Goal: Task Accomplishment & Management: Use online tool/utility

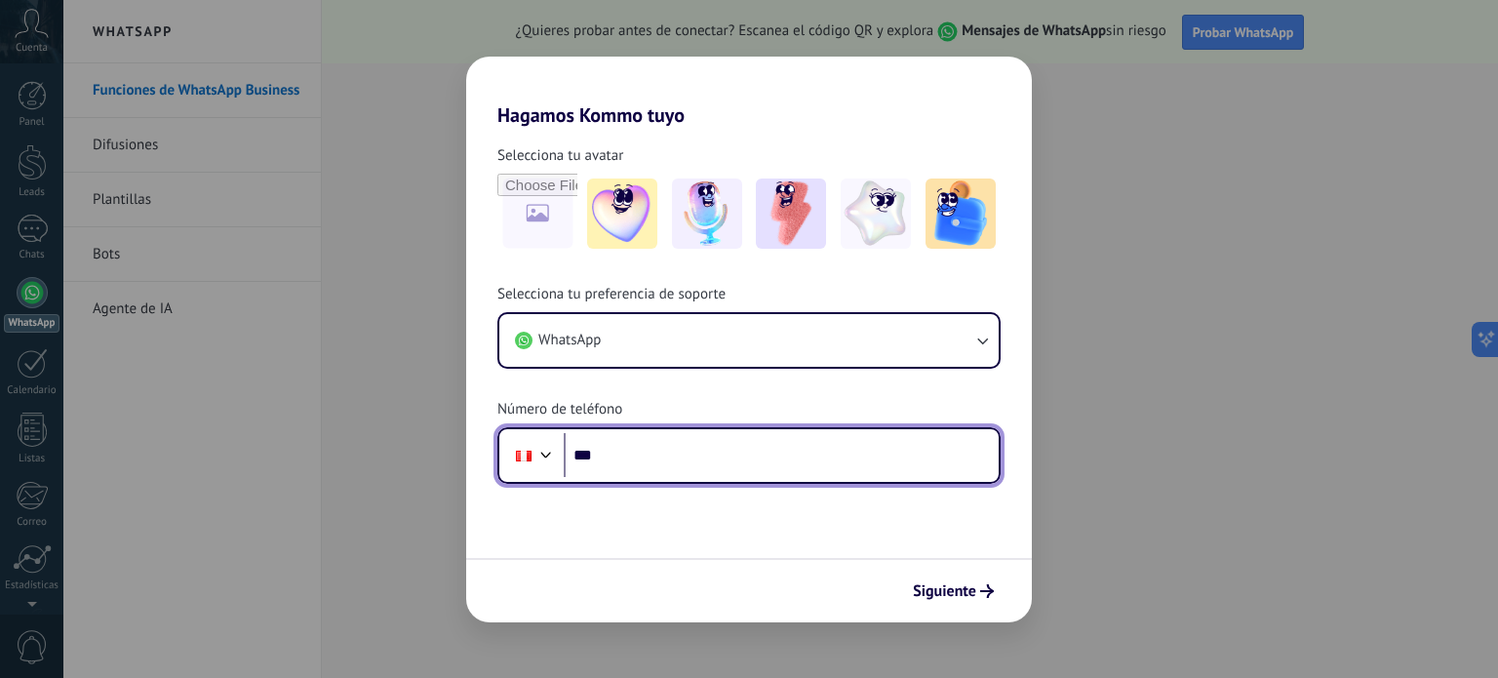
click at [686, 449] on input "***" at bounding box center [781, 455] width 435 height 45
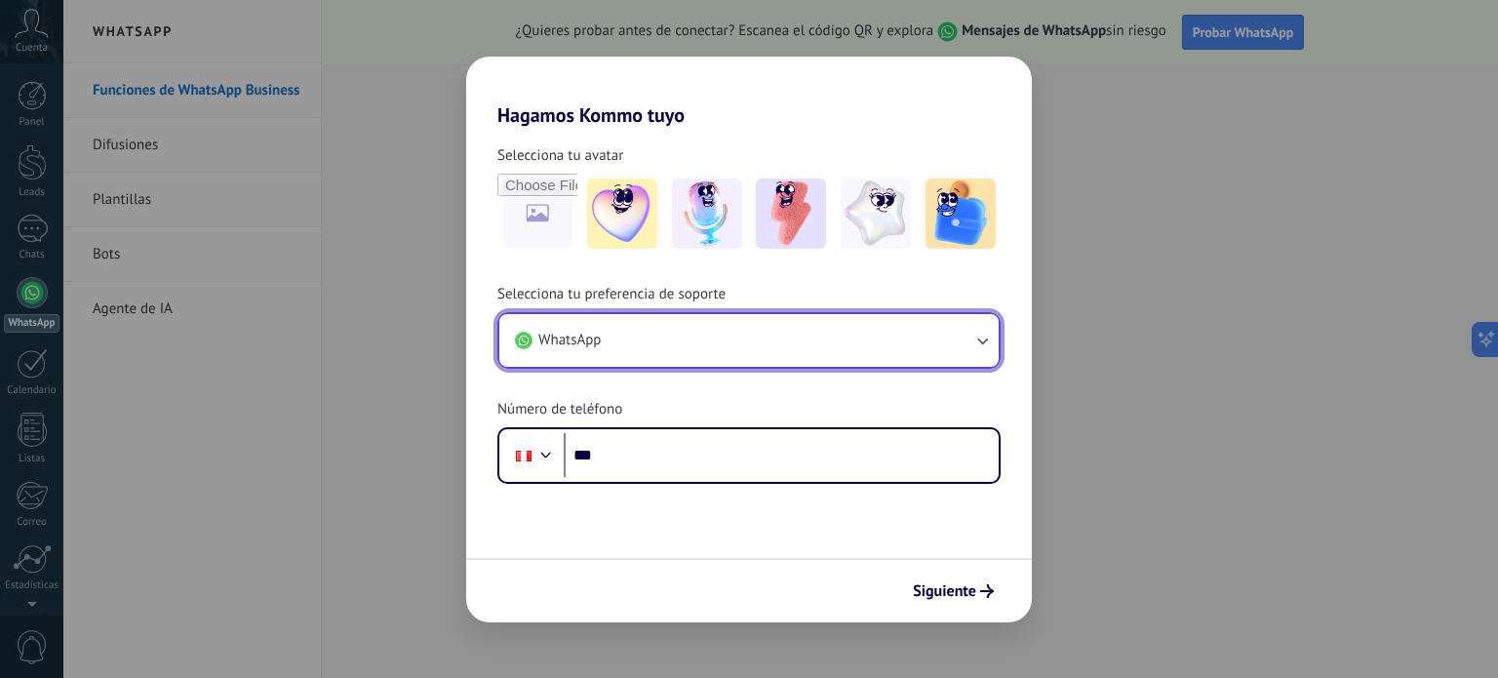
click at [964, 346] on button "WhatsApp" at bounding box center [748, 340] width 499 height 53
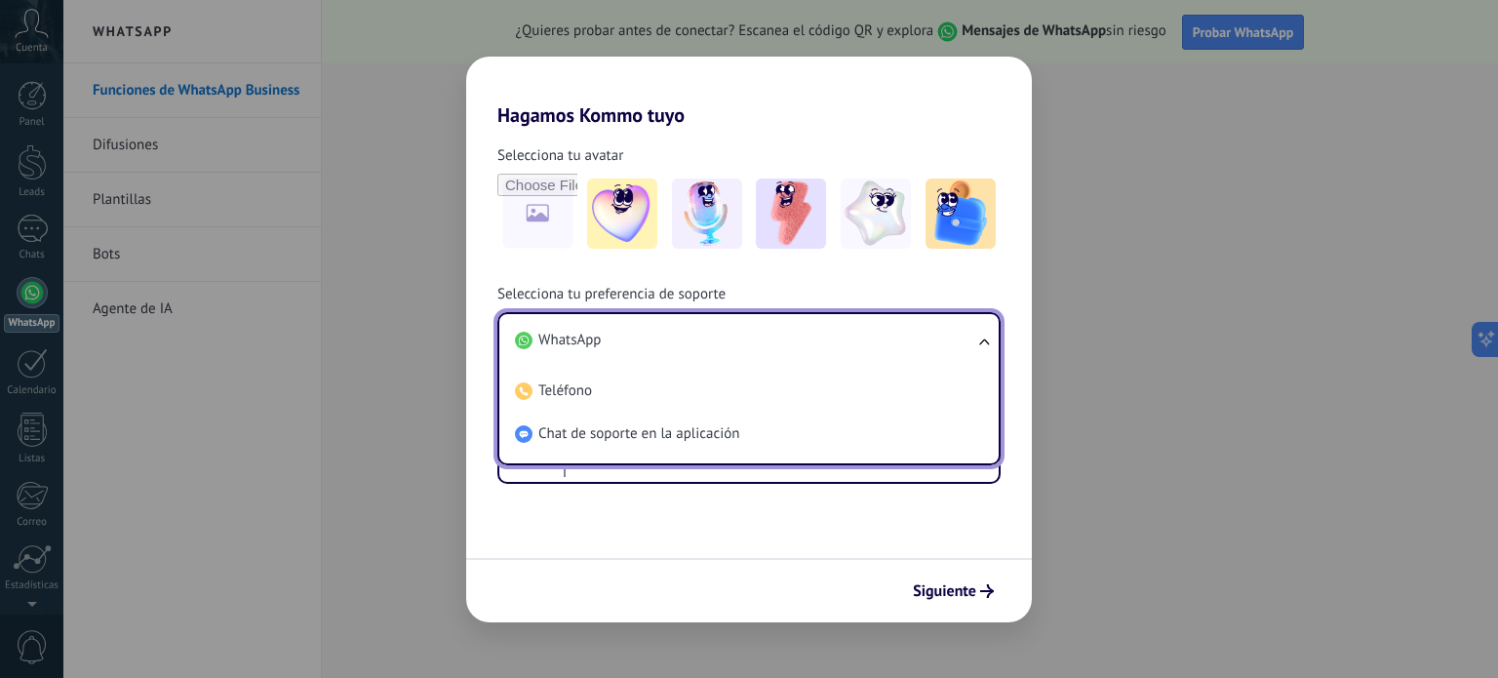
click at [687, 346] on li "WhatsApp" at bounding box center [745, 340] width 476 height 43
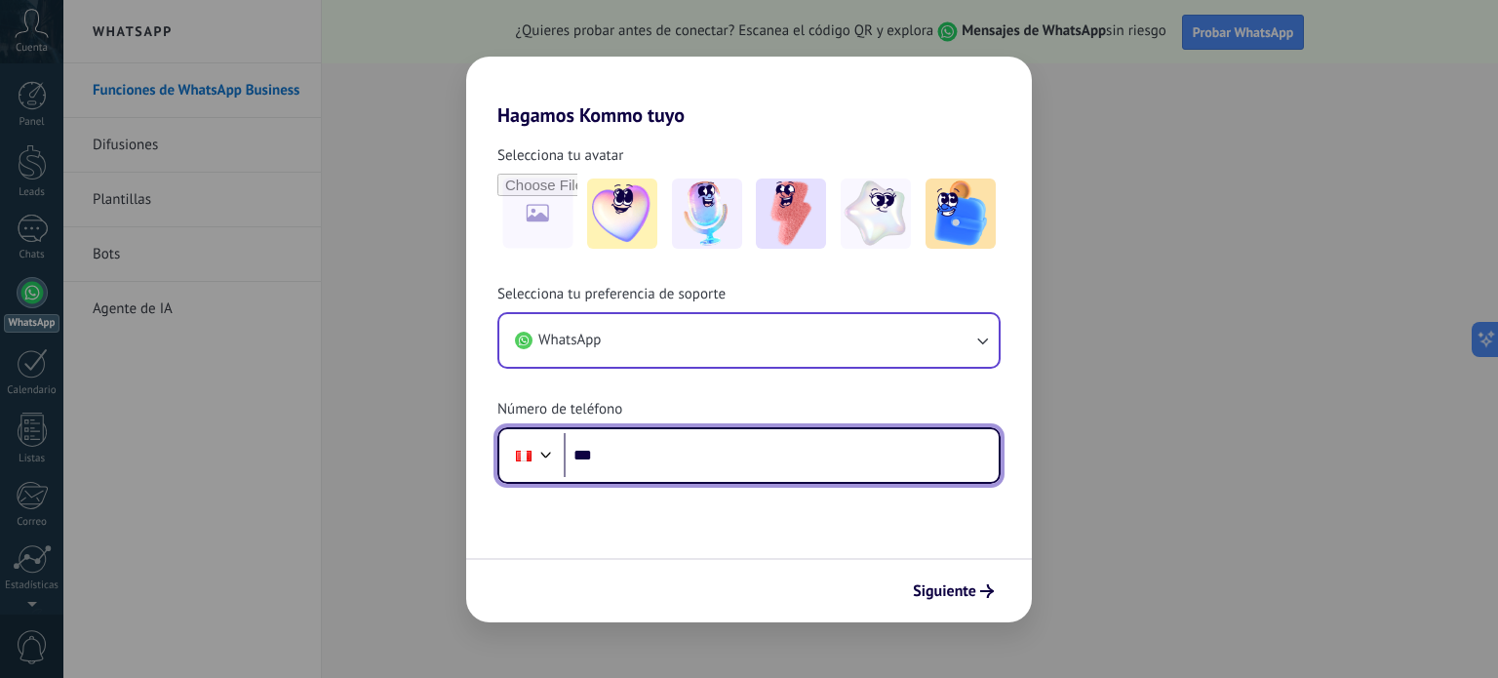
click at [702, 456] on input "***" at bounding box center [781, 455] width 435 height 45
type input "**********"
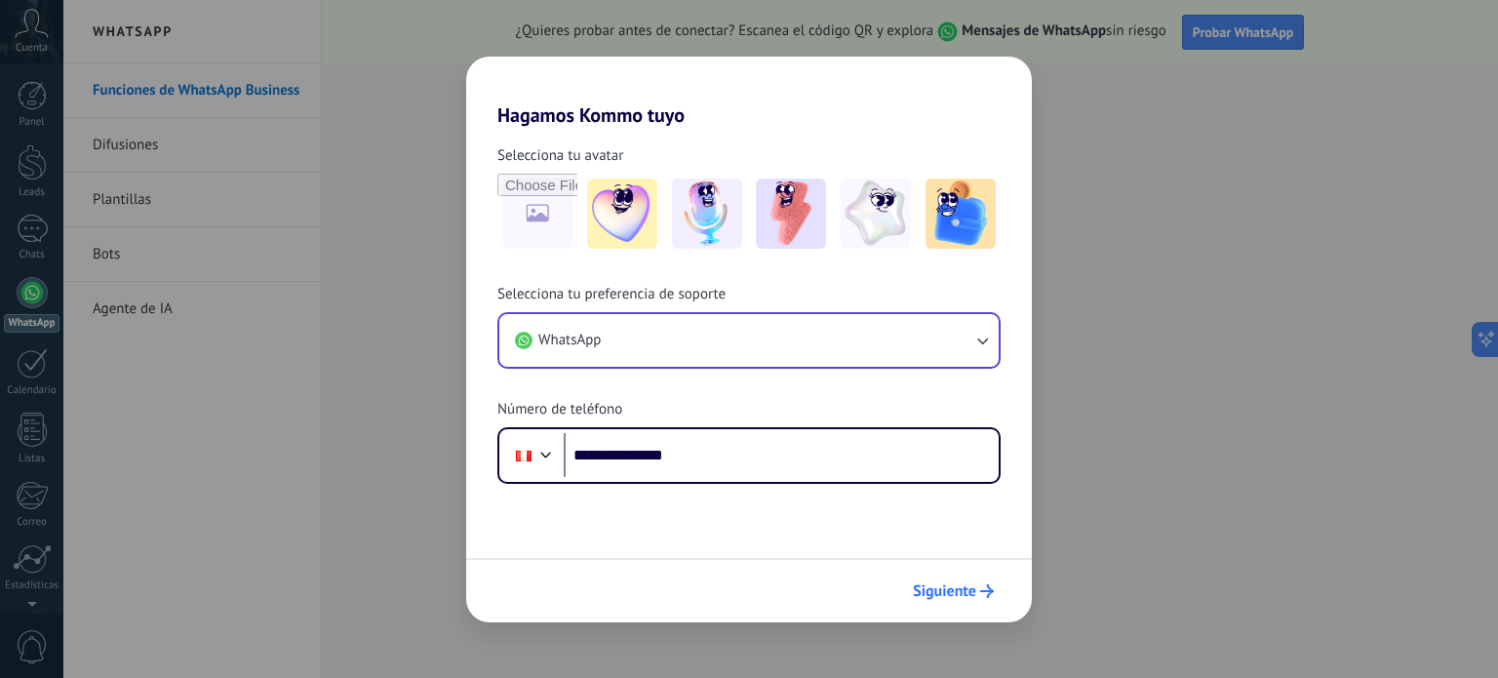
click at [959, 585] on span "Siguiente" at bounding box center [944, 591] width 63 height 14
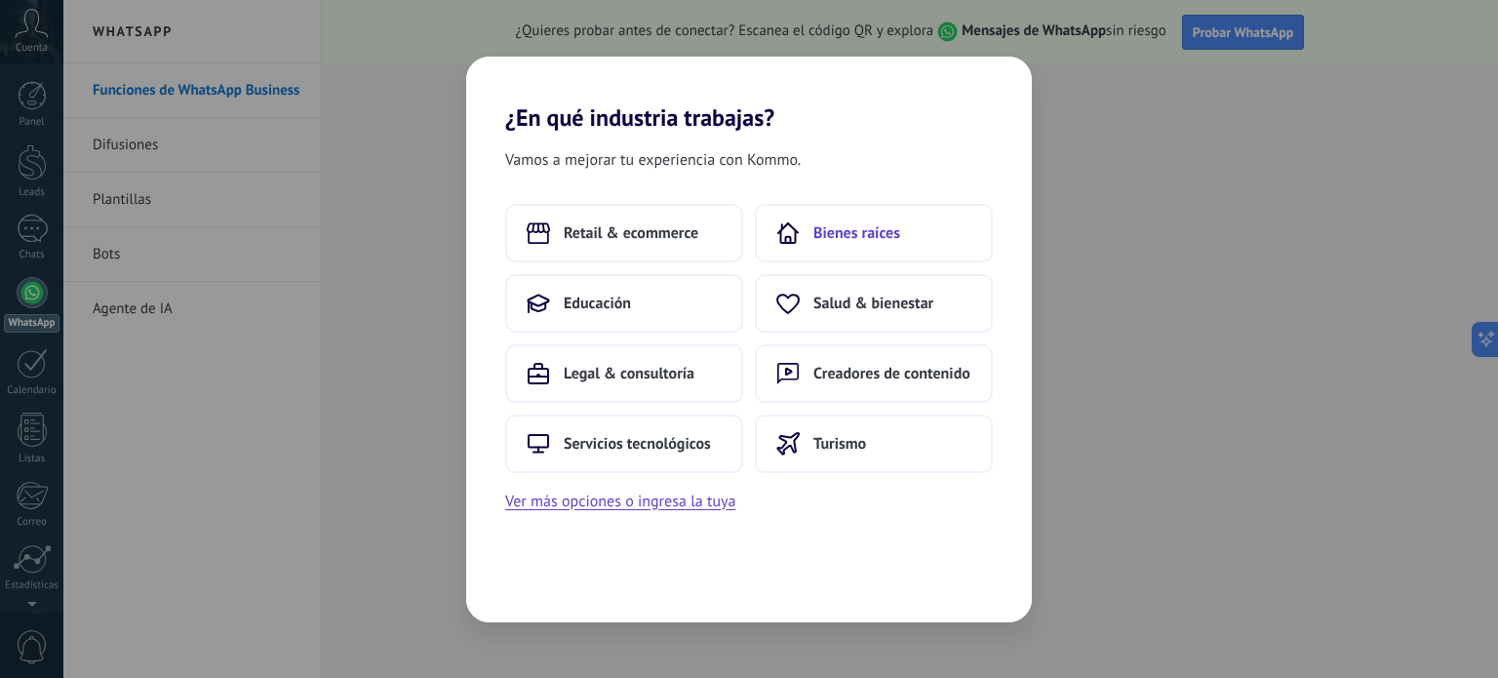
click at [839, 240] on span "Bienes raíces" at bounding box center [856, 233] width 87 height 20
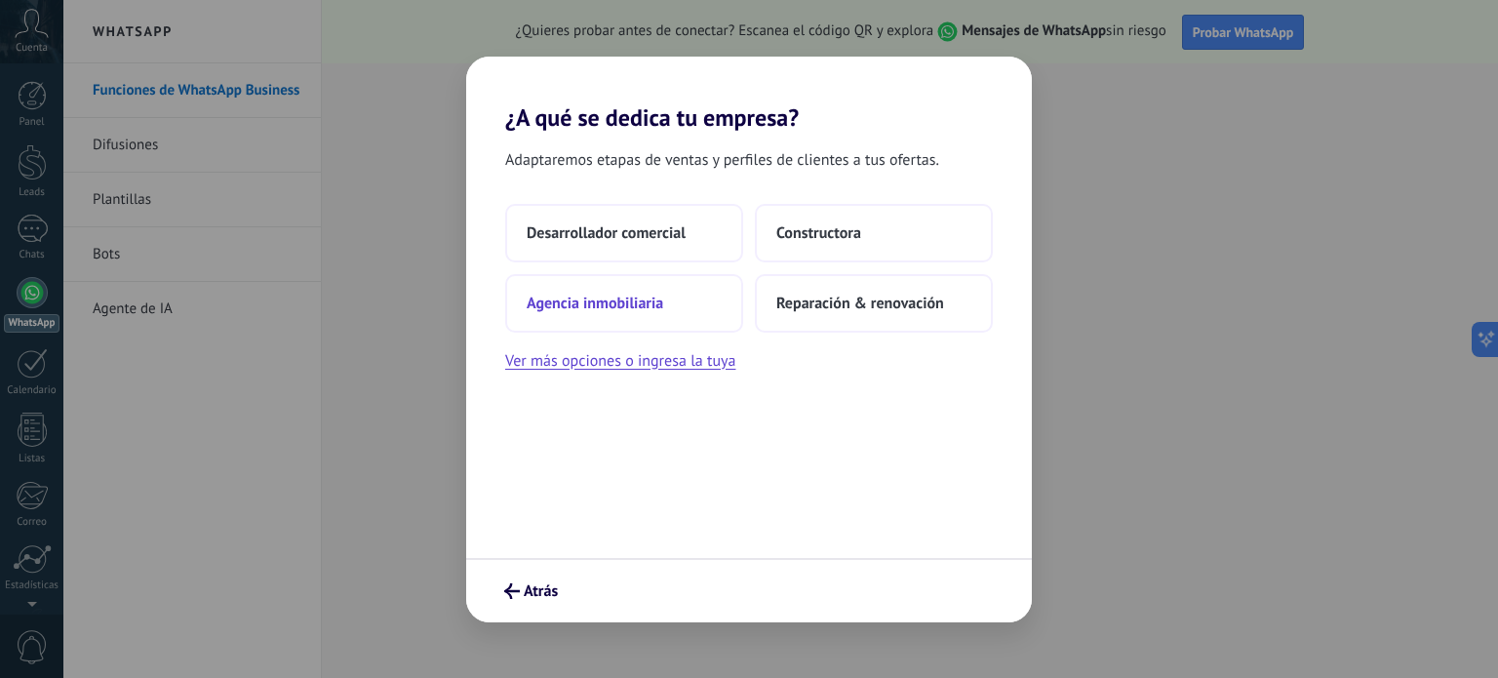
click at [592, 307] on span "Agencia inmobiliaria" at bounding box center [595, 304] width 137 height 20
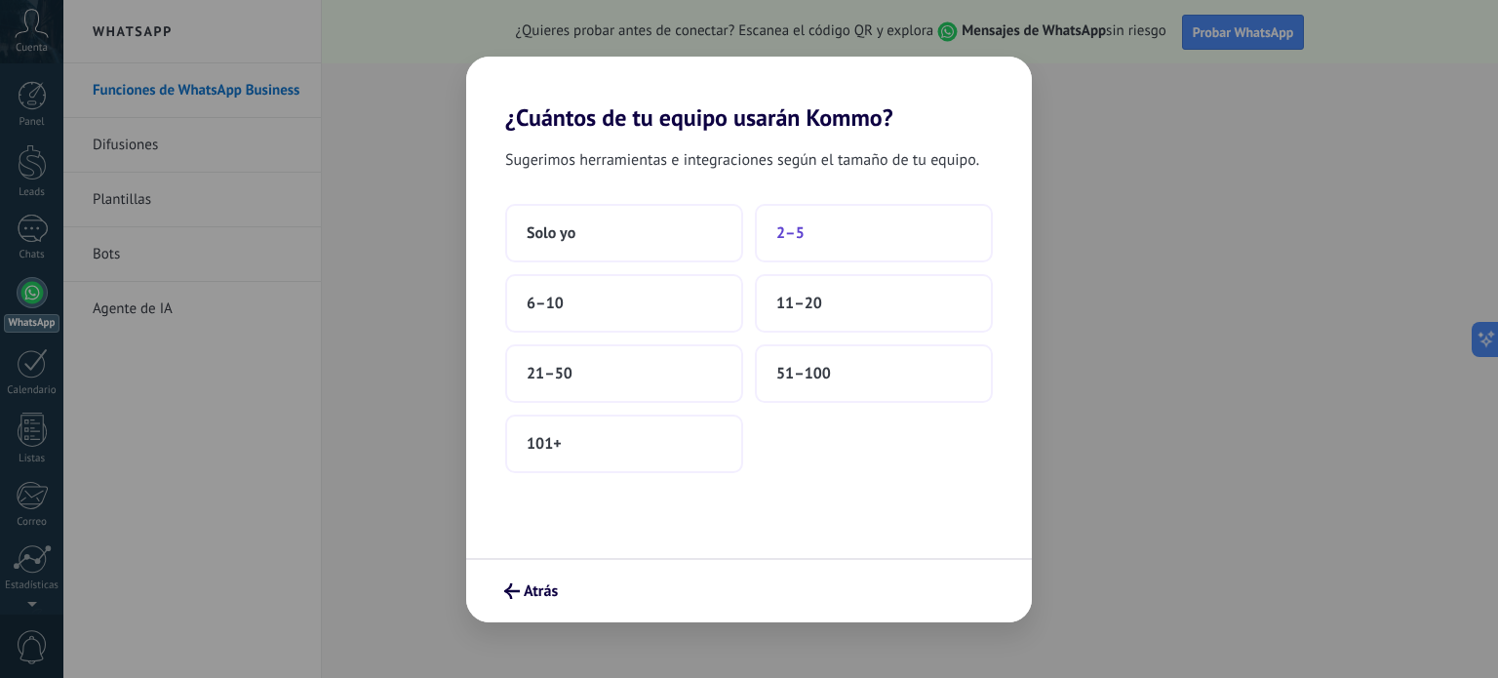
click at [776, 227] on span "2–5" at bounding box center [790, 233] width 28 height 20
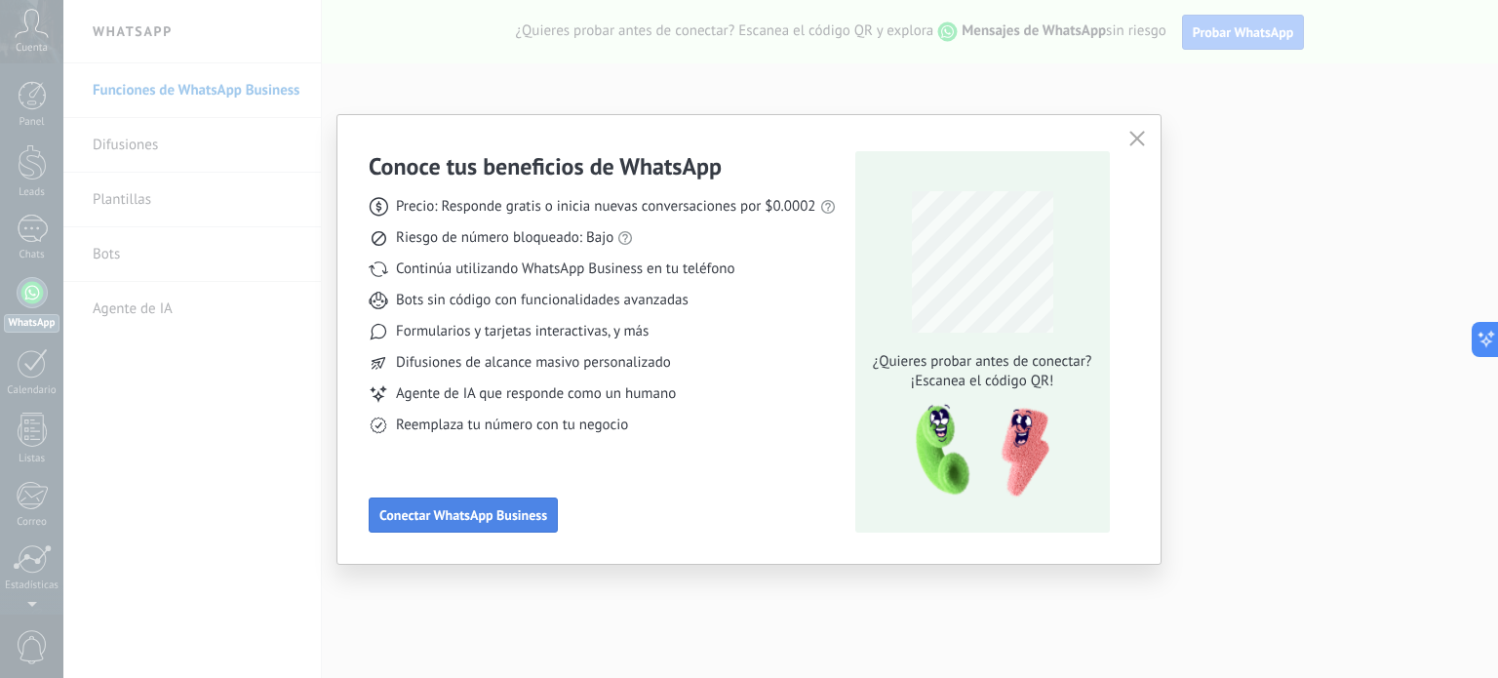
click at [486, 516] on span "Conectar WhatsApp Business" at bounding box center [463, 515] width 168 height 14
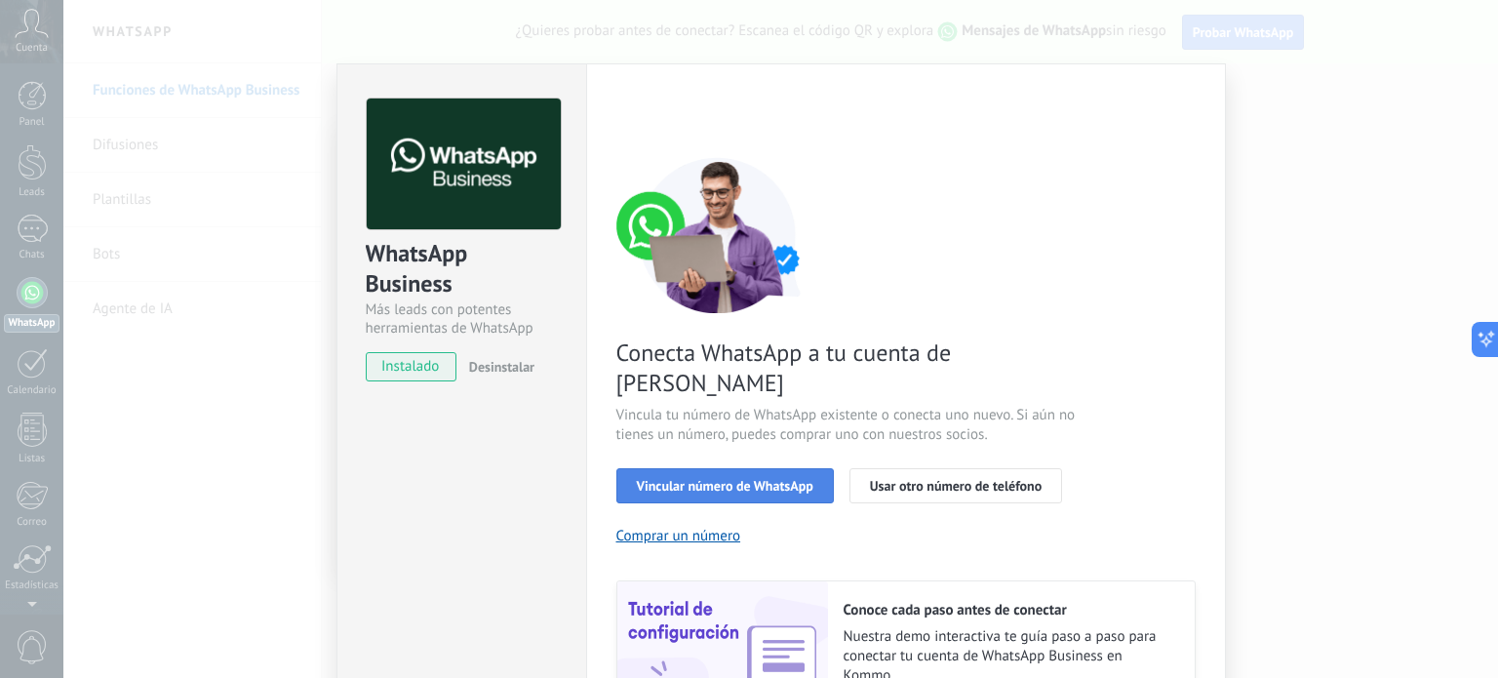
click at [733, 479] on span "Vincular número de WhatsApp" at bounding box center [725, 486] width 177 height 14
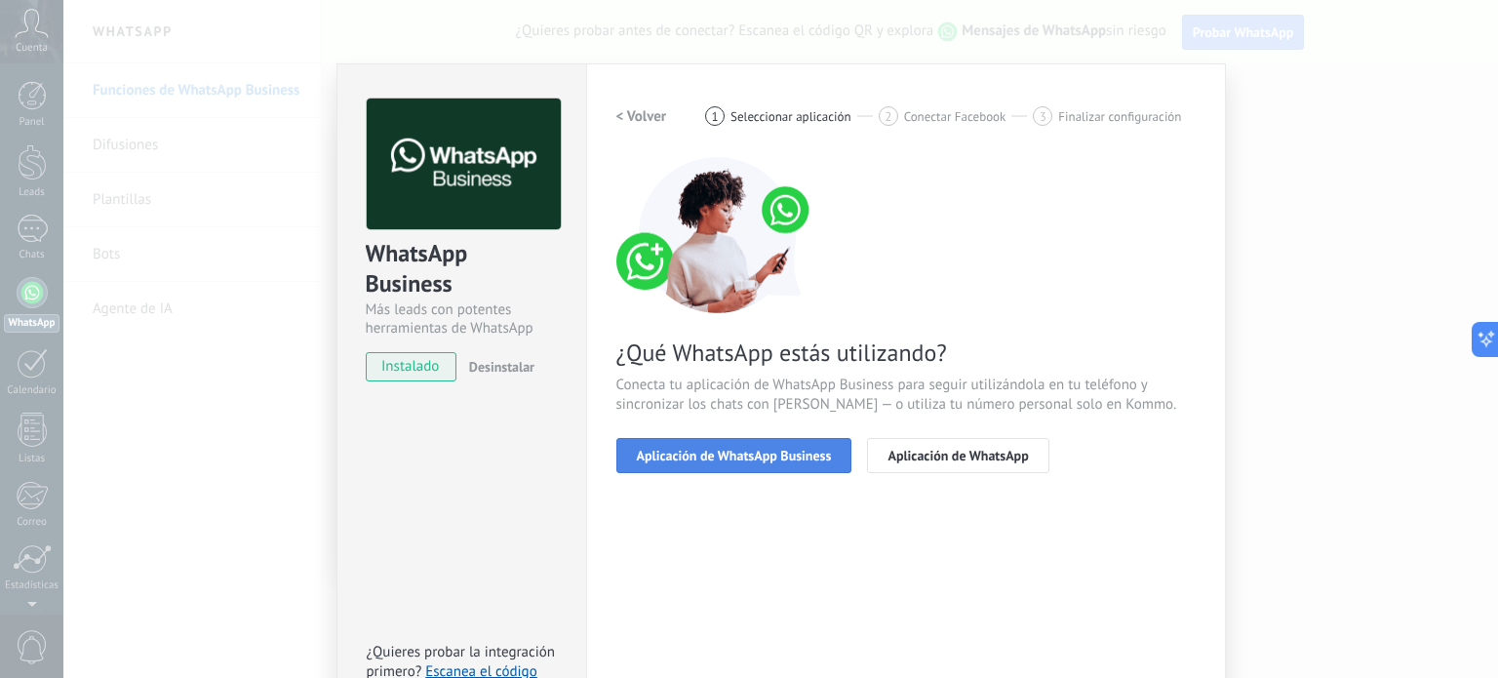
click at [745, 463] on button "Aplicación de WhatsApp Business" at bounding box center [734, 455] width 236 height 35
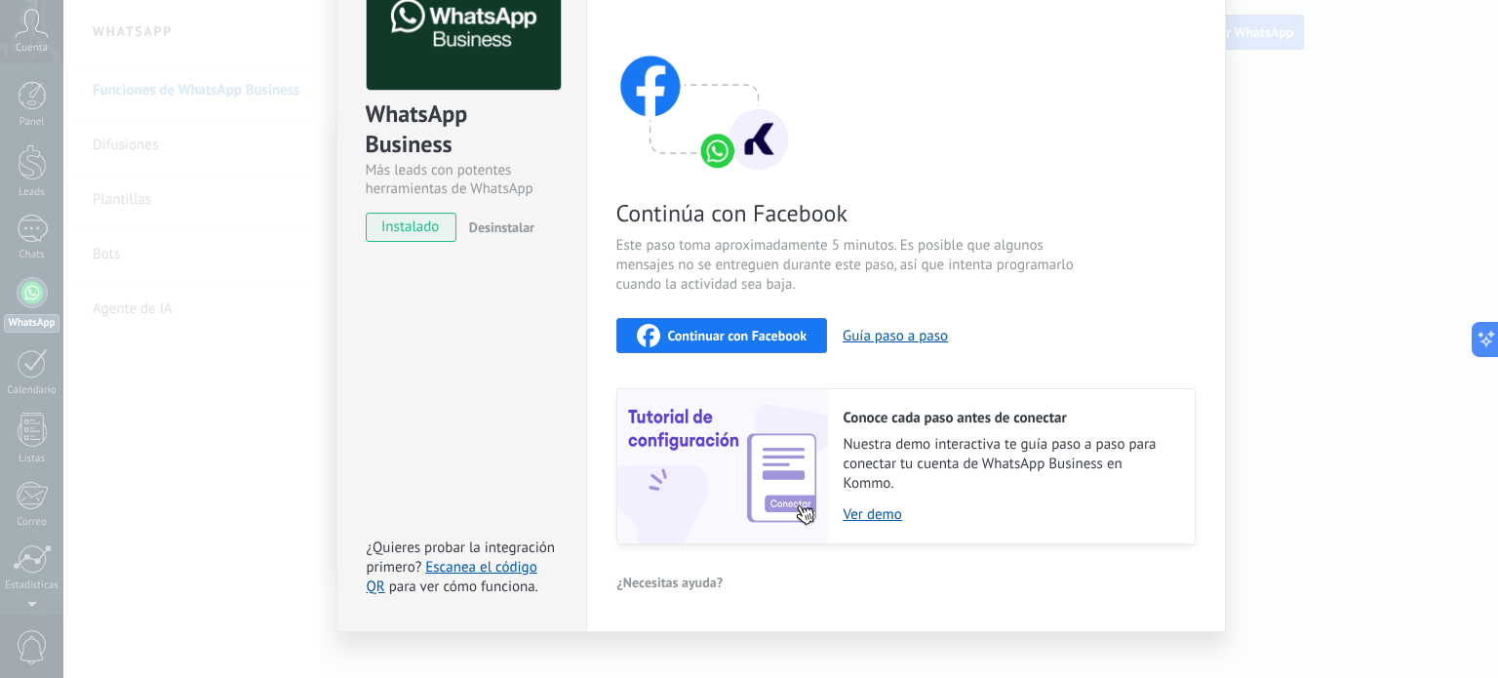
scroll to position [165, 0]
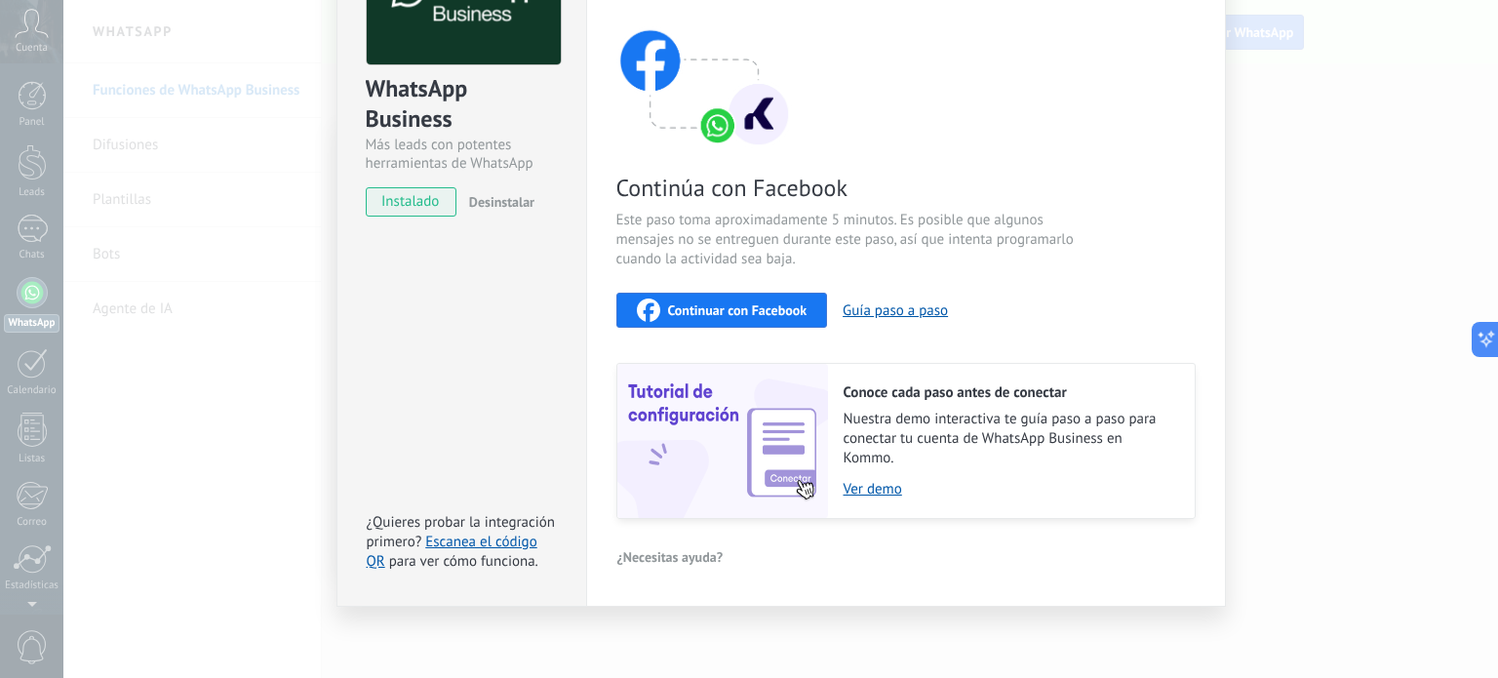
click at [749, 307] on span "Continuar con Facebook" at bounding box center [737, 310] width 139 height 14
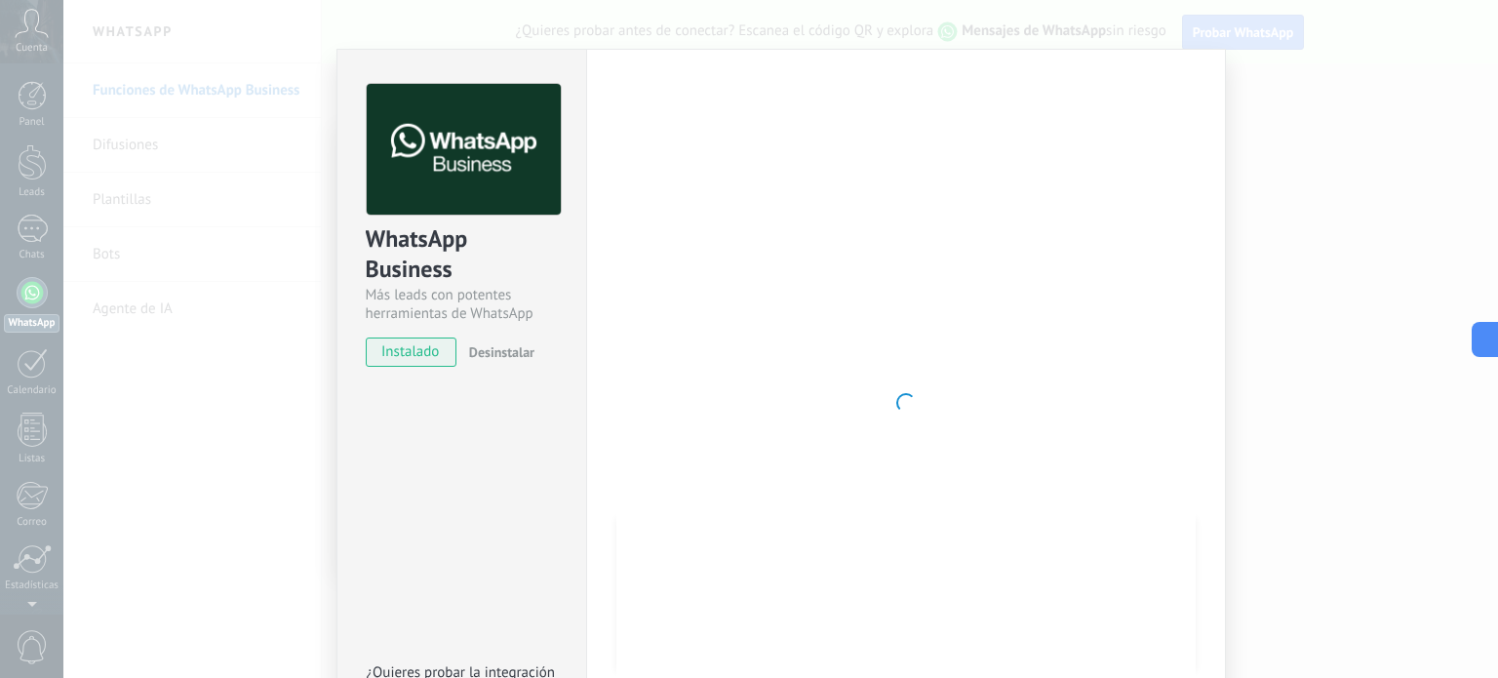
scroll to position [0, 0]
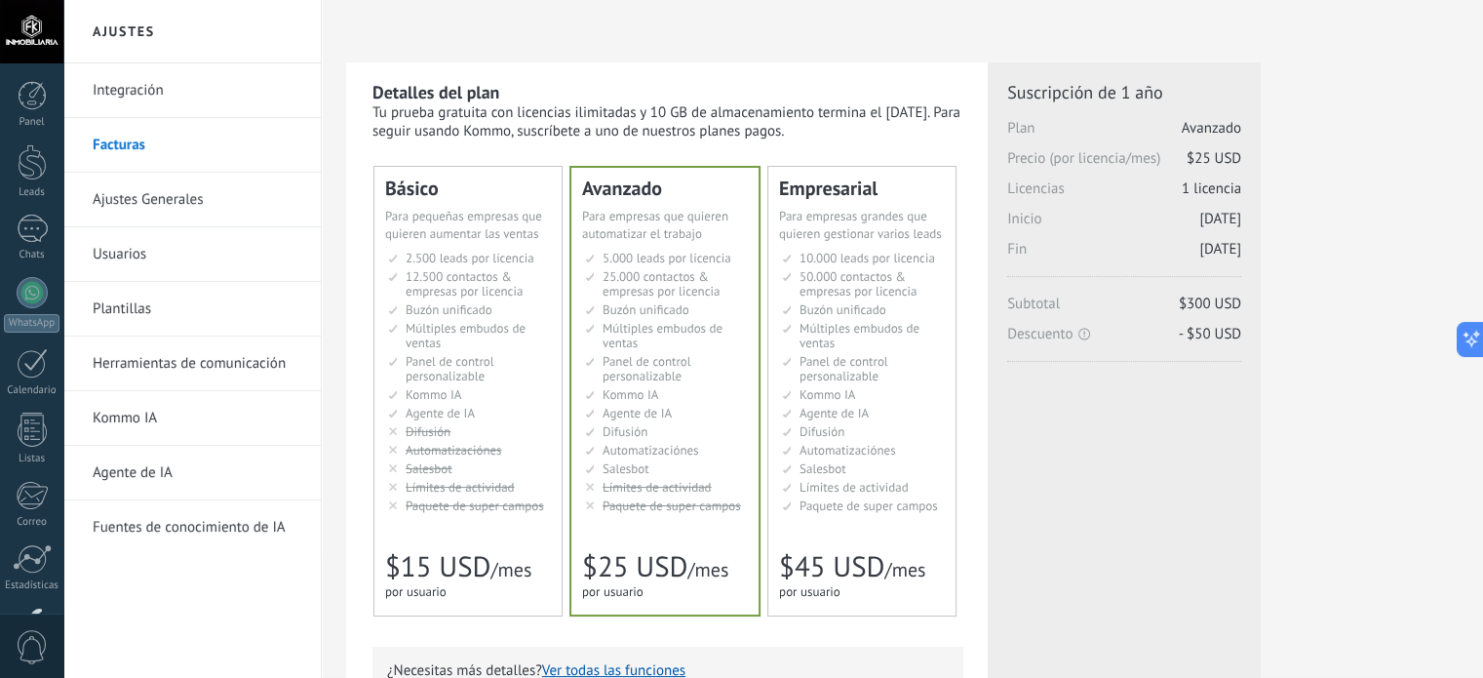
click at [469, 391] on li "Kommo AI Kommo AI Kommo IA Kommo AI Kommo IA Kommo AI Kommo AI" at bounding box center [469, 394] width 163 height 15
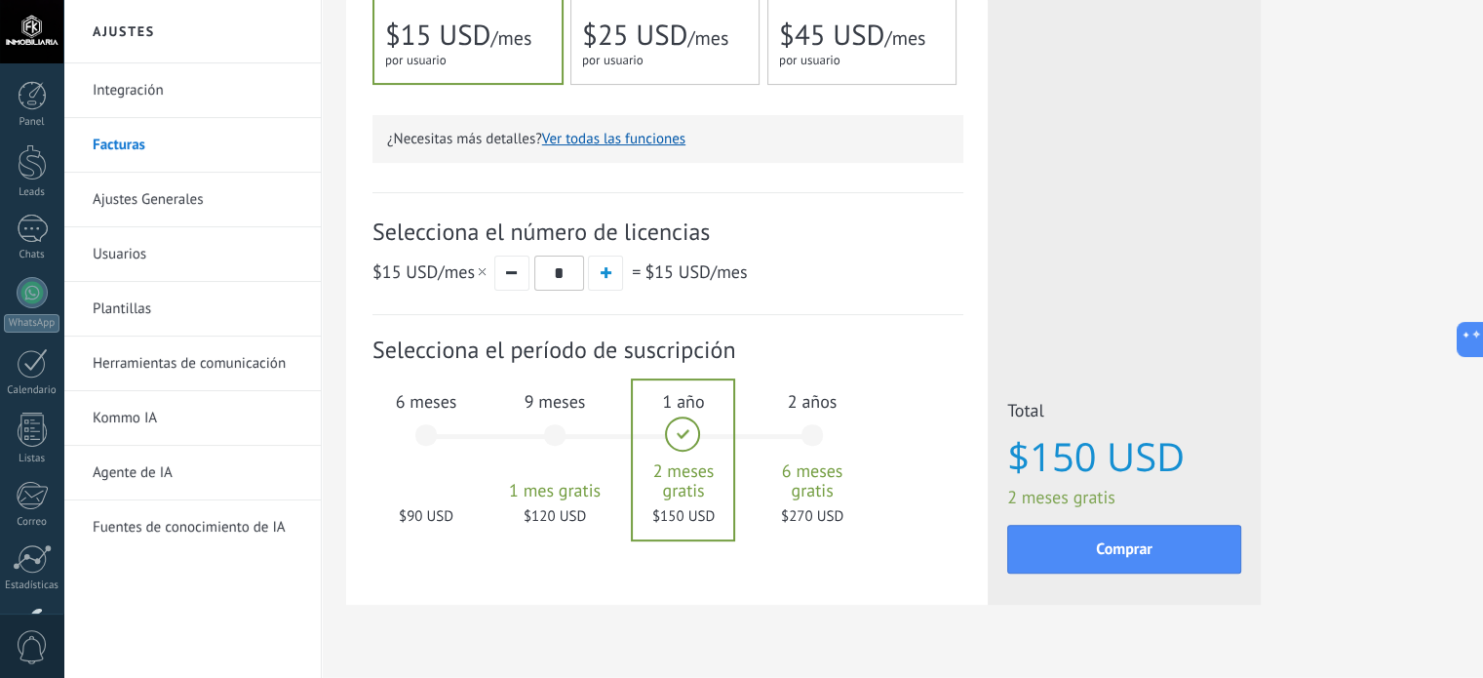
scroll to position [536, 0]
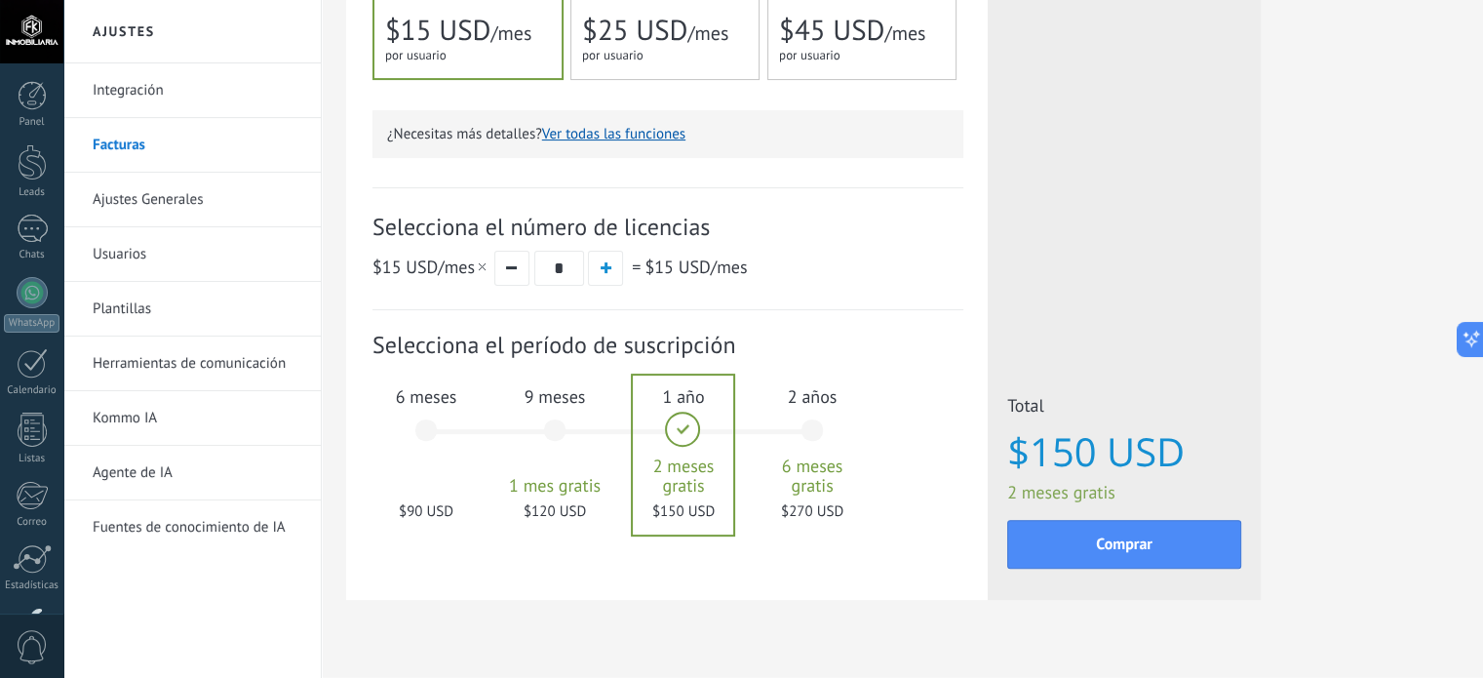
click at [569, 267] on input "*" at bounding box center [559, 268] width 50 height 35
click at [679, 265] on span "$15 USD" at bounding box center [677, 267] width 65 height 22
click at [555, 264] on input "*" at bounding box center [559, 268] width 50 height 35
click at [597, 477] on span "1 mes gratis" at bounding box center [554, 486] width 105 height 20
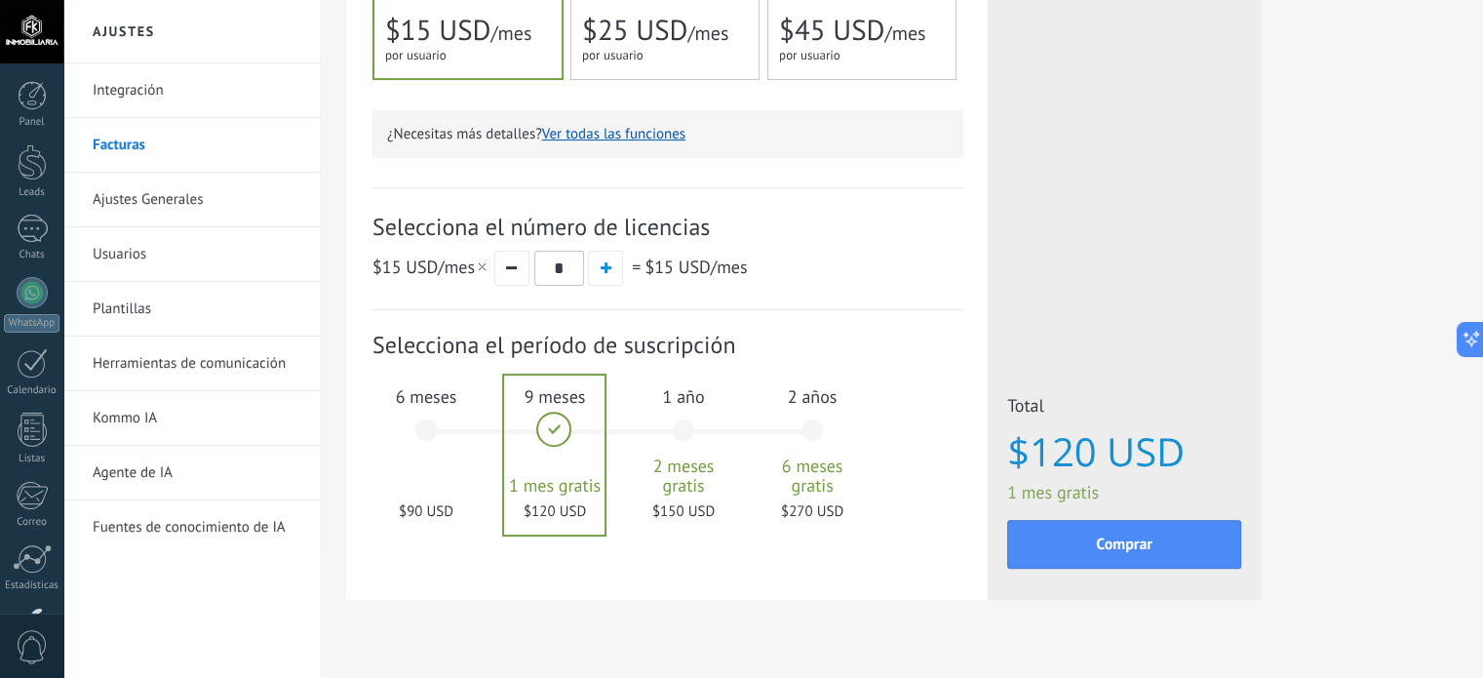
click at [421, 467] on div "6 meses $90 USD" at bounding box center [426, 440] width 105 height 138
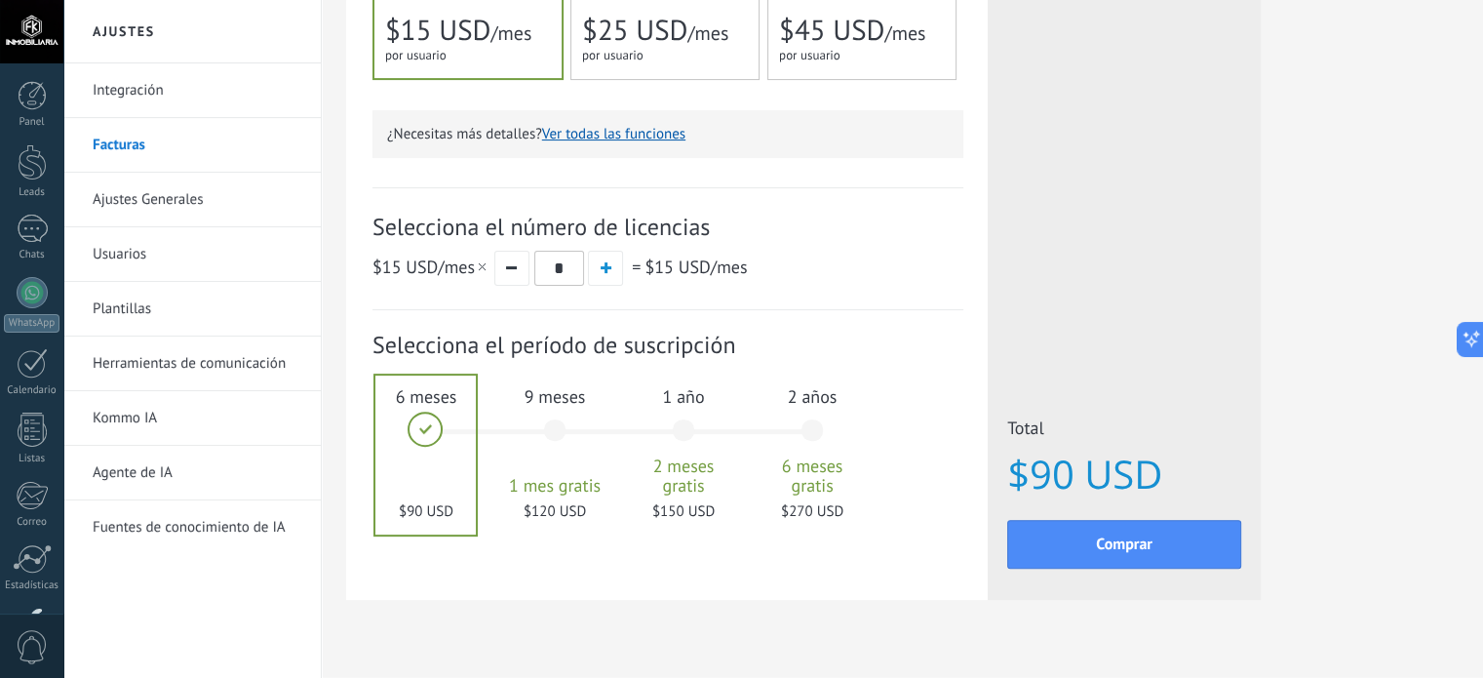
scroll to position [0, 0]
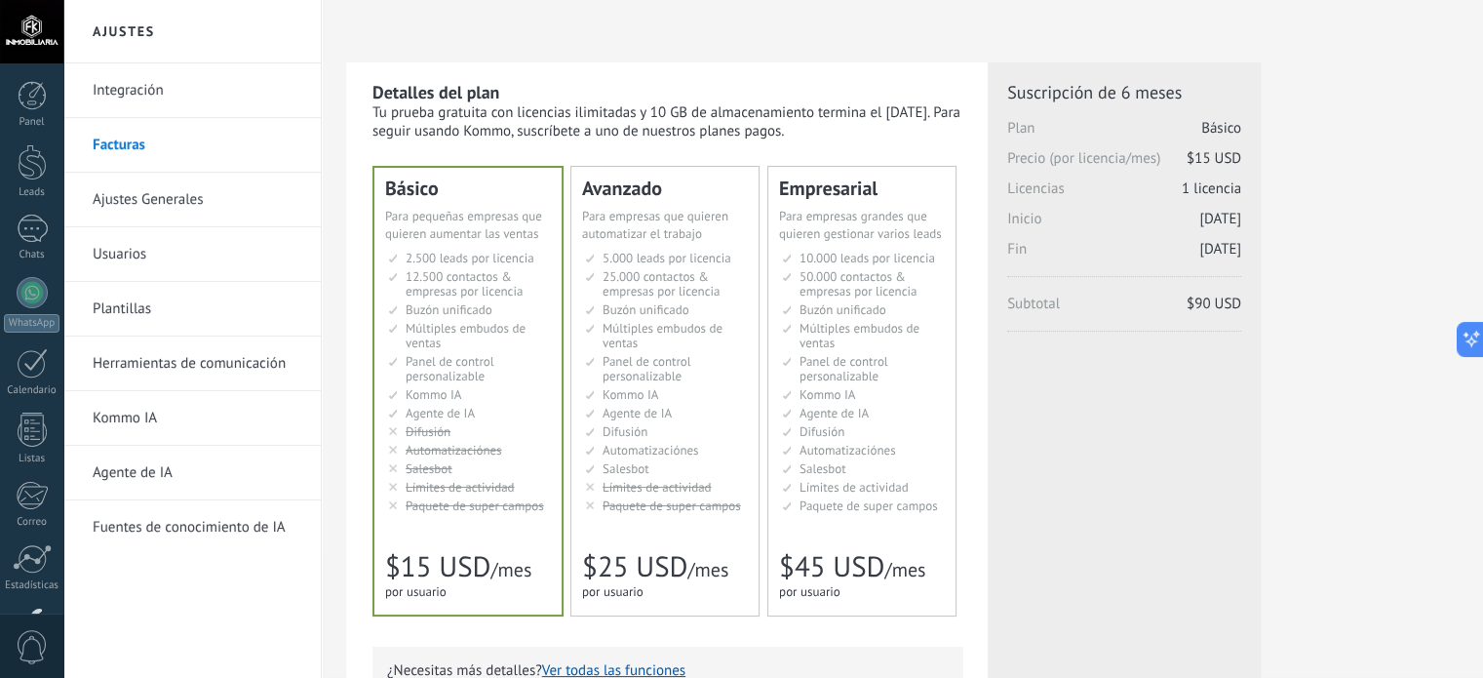
click at [152, 92] on link "Integración" at bounding box center [197, 90] width 209 height 55
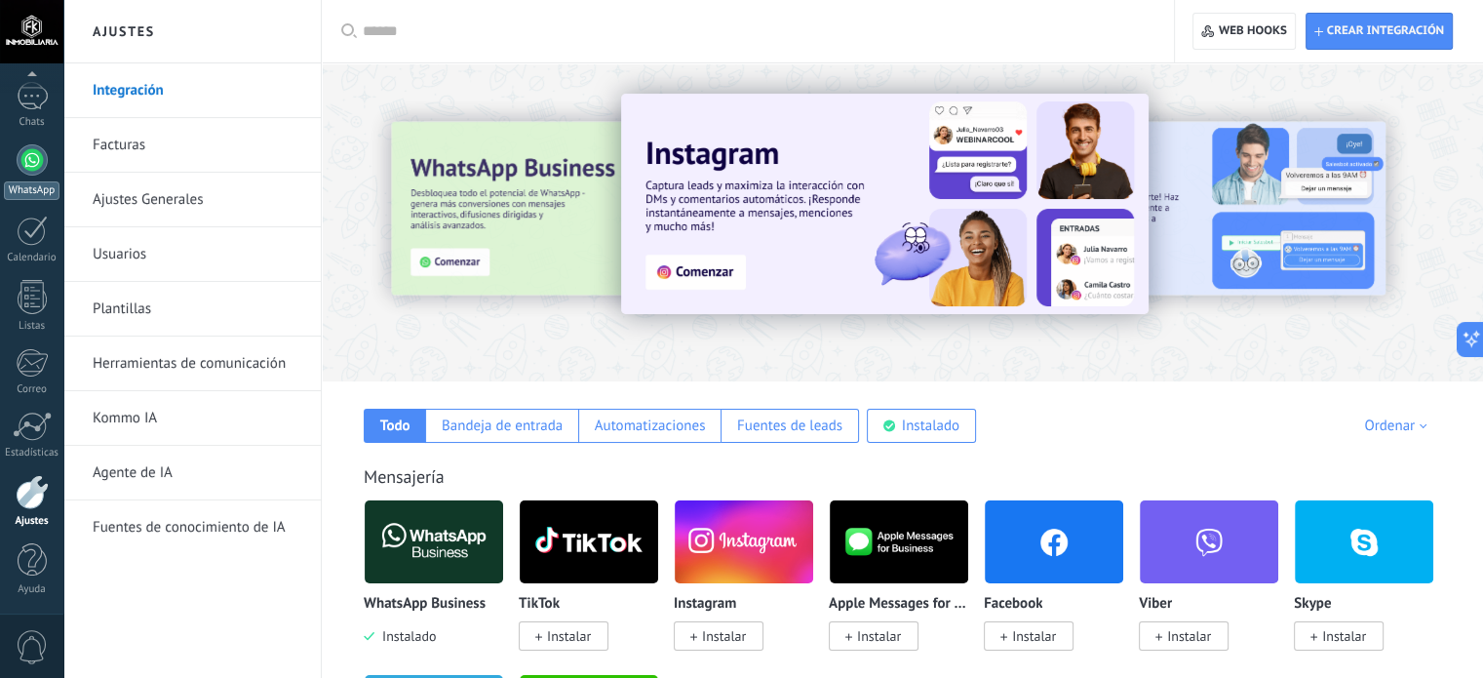
click at [38, 160] on div at bounding box center [32, 159] width 31 height 31
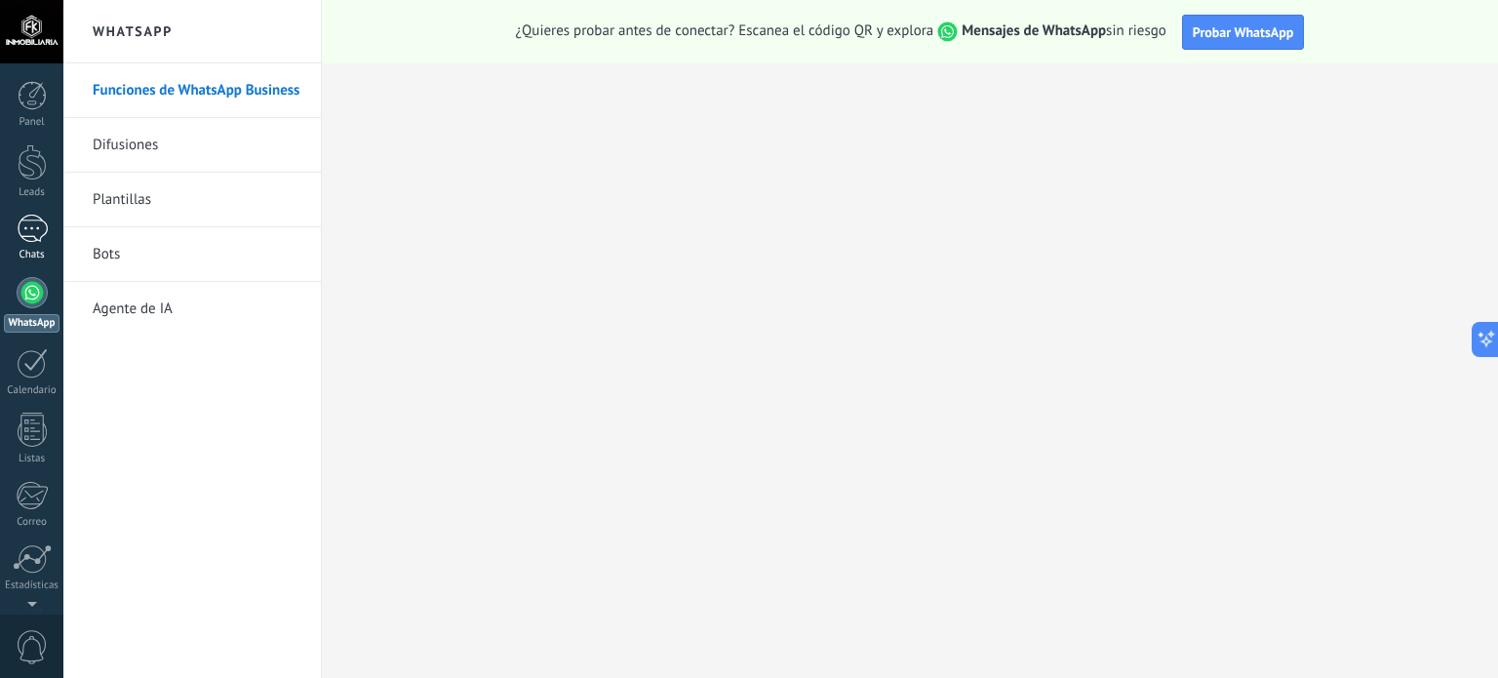
click at [30, 233] on div at bounding box center [32, 229] width 31 height 28
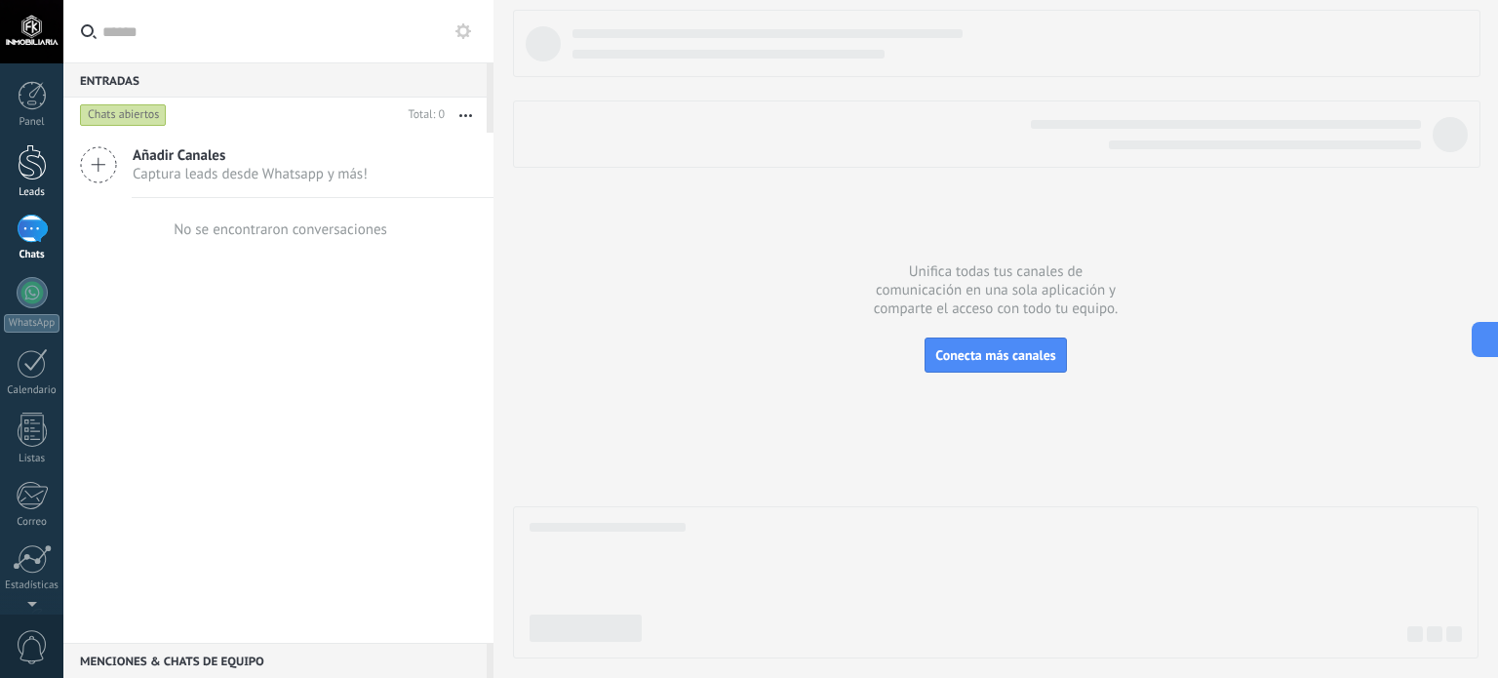
click at [35, 159] on div at bounding box center [32, 162] width 29 height 36
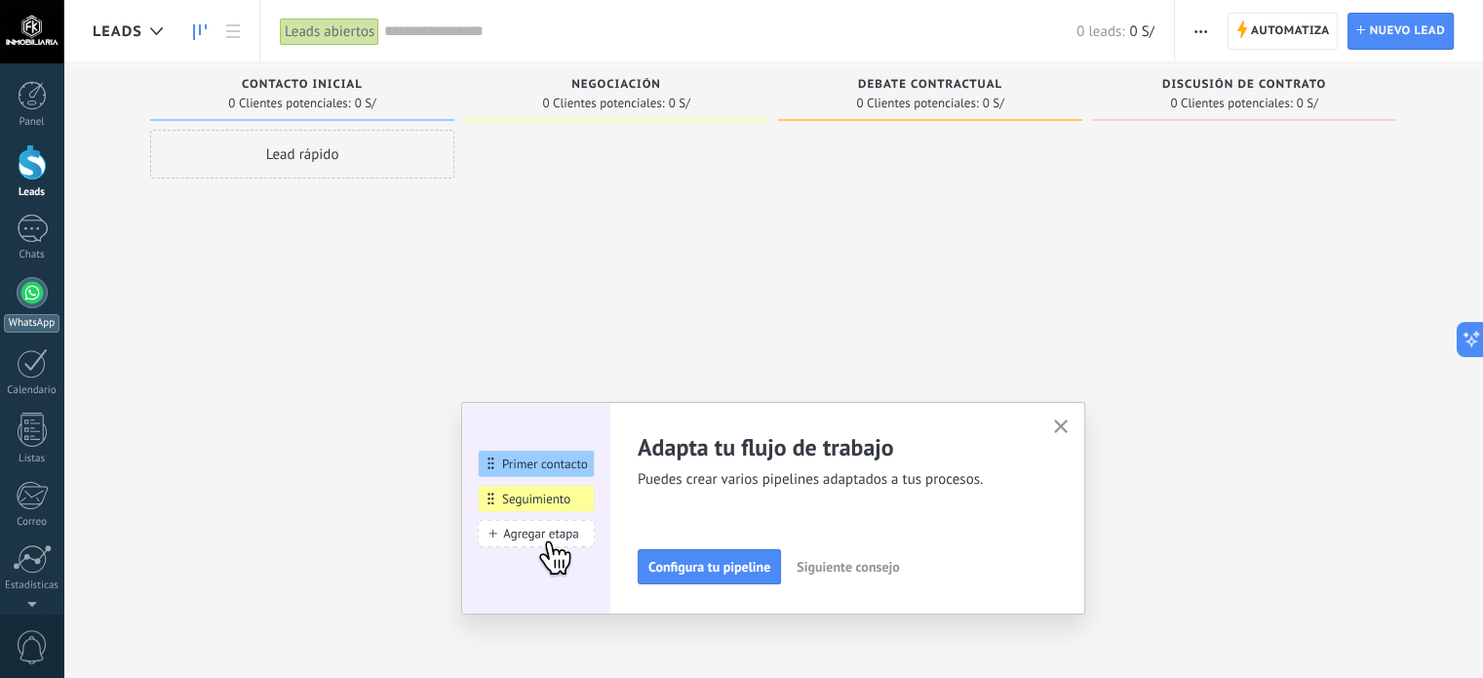
click at [21, 296] on div at bounding box center [32, 292] width 31 height 31
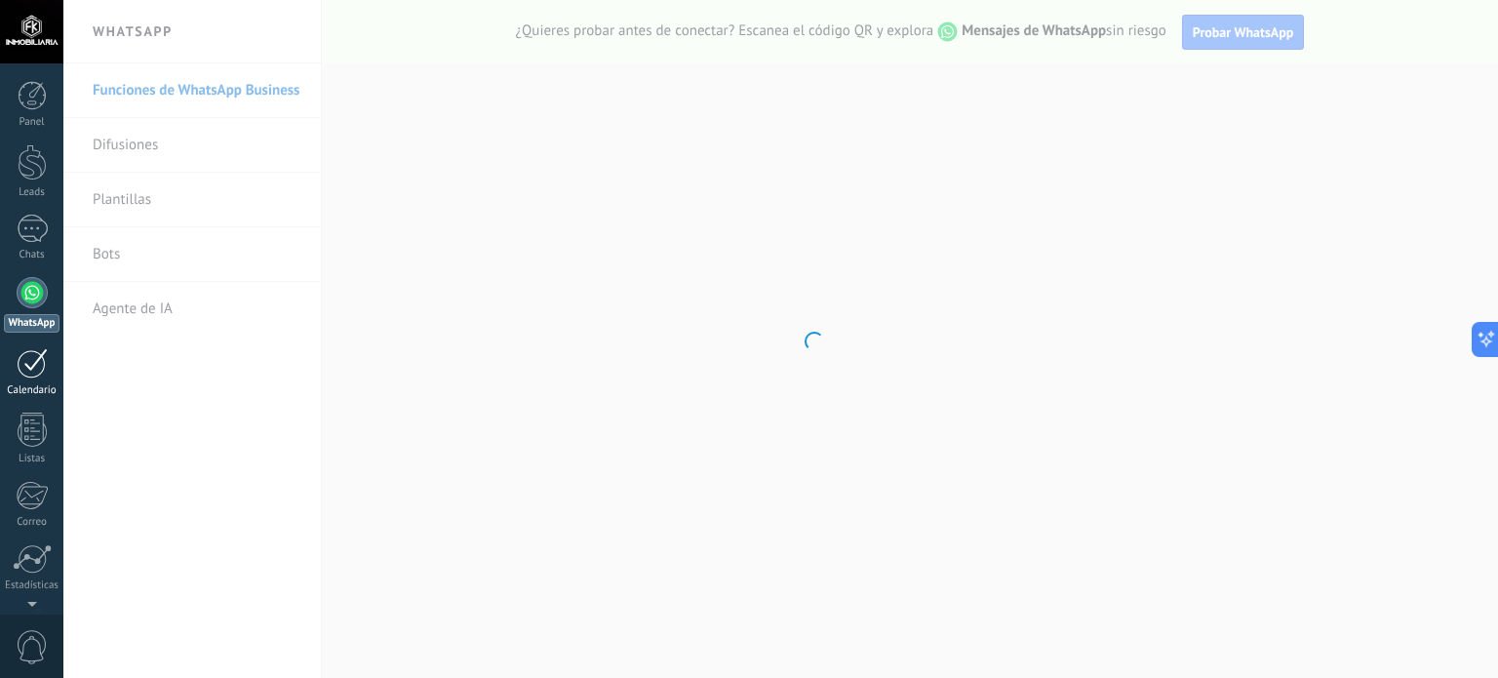
click at [24, 368] on div at bounding box center [32, 363] width 31 height 30
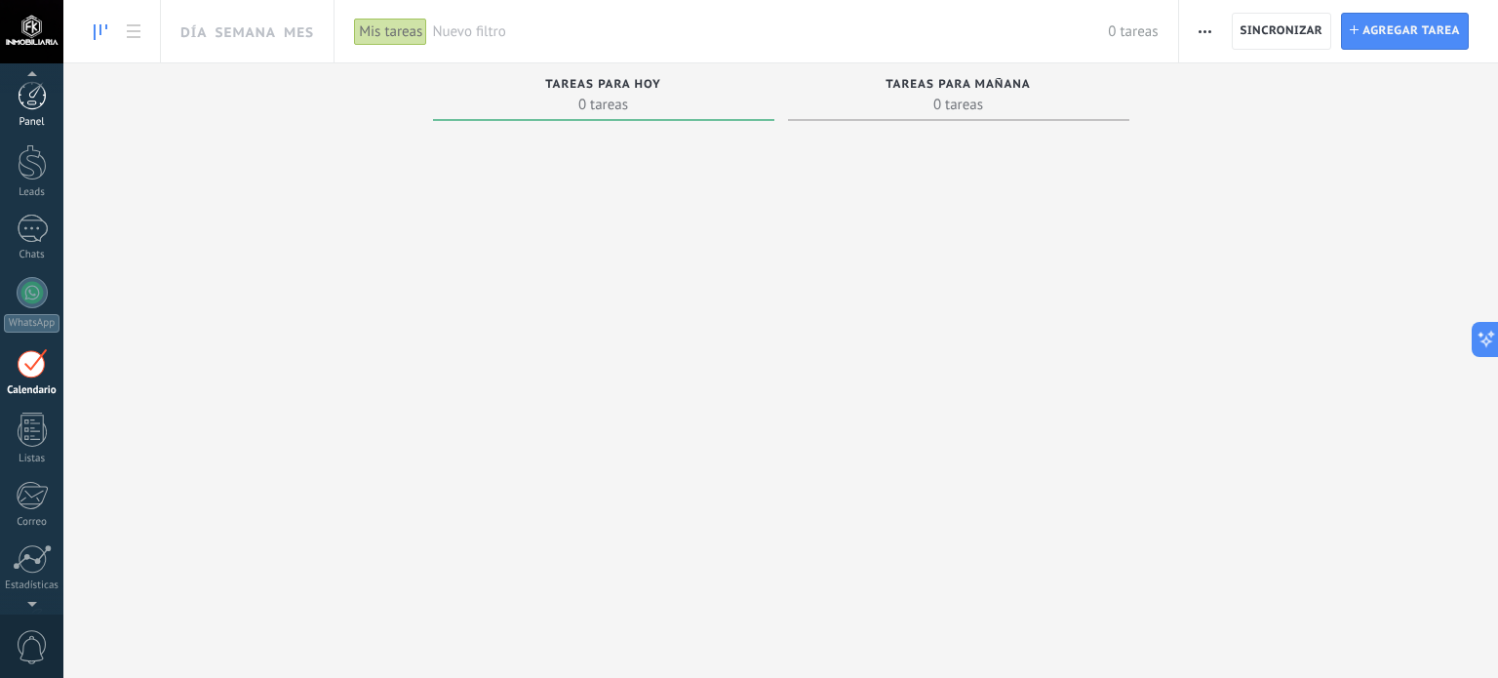
click at [26, 116] on div "Panel" at bounding box center [32, 122] width 57 height 13
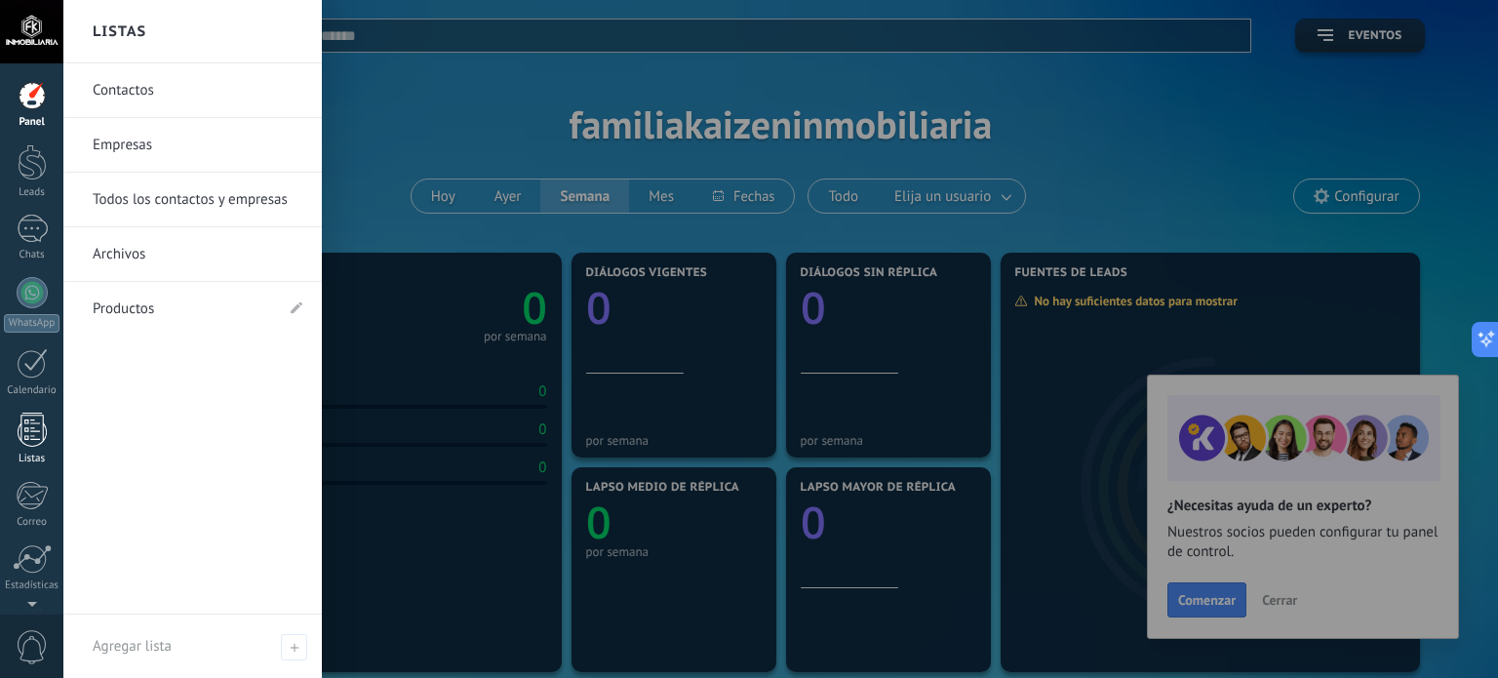
click at [32, 423] on div at bounding box center [32, 430] width 29 height 34
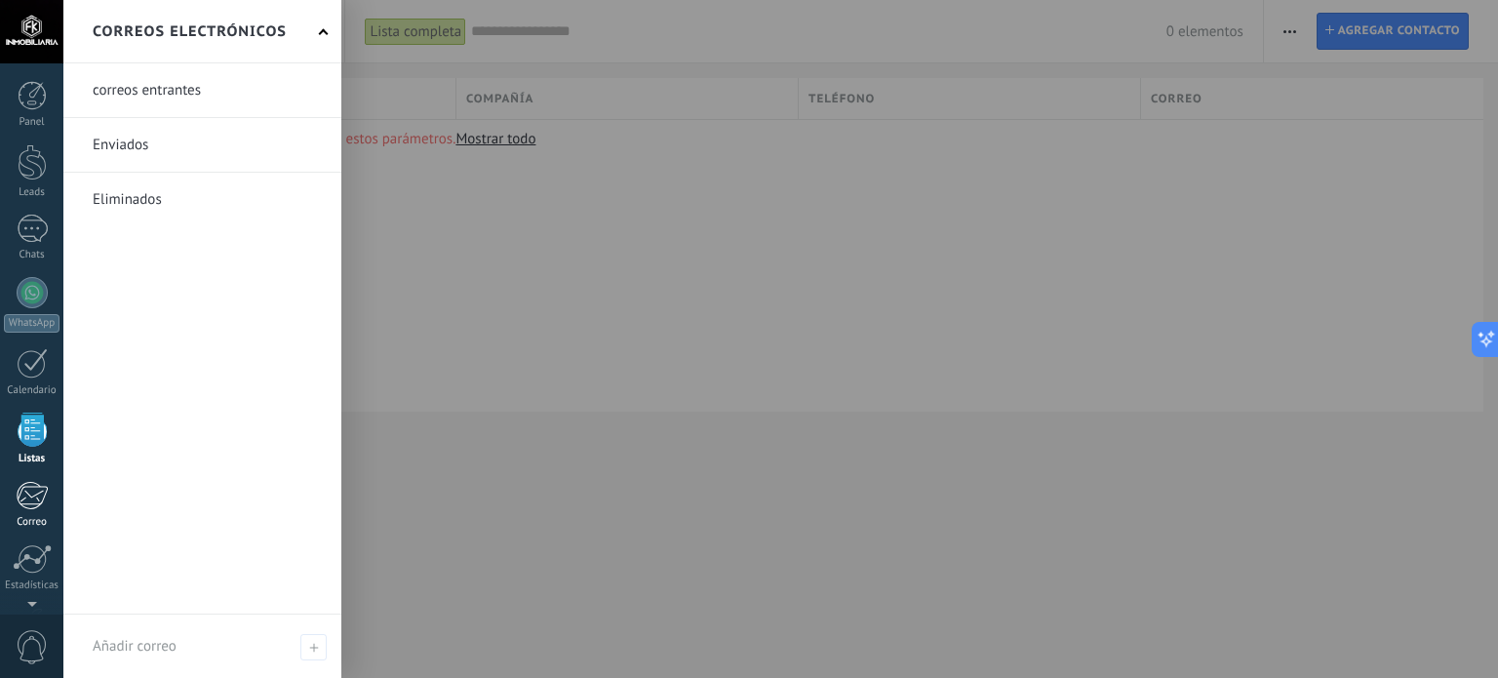
click at [30, 511] on link "Correo" at bounding box center [31, 505] width 63 height 48
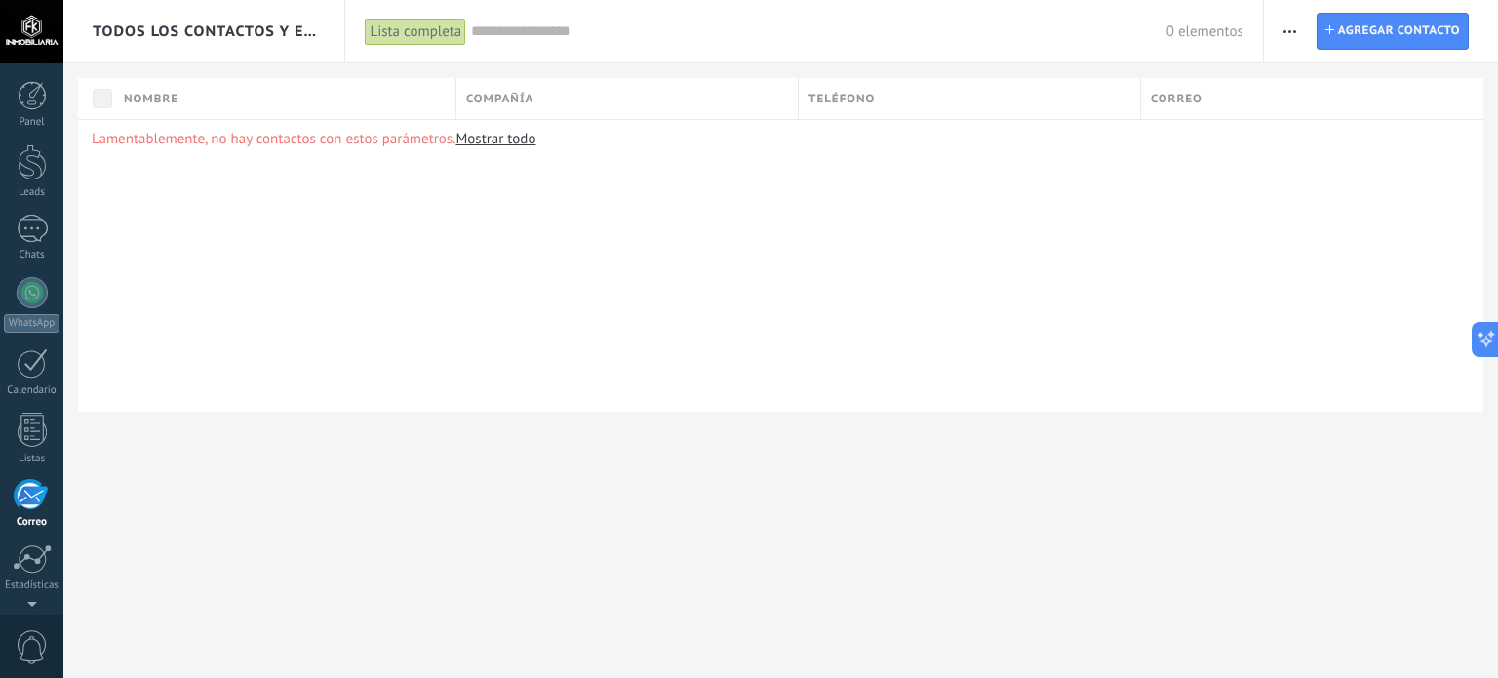
scroll to position [133, 0]
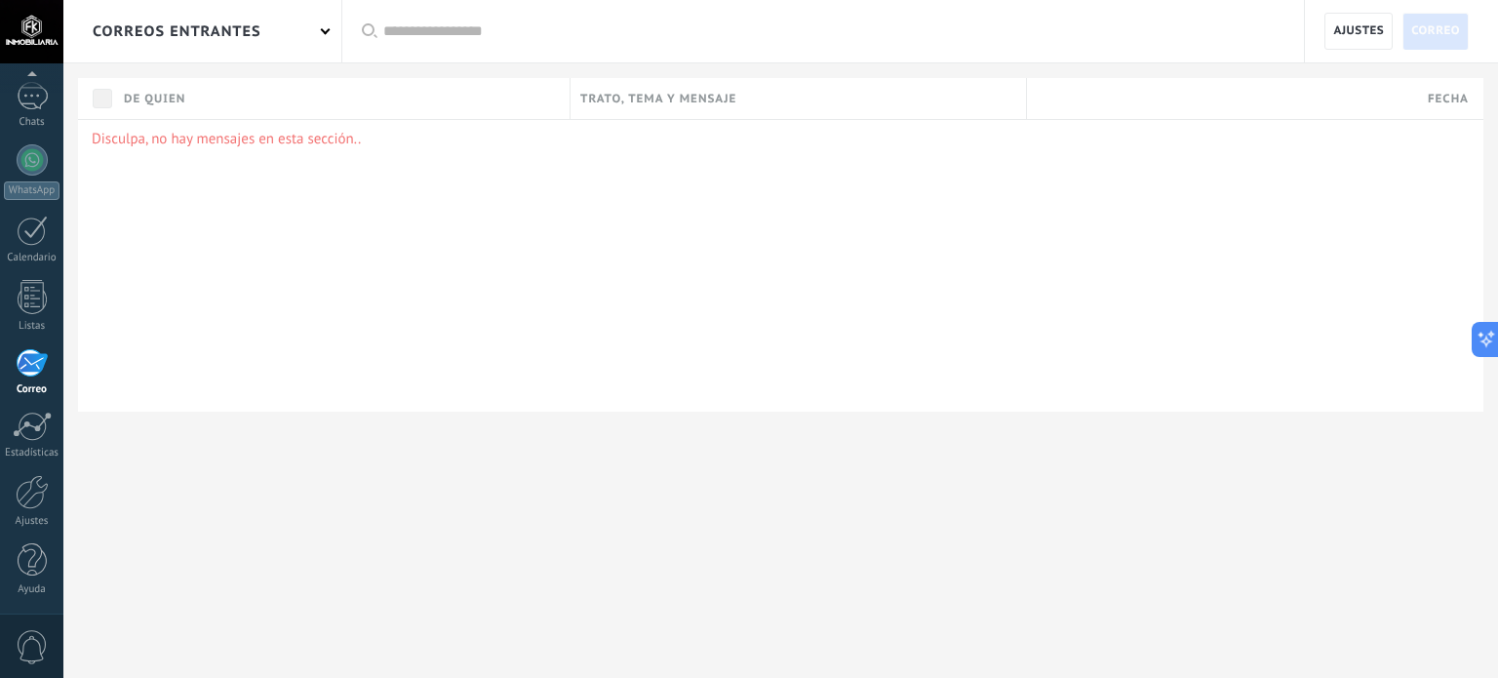
click at [28, 639] on span "0" at bounding box center [32, 647] width 33 height 34
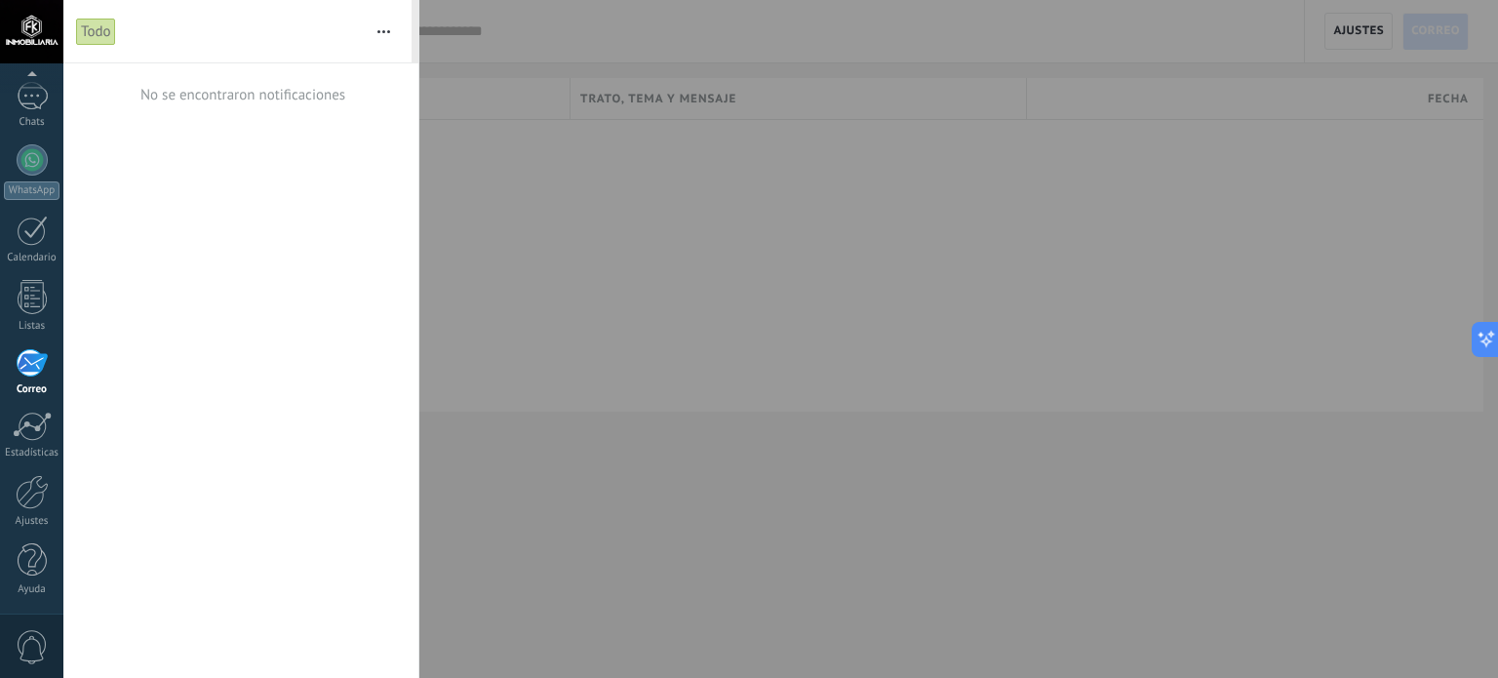
click at [28, 639] on span "0" at bounding box center [32, 647] width 33 height 34
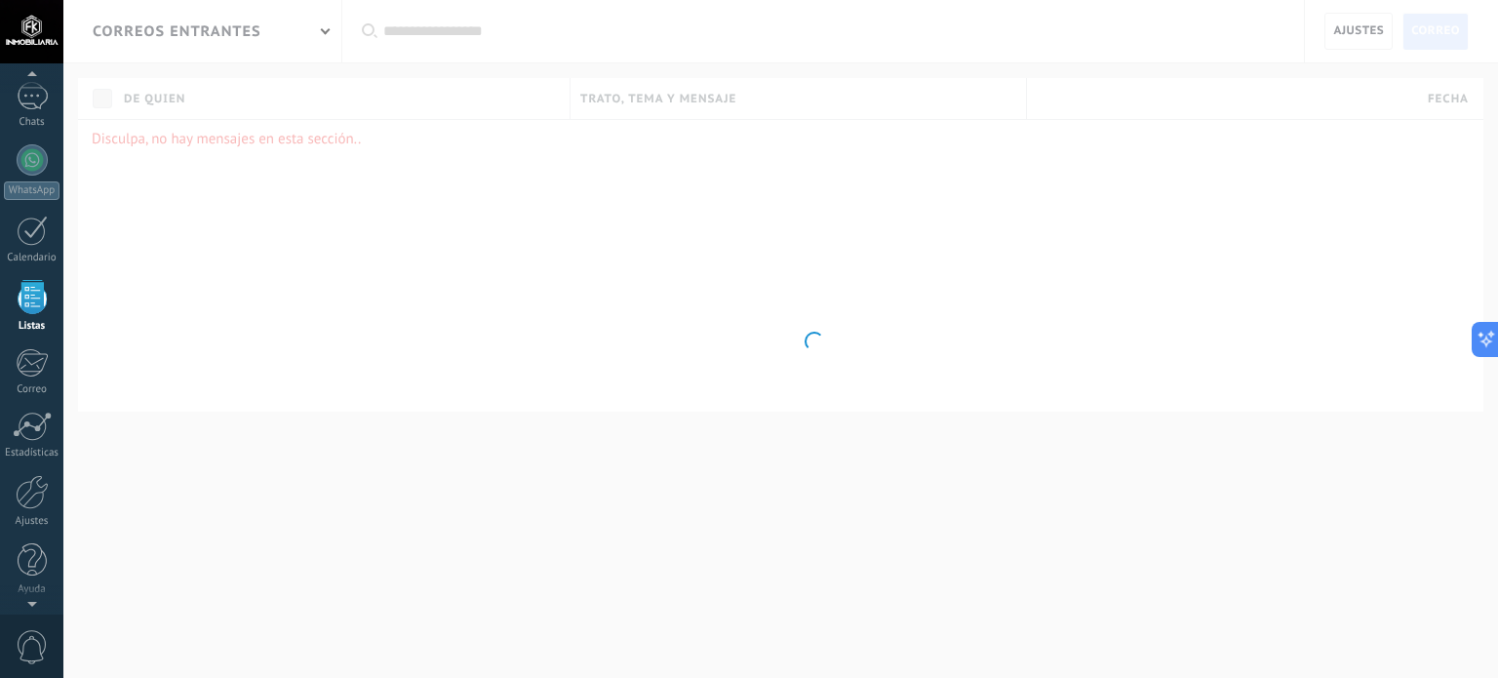
scroll to position [120, 0]
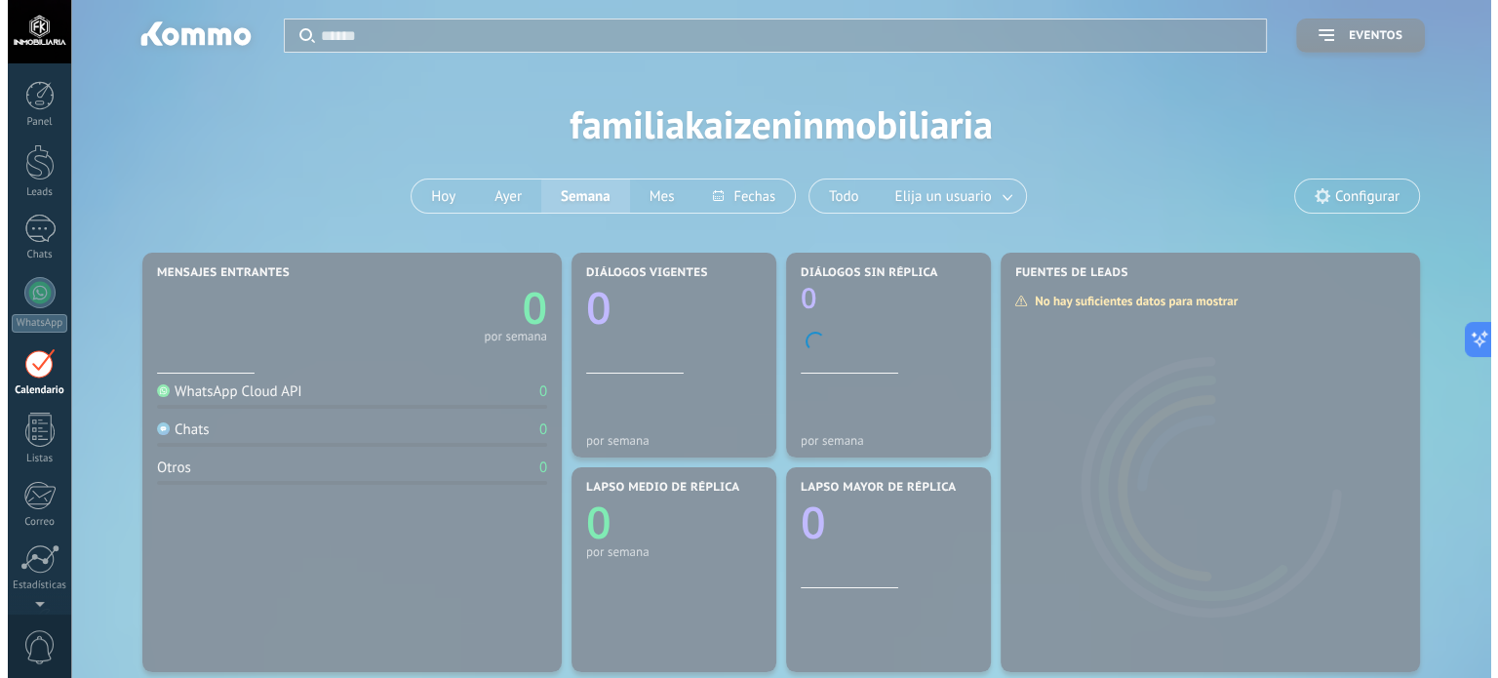
scroll to position [55, 0]
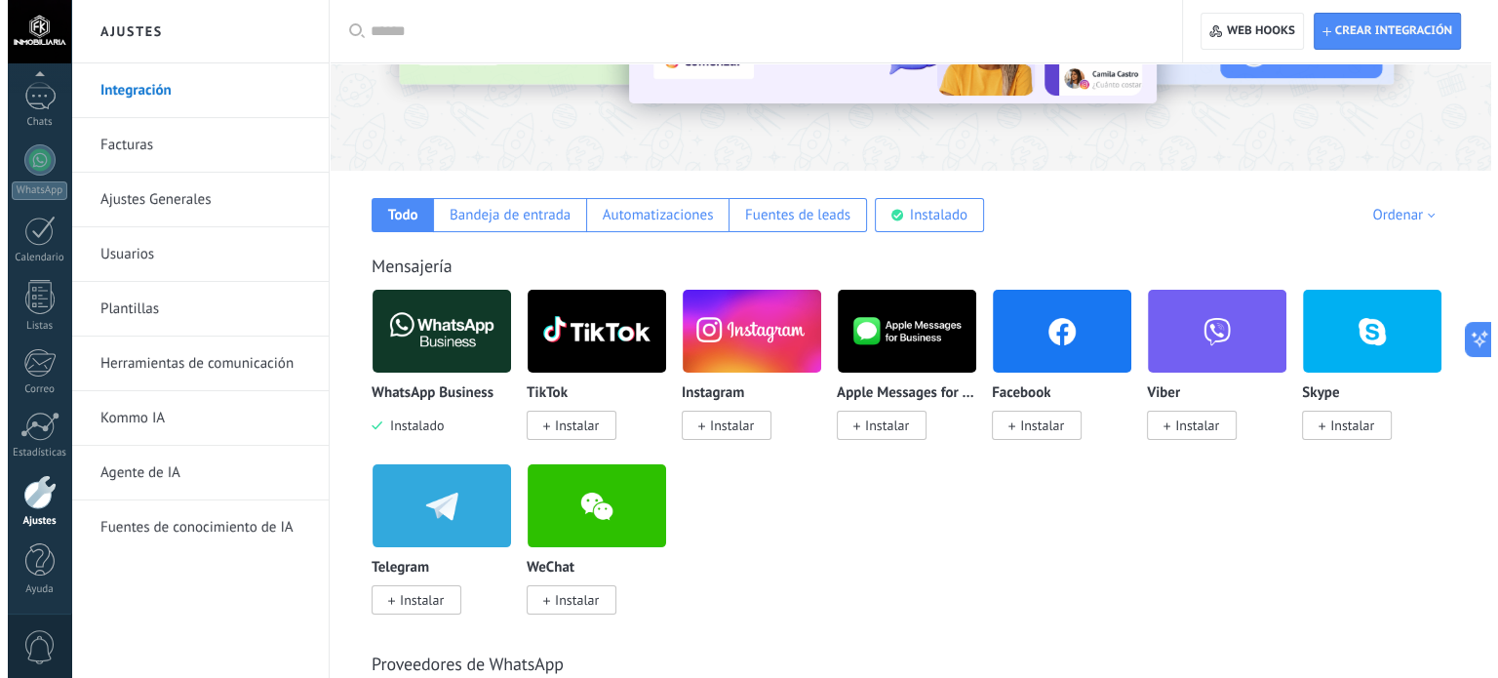
scroll to position [248, 0]
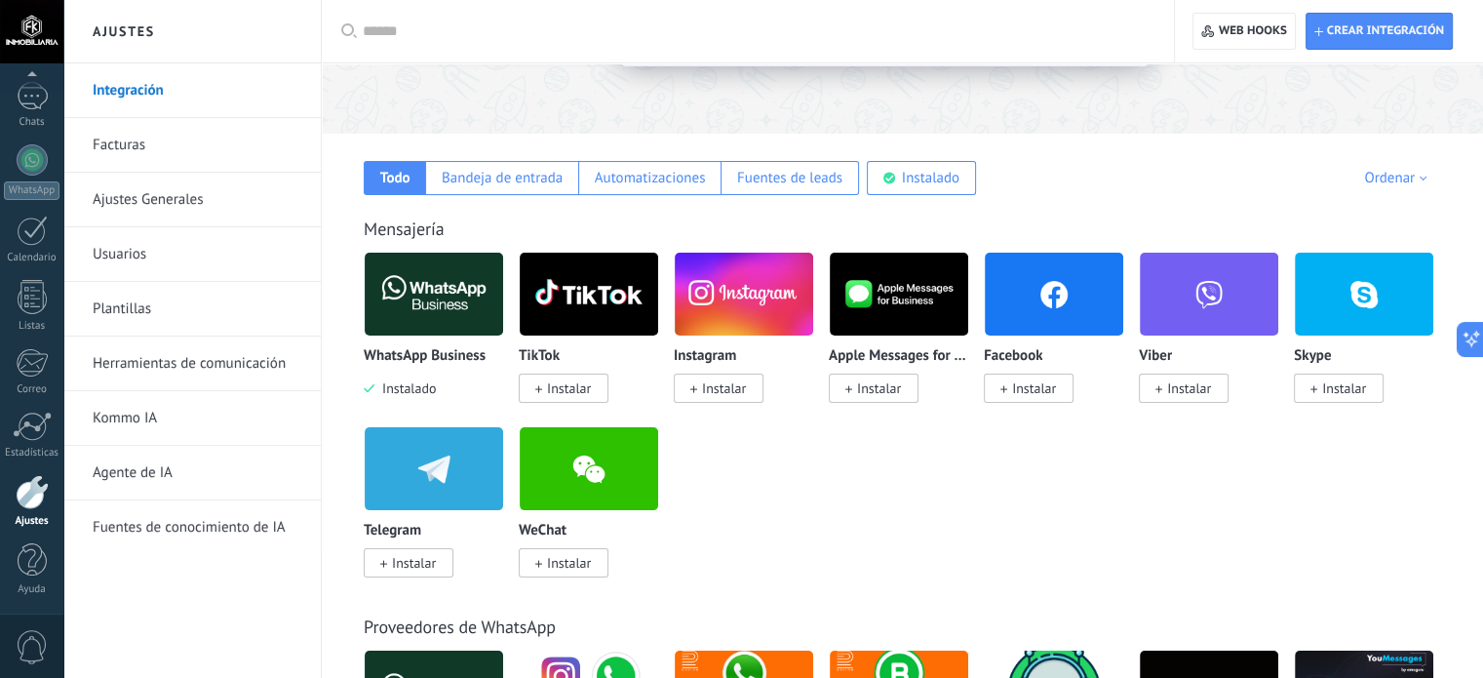
click at [1032, 397] on span "Instalar" at bounding box center [1034, 388] width 44 height 18
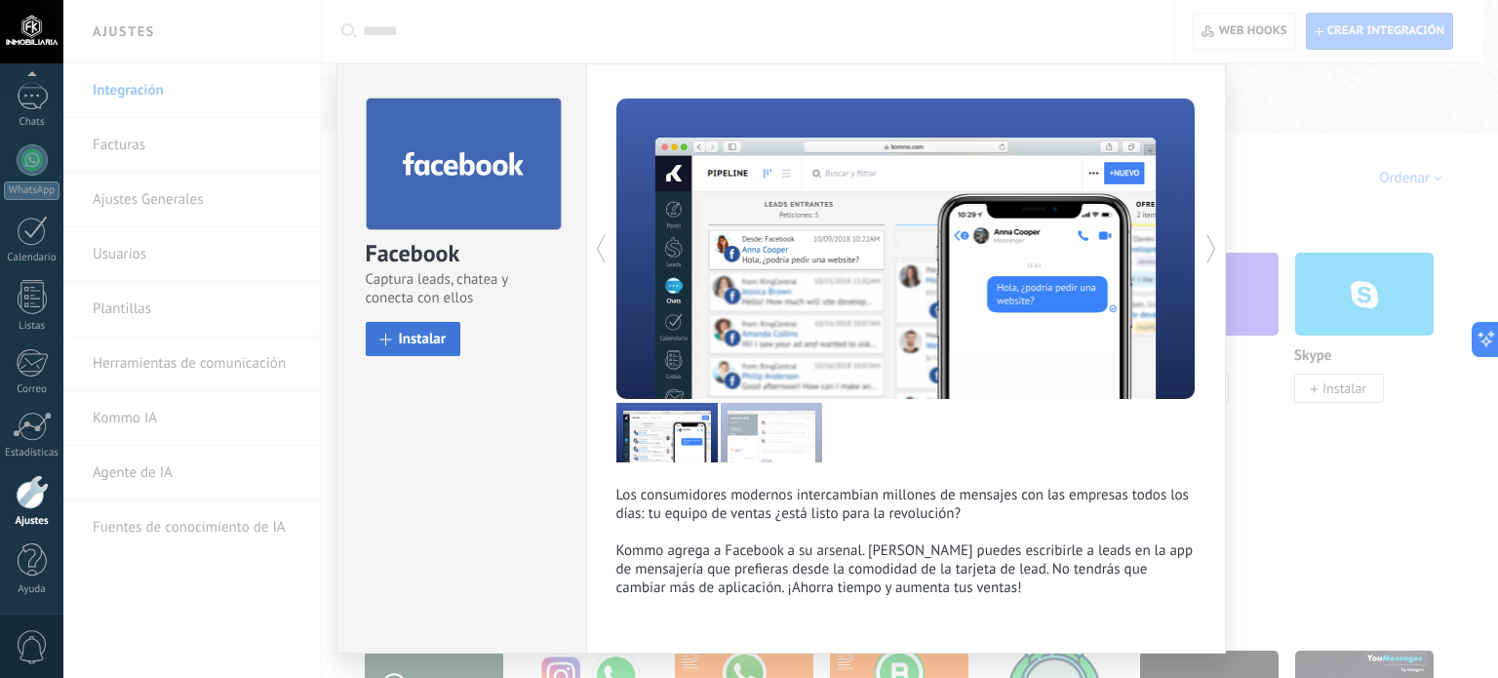
click at [414, 347] on button "Instalar" at bounding box center [414, 339] width 96 height 34
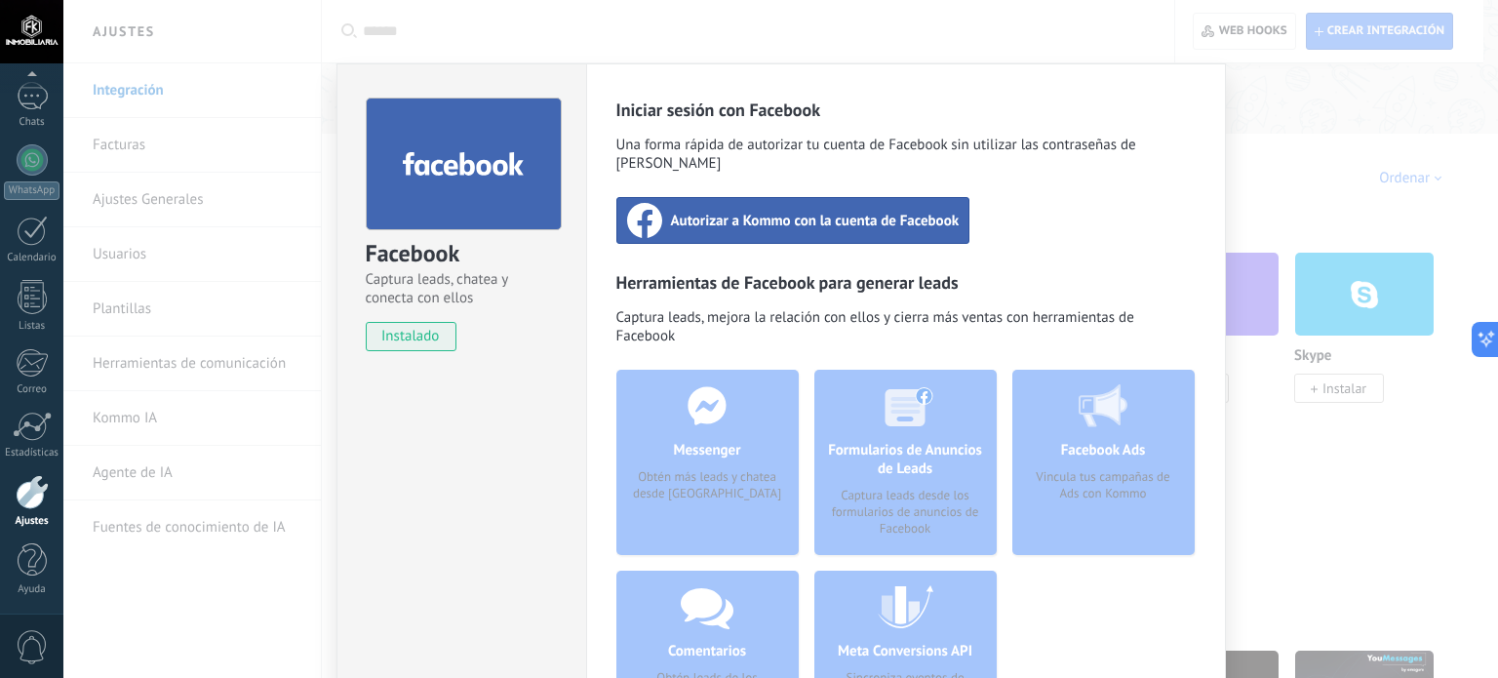
click at [814, 211] on span "Autorizar a Kommo con la cuenta de Facebook" at bounding box center [815, 221] width 289 height 20
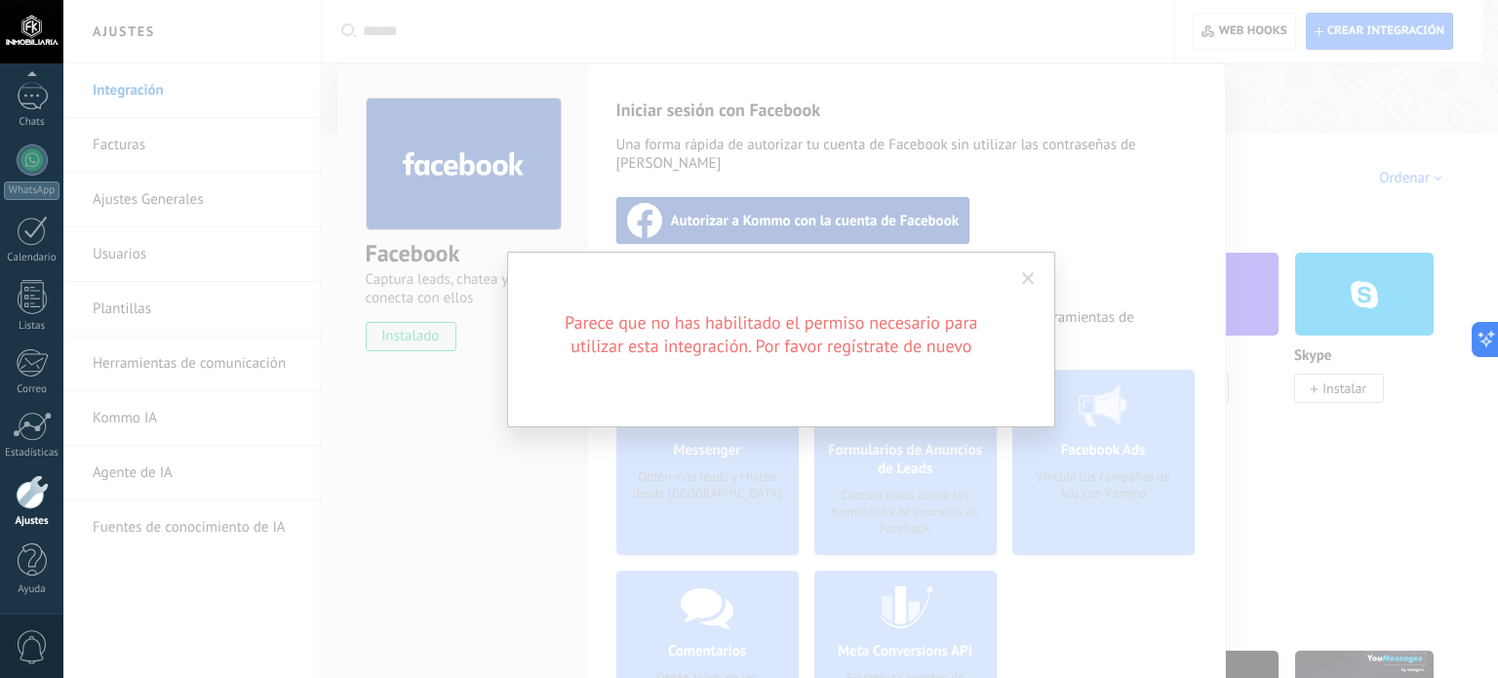
click at [890, 358] on div "Parece que no has habilitado el permiso necesario para utilizar esta integració…" at bounding box center [781, 340] width 548 height 176
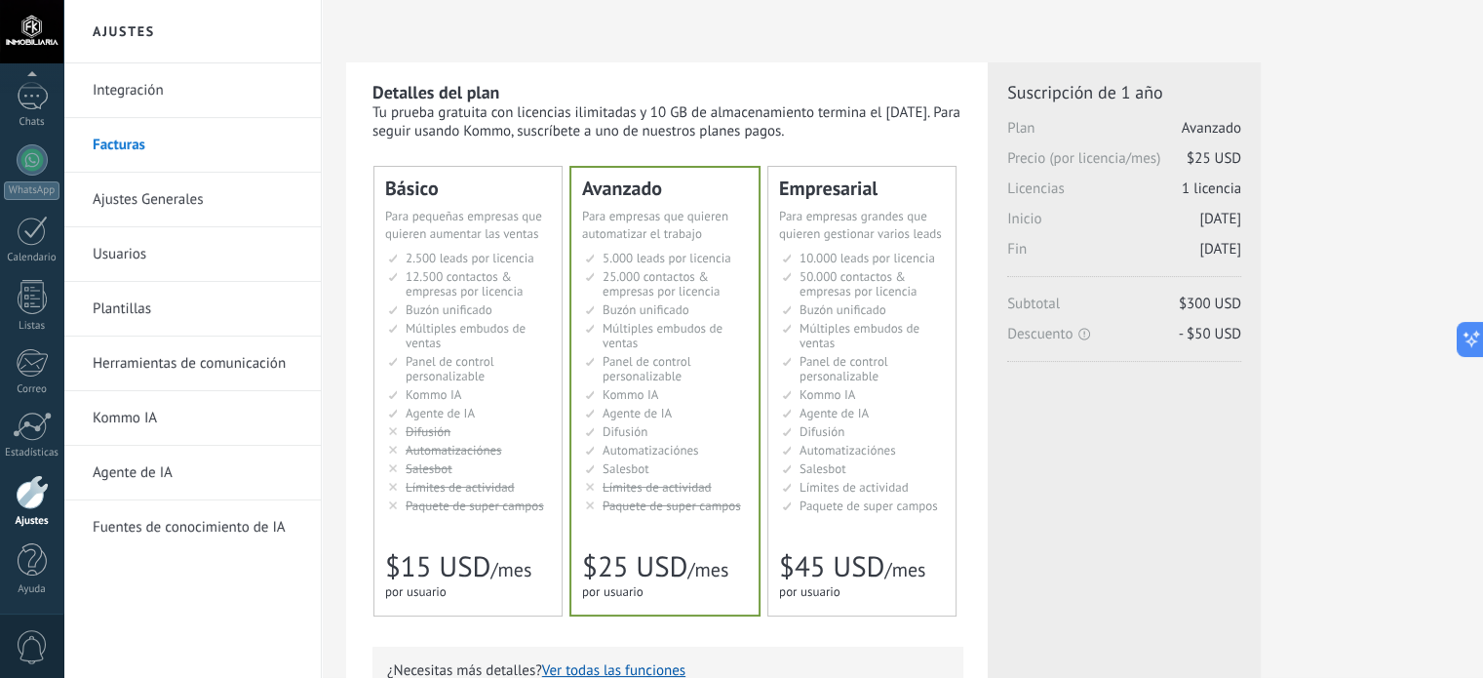
click at [27, 506] on div at bounding box center [32, 492] width 33 height 34
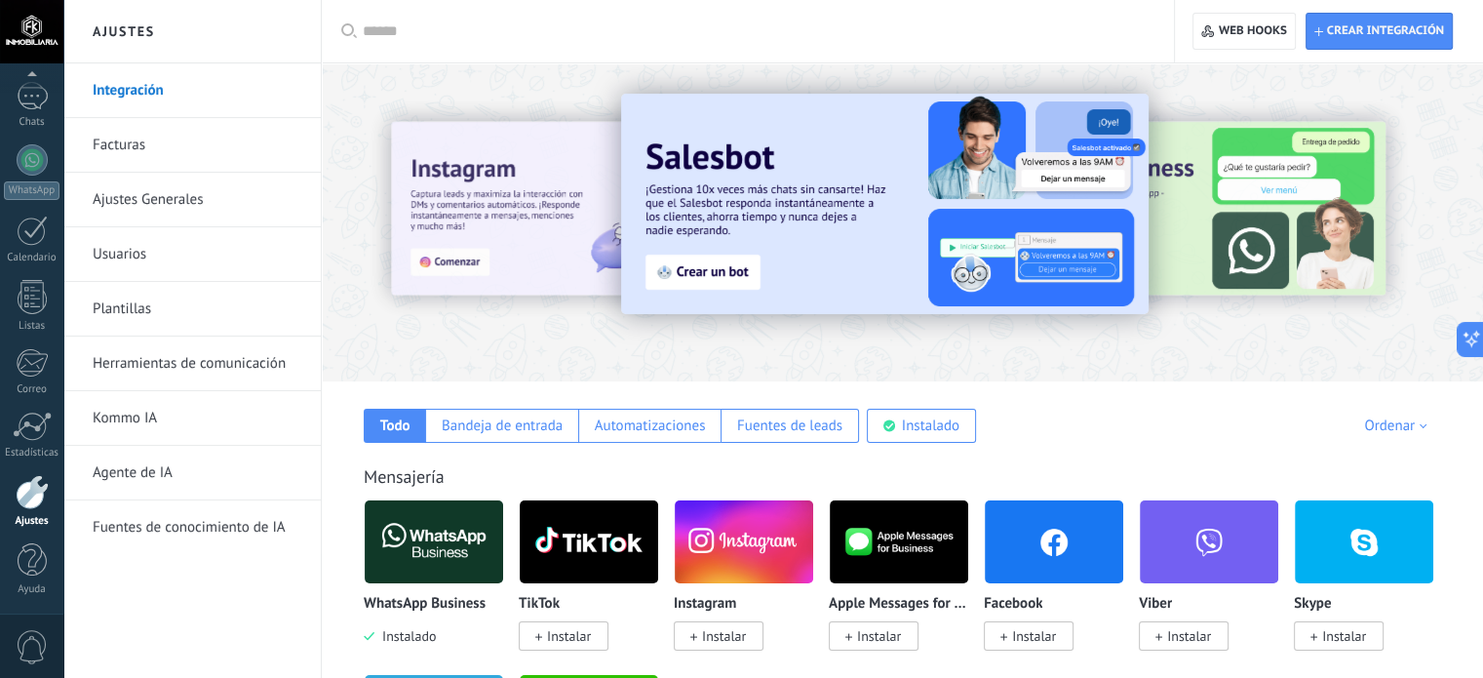
click at [1022, 550] on img at bounding box center [1054, 541] width 138 height 95
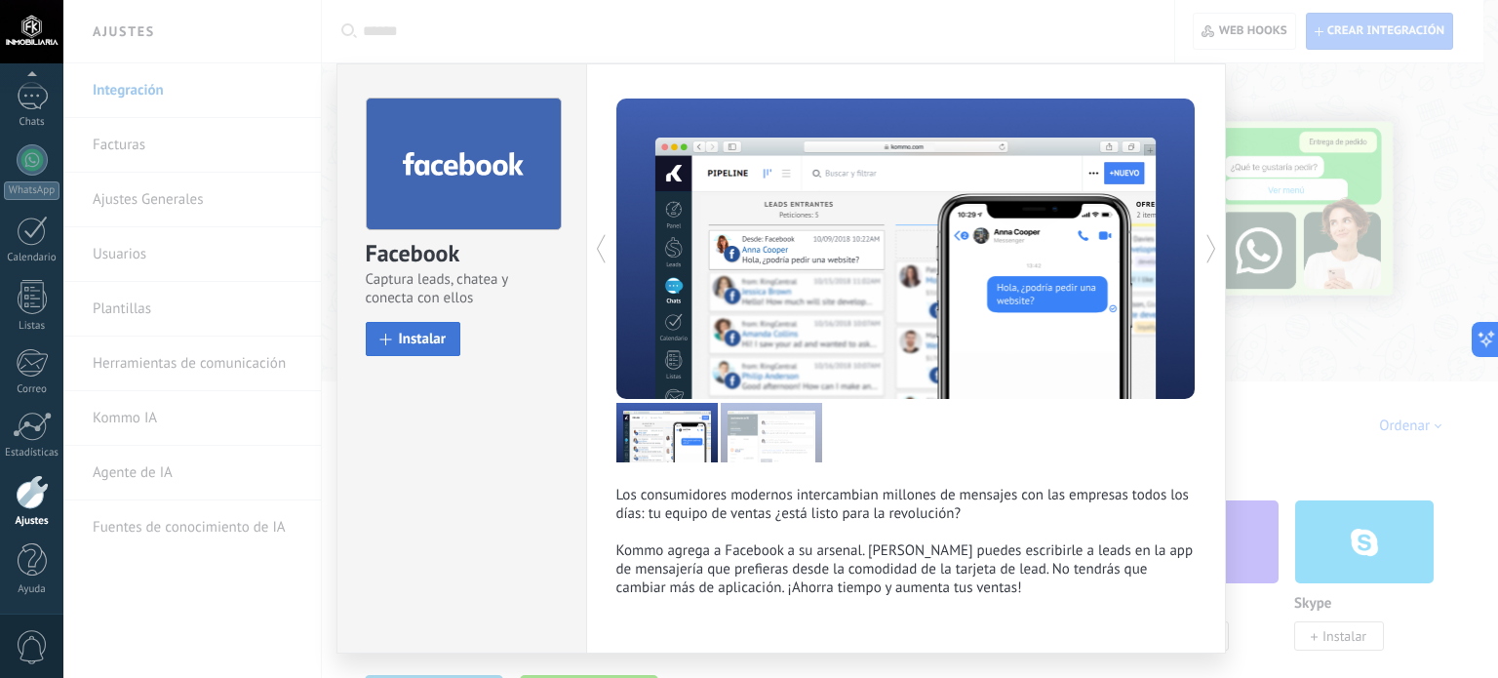
click at [429, 340] on span "Instalar" at bounding box center [423, 339] width 48 height 15
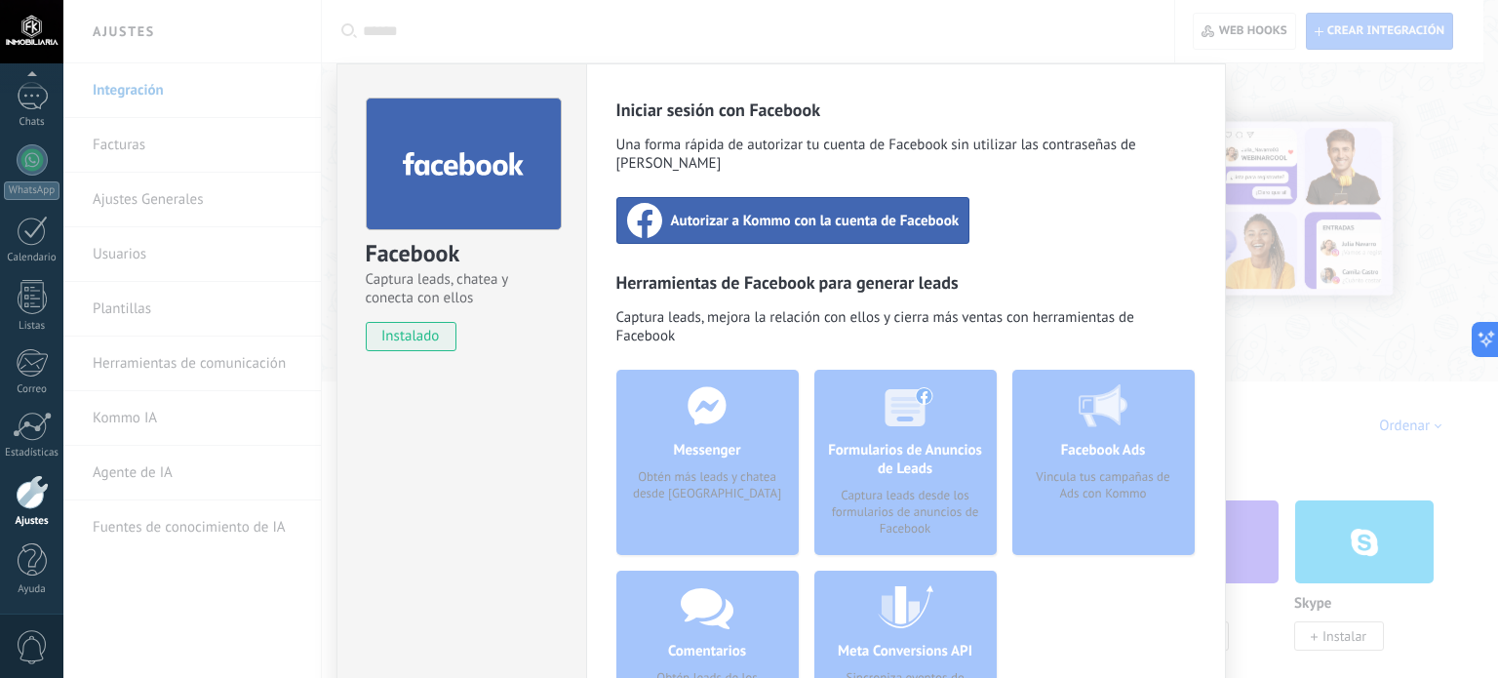
scroll to position [205, 0]
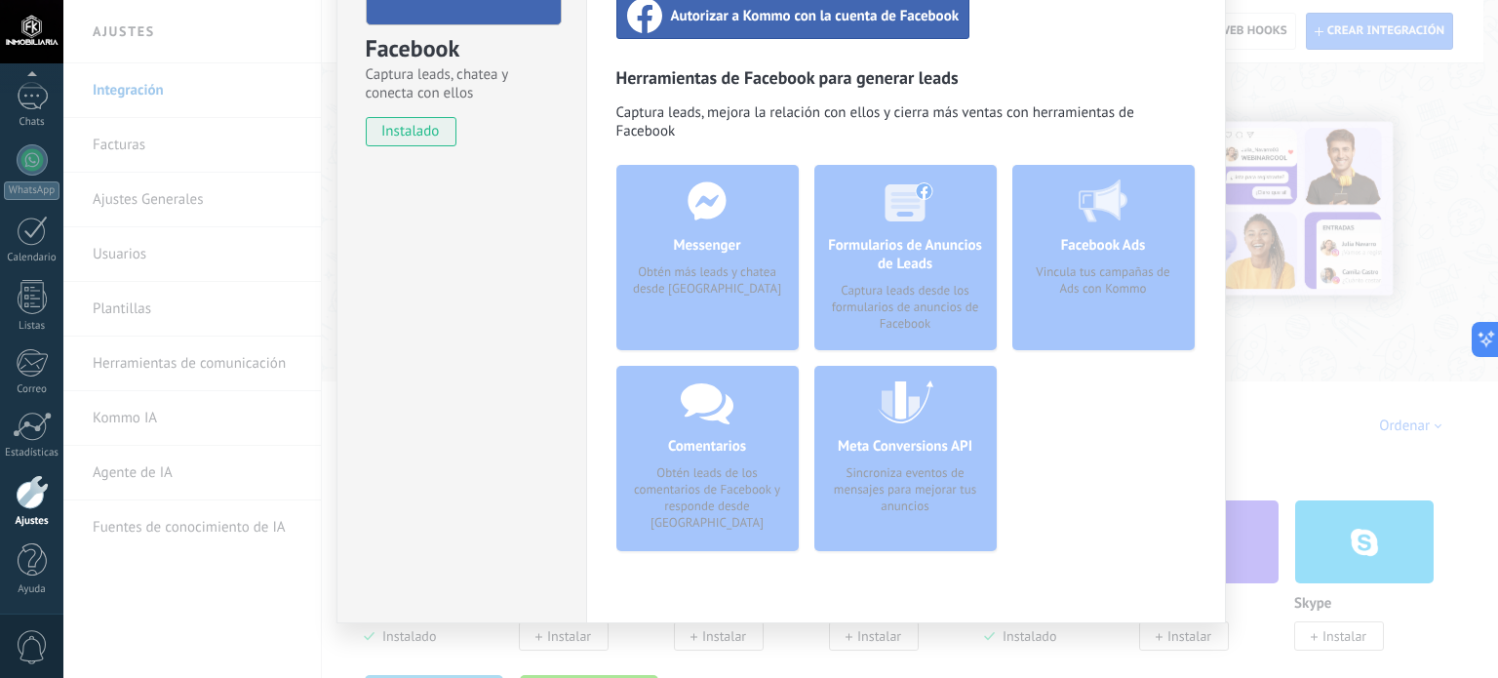
click at [906, 256] on div "Formularios de Anuncios de Leads Captura leads desde los formularios de anuncio…" at bounding box center [905, 257] width 182 height 185
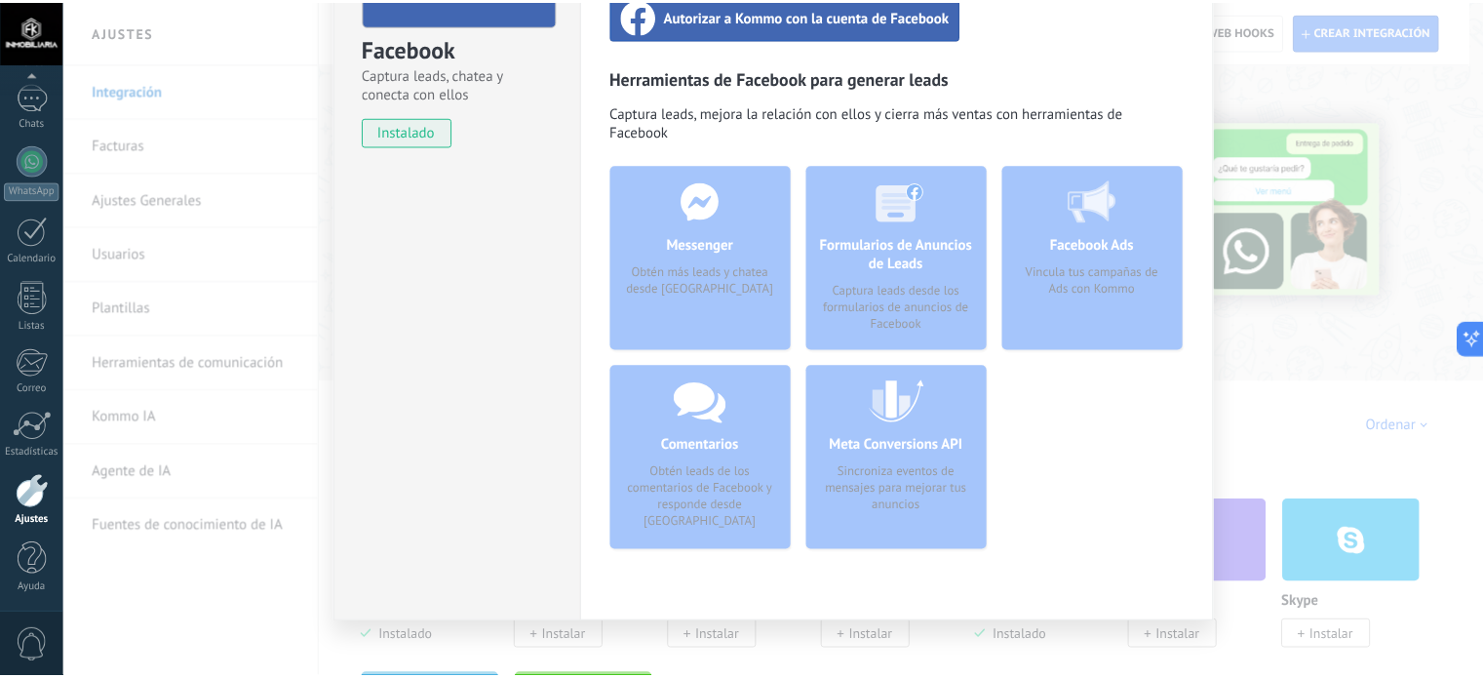
scroll to position [0, 0]
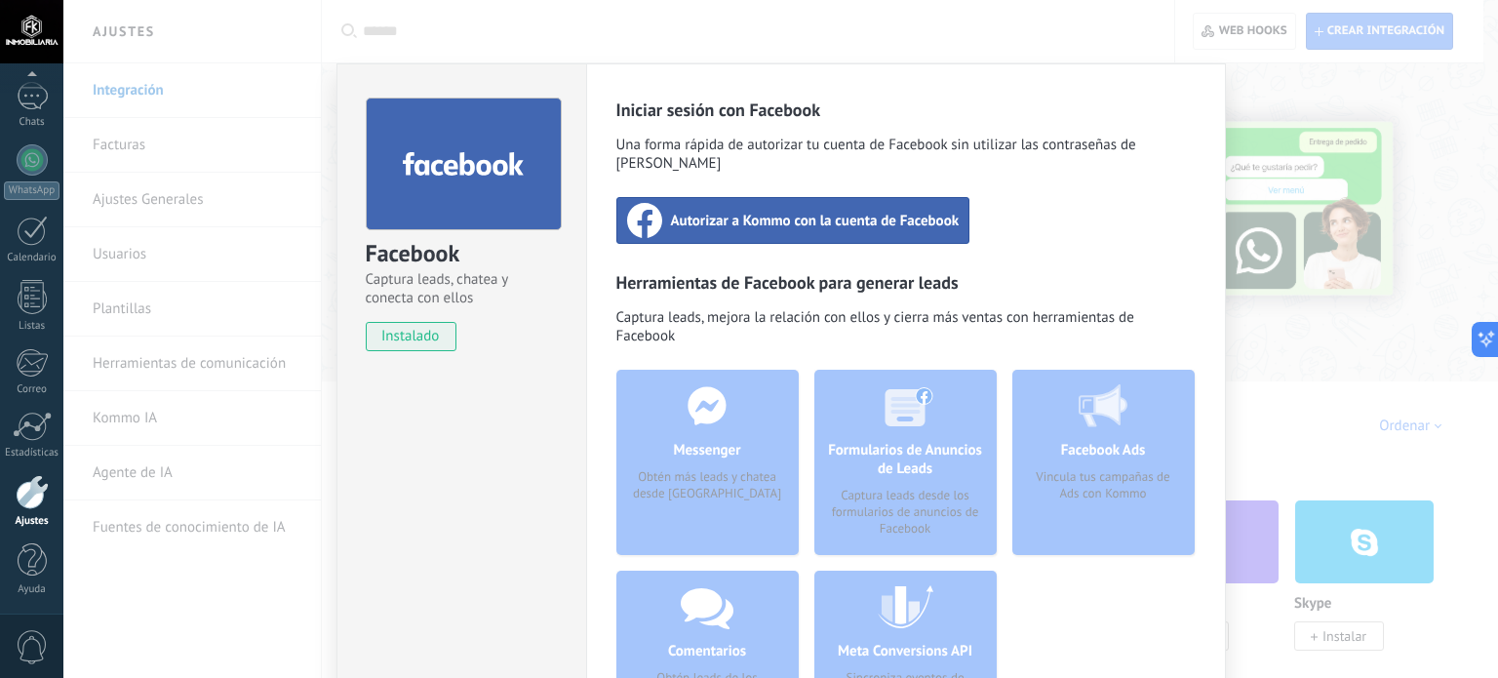
click at [780, 215] on div "Autorizar a Kommo con la cuenta de Facebook" at bounding box center [793, 220] width 354 height 47
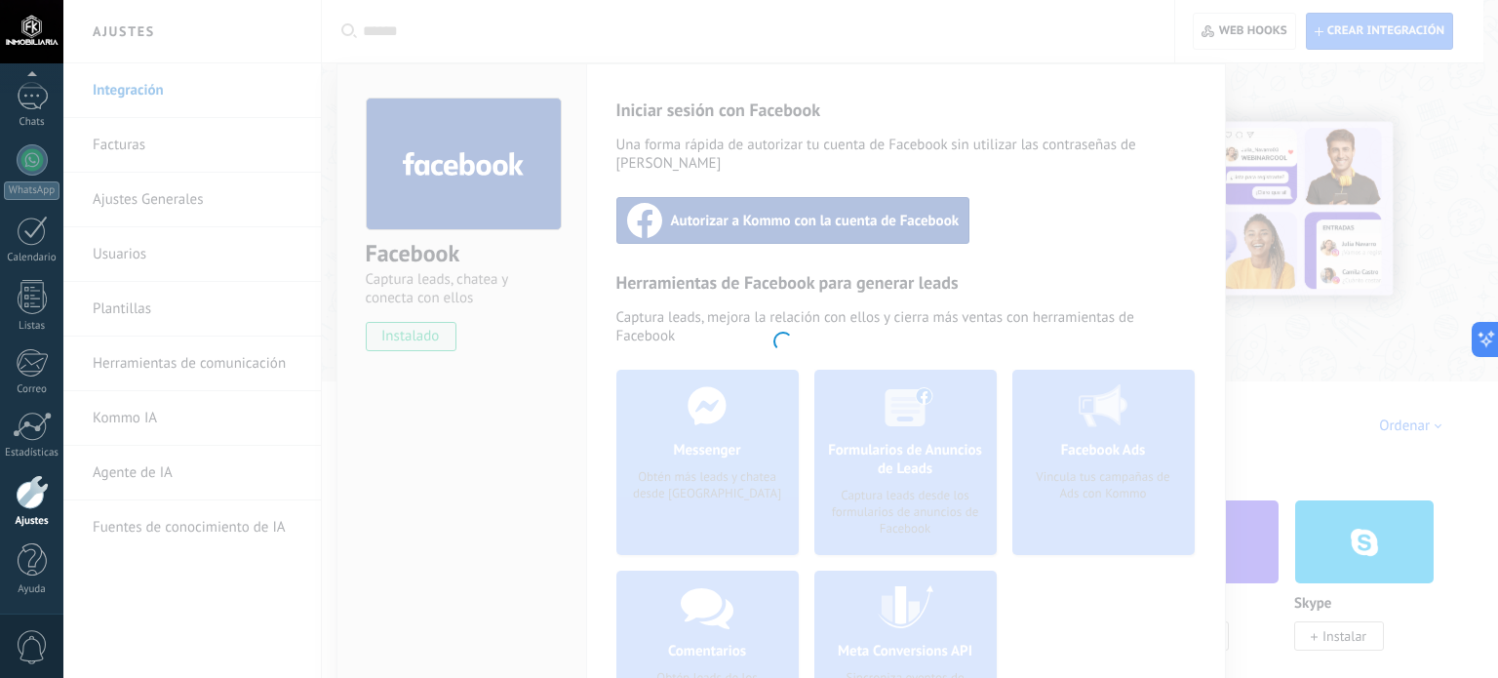
click at [1069, 443] on div at bounding box center [780, 339] width 1435 height 678
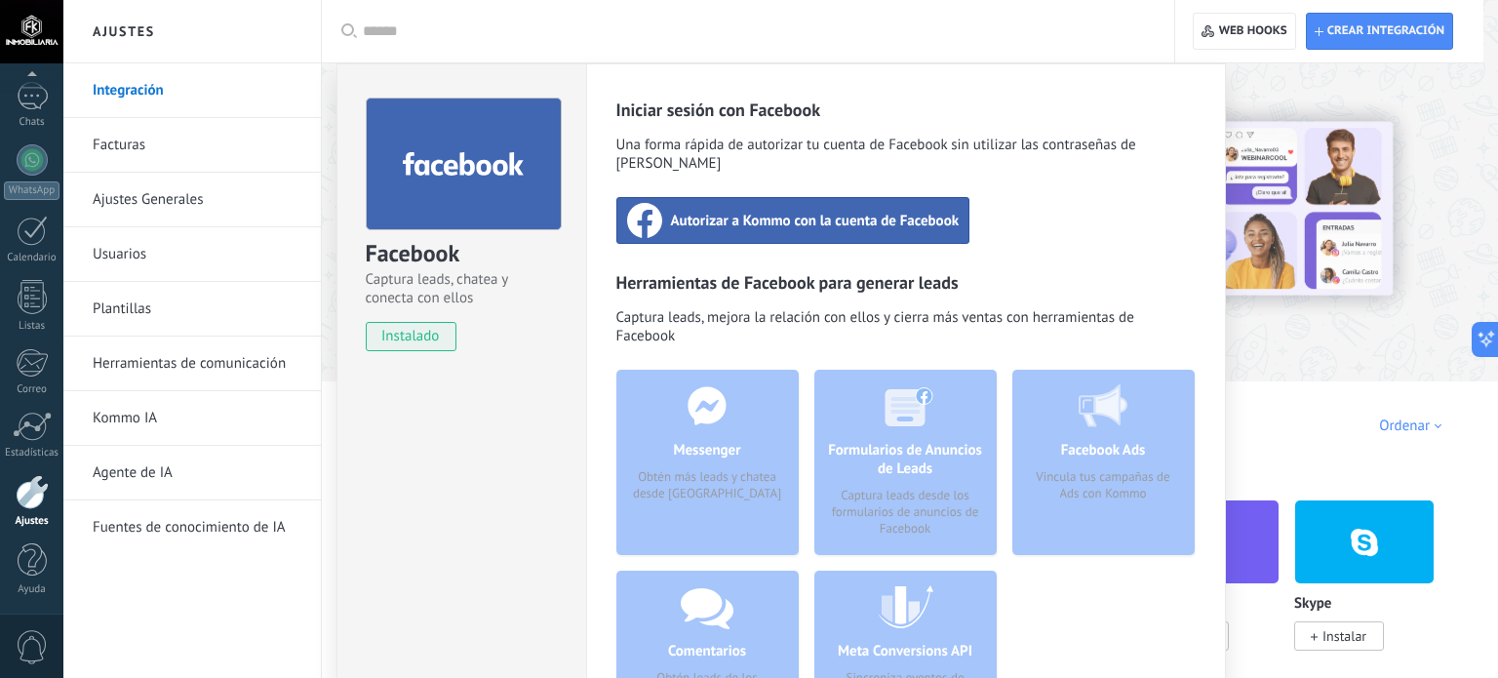
click at [1116, 440] on div "Facebook Ads Vincula tus campañas de Ads con Kommo" at bounding box center [1103, 462] width 182 height 185
click at [565, 43] on div "Facebook Captura leads, chatea y conecta con ellos instalado Desinstalar Inicia…" at bounding box center [780, 339] width 1435 height 678
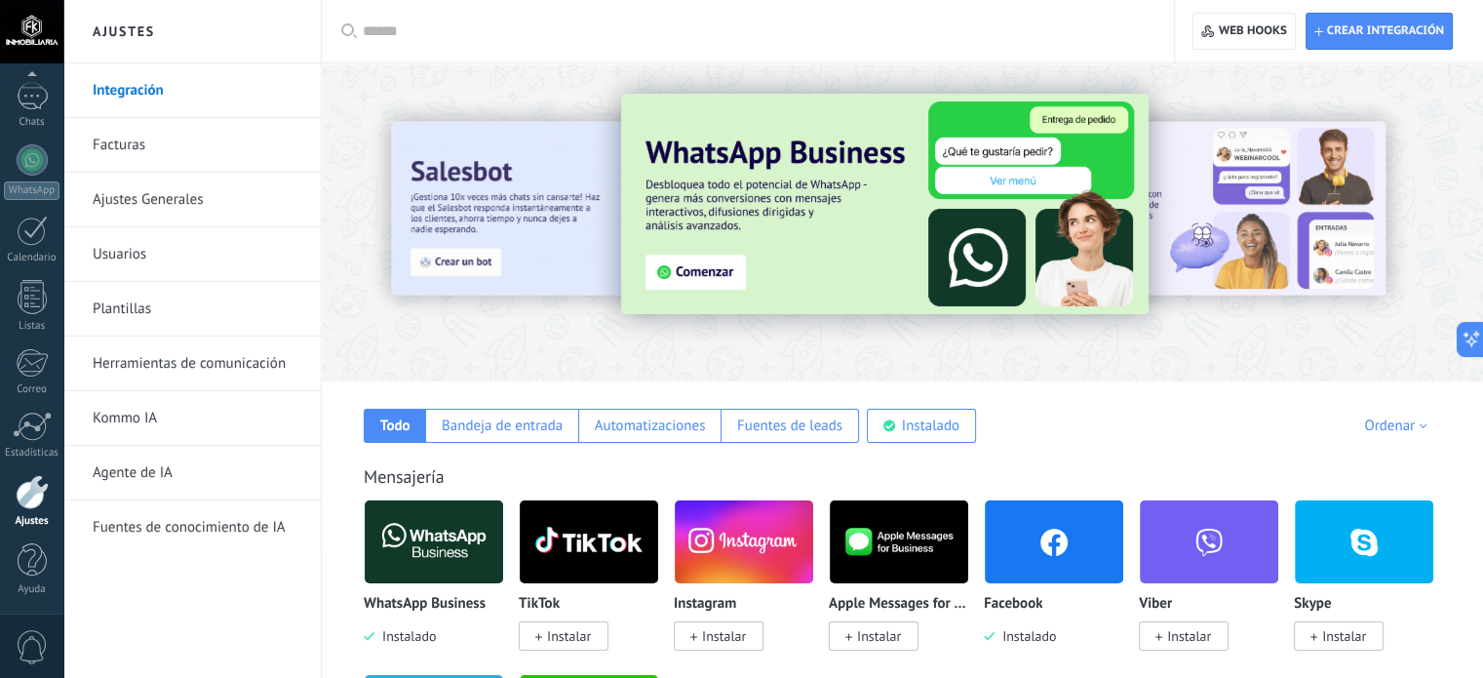
click at [410, 19] on div at bounding box center [755, 31] width 784 height 62
click at [408, 30] on input "text" at bounding box center [755, 31] width 784 height 20
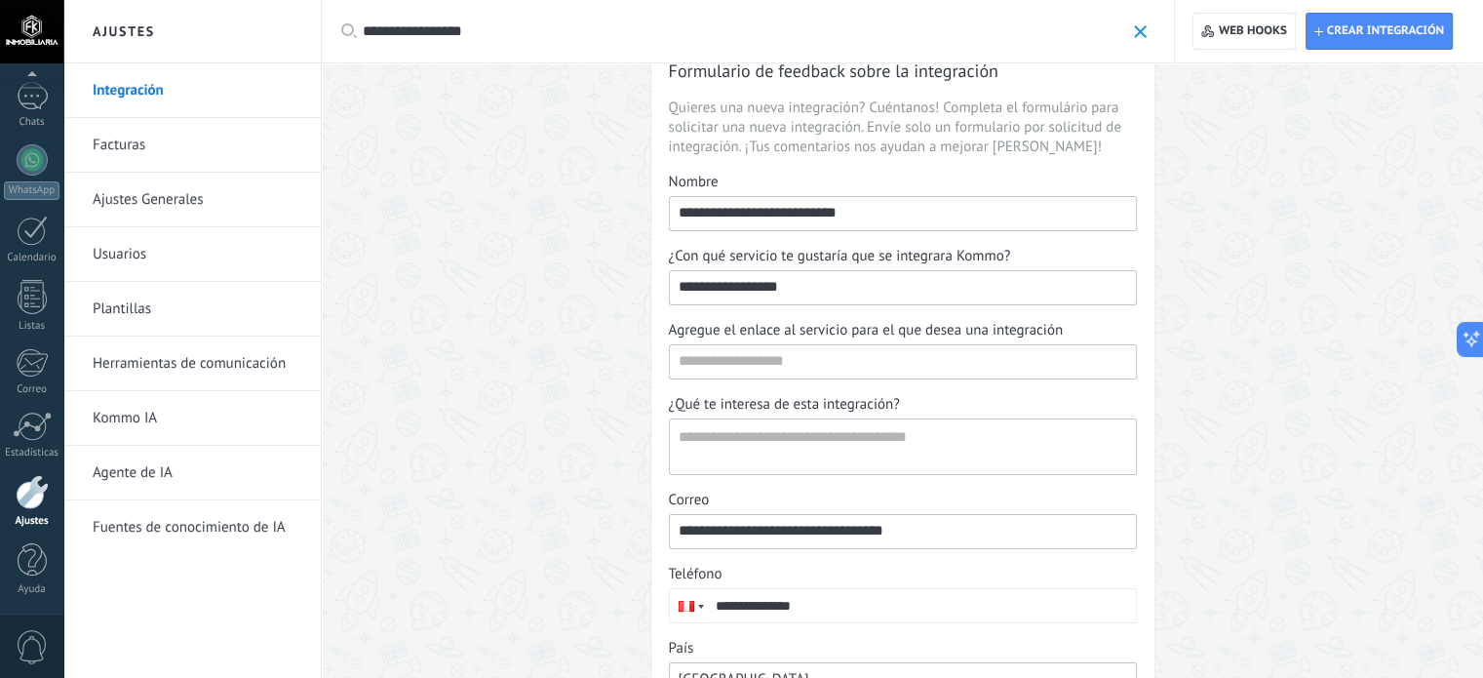
scroll to position [45, 0]
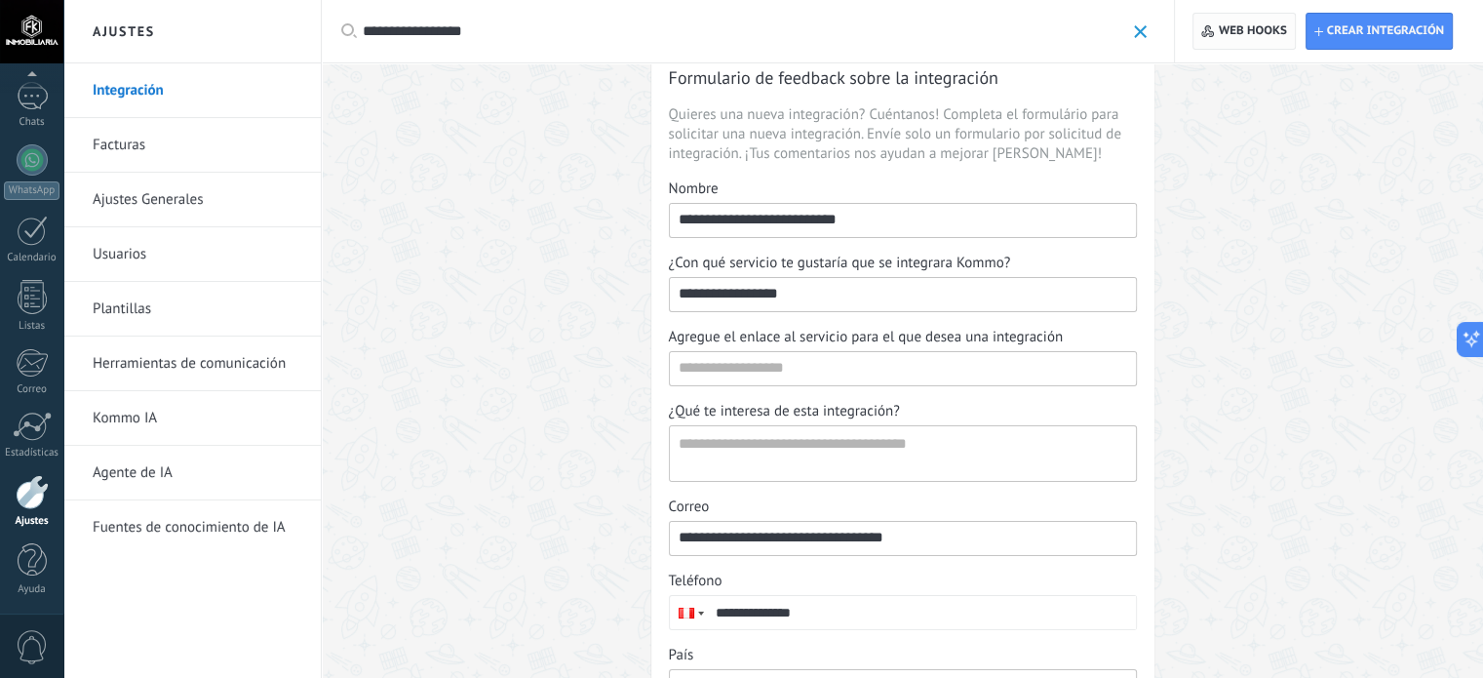
type input "**********"
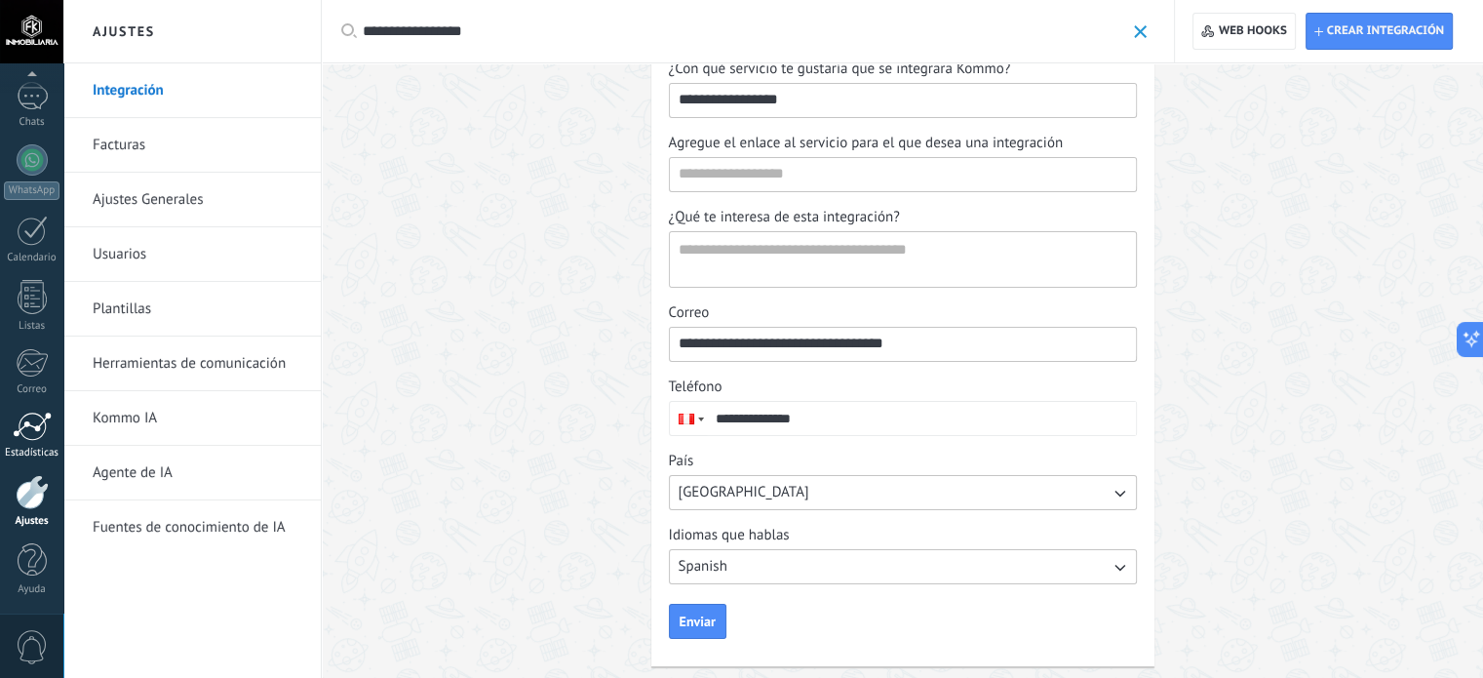
scroll to position [254, 0]
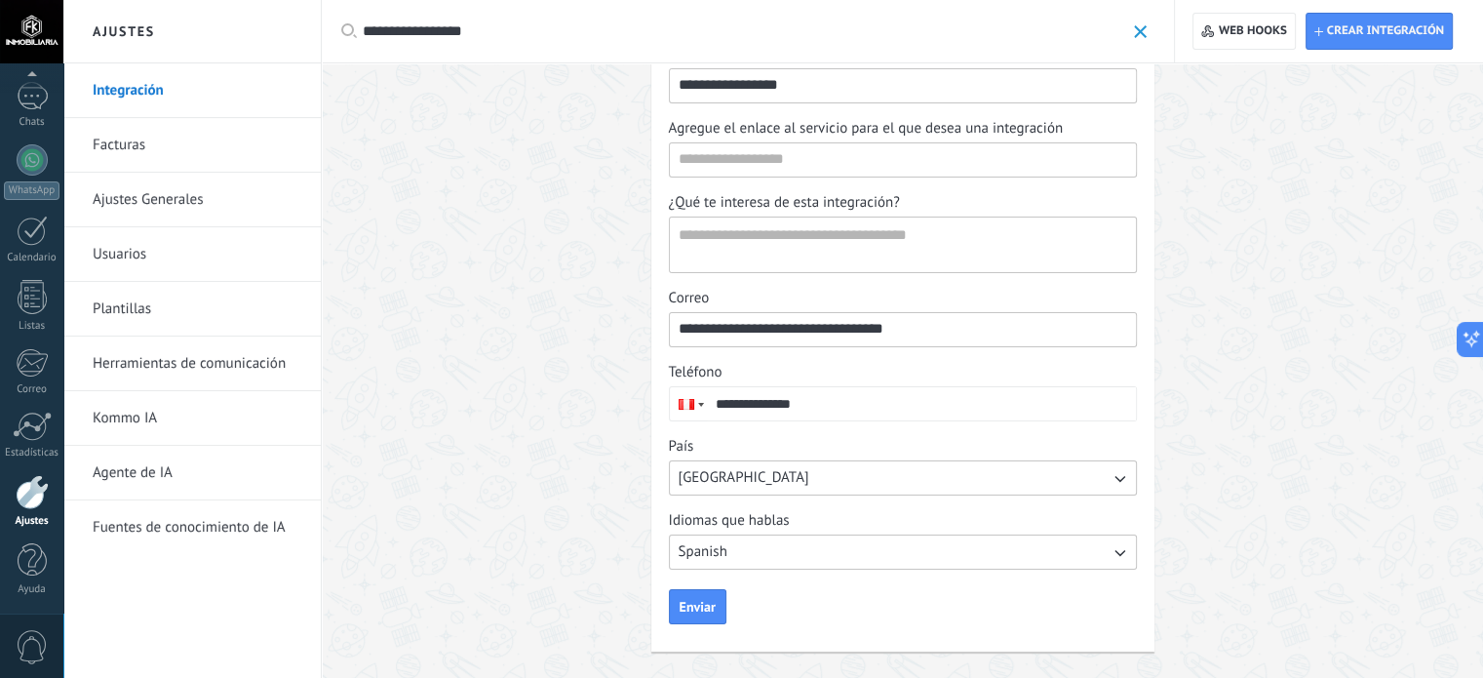
click at [35, 506] on div at bounding box center [32, 492] width 33 height 34
click at [22, 499] on div at bounding box center [32, 492] width 33 height 34
click at [1143, 26] on span at bounding box center [1140, 31] width 13 height 13
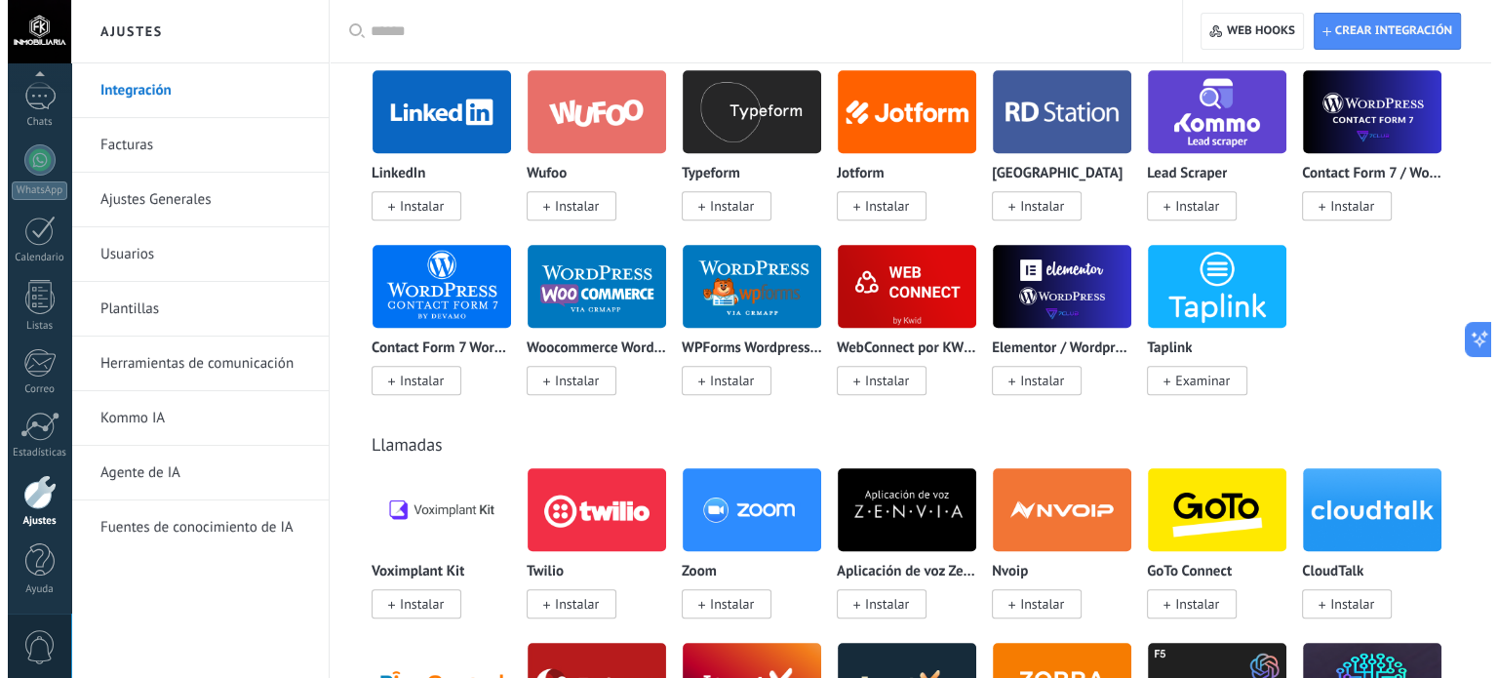
scroll to position [2887, 0]
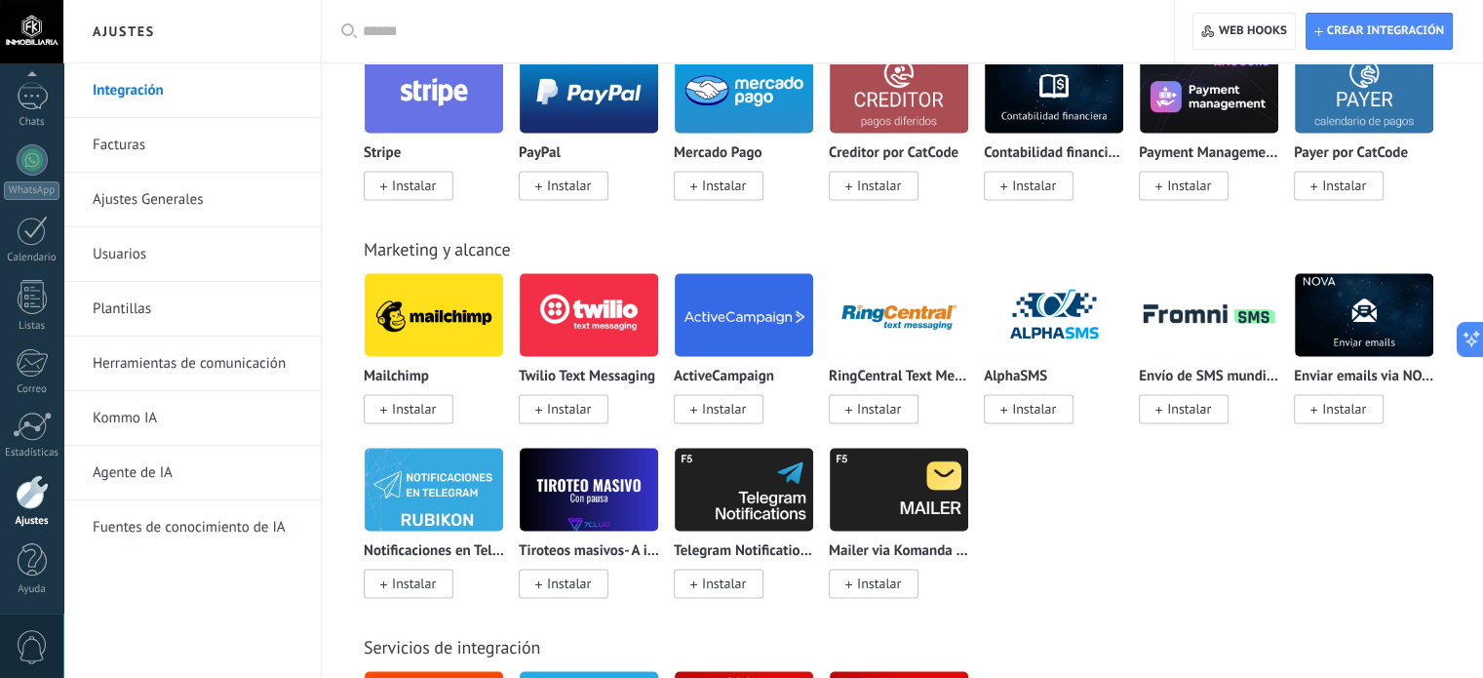
click at [38, 635] on span "0" at bounding box center [32, 647] width 33 height 34
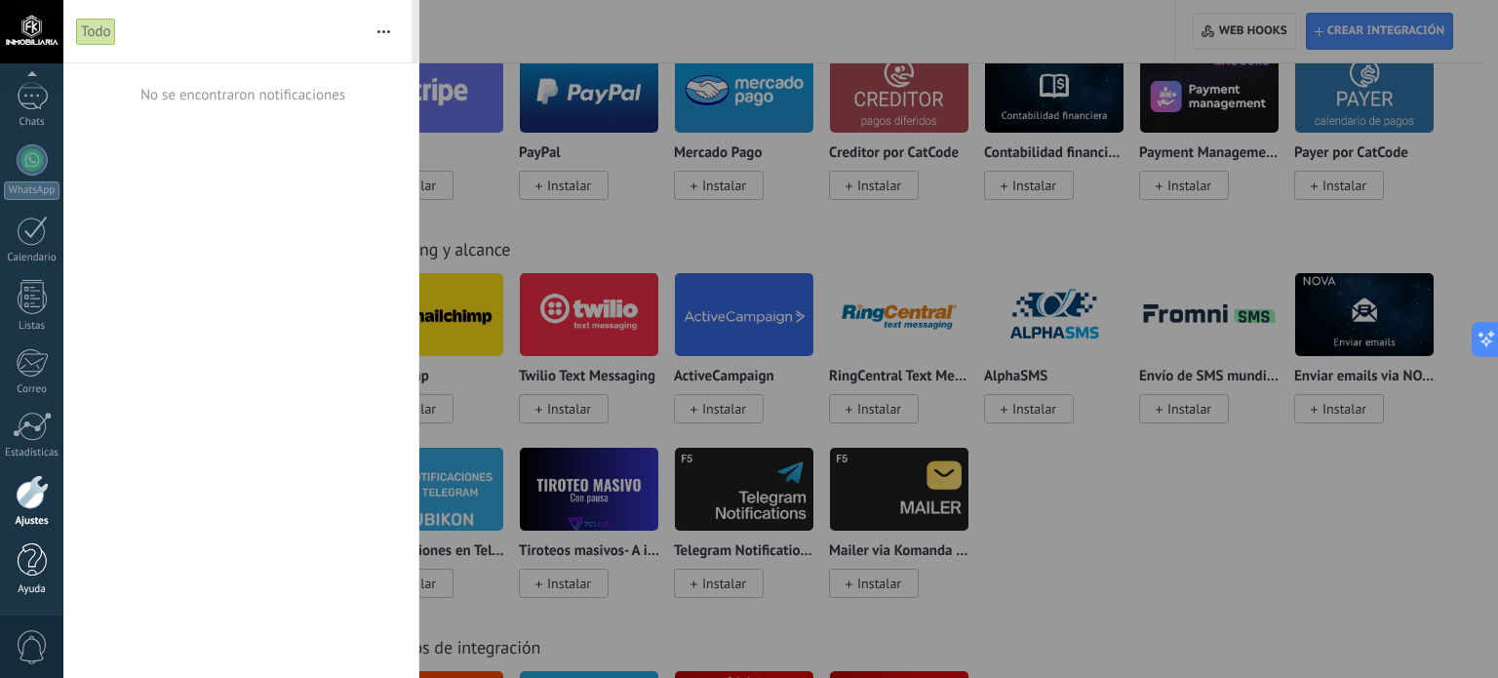
click at [31, 562] on div at bounding box center [32, 560] width 29 height 34
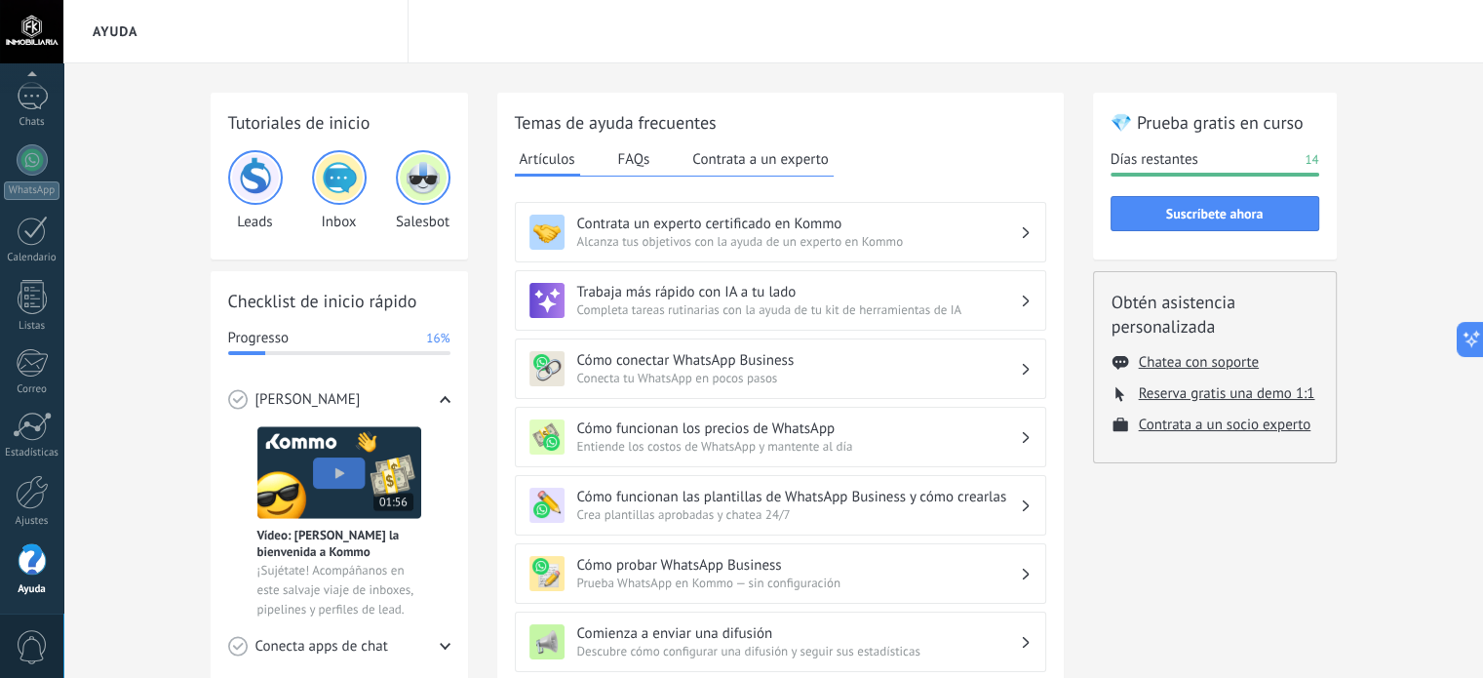
scroll to position [523, 0]
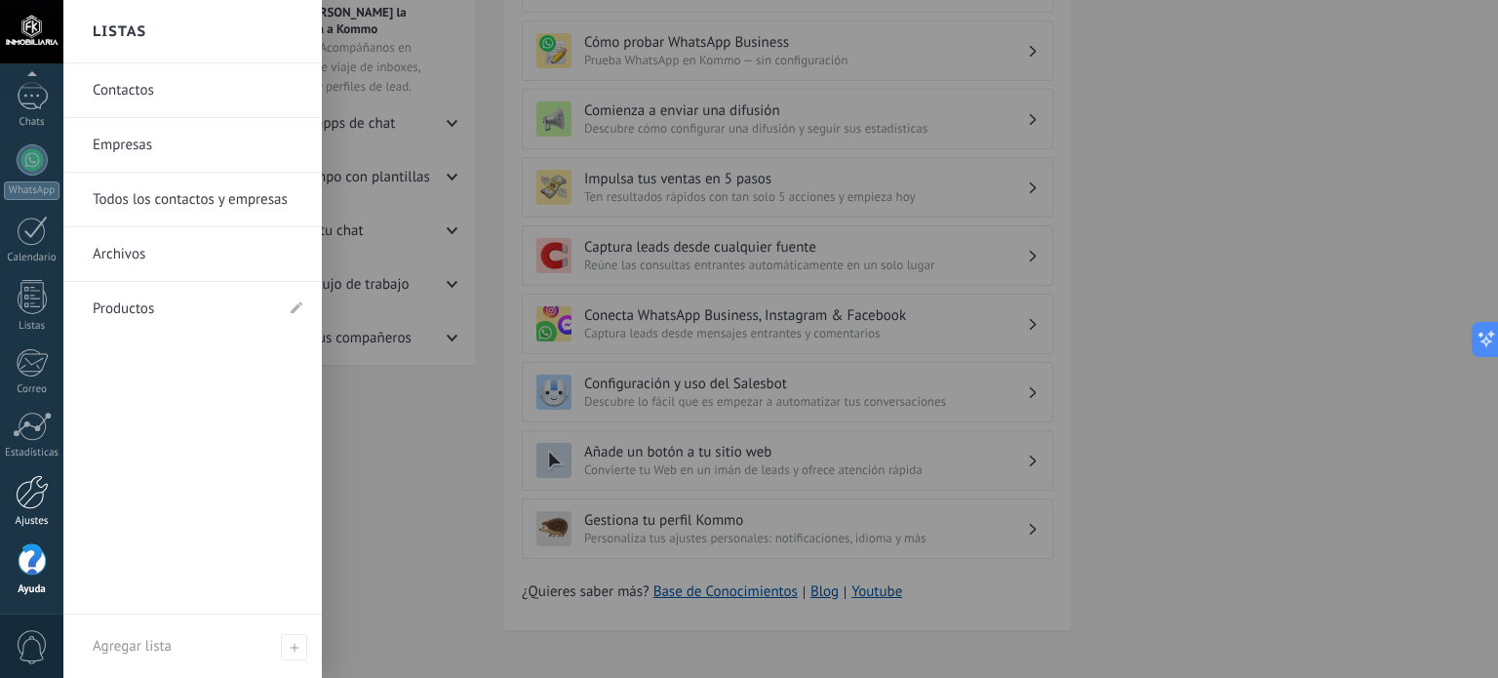
click at [24, 491] on div at bounding box center [32, 492] width 33 height 34
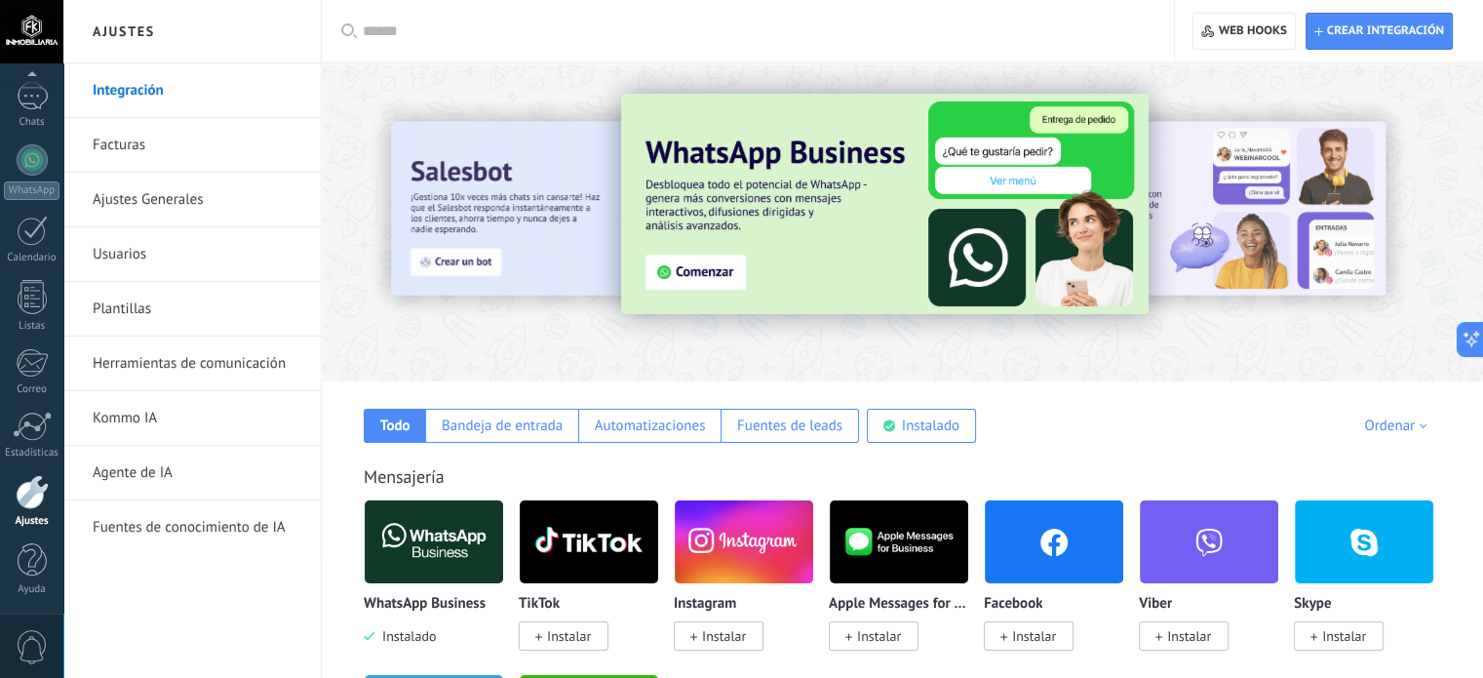
click at [1053, 547] on img at bounding box center [1054, 541] width 138 height 95
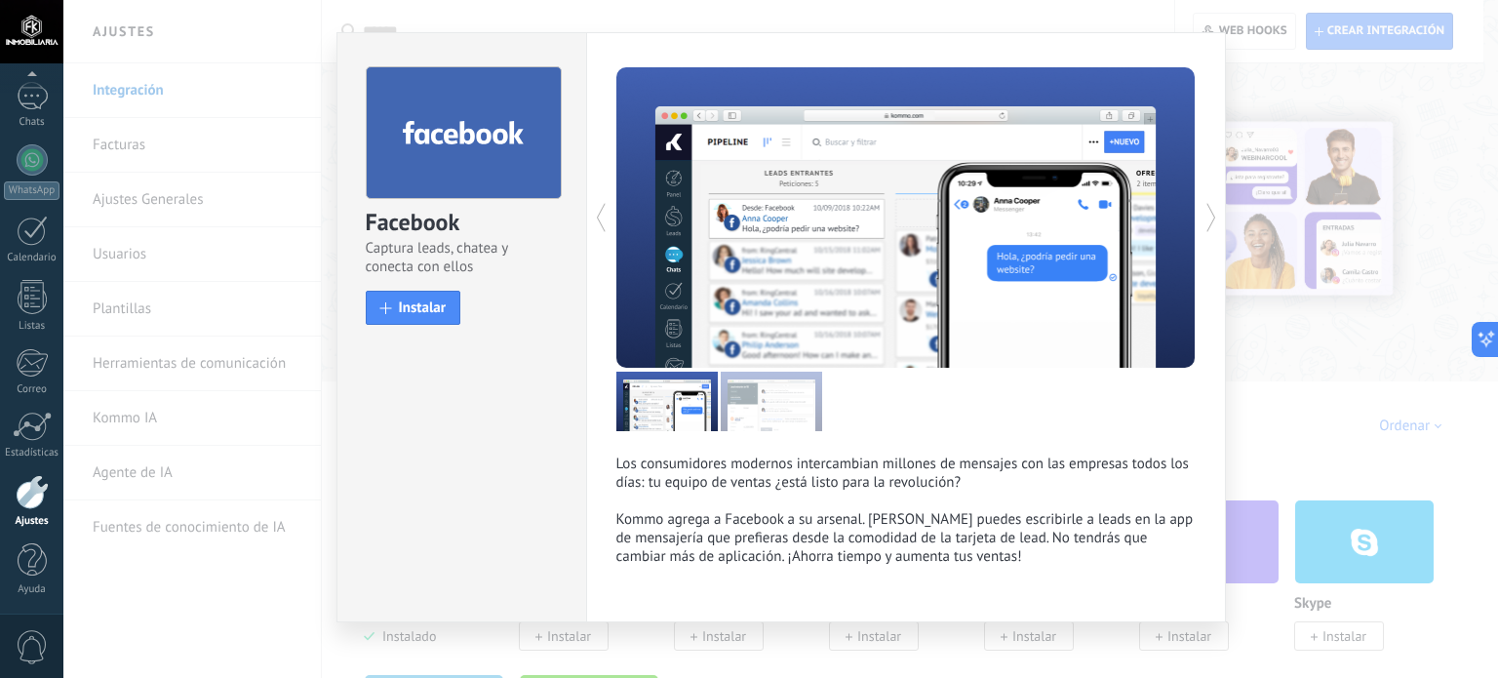
scroll to position [49, 0]
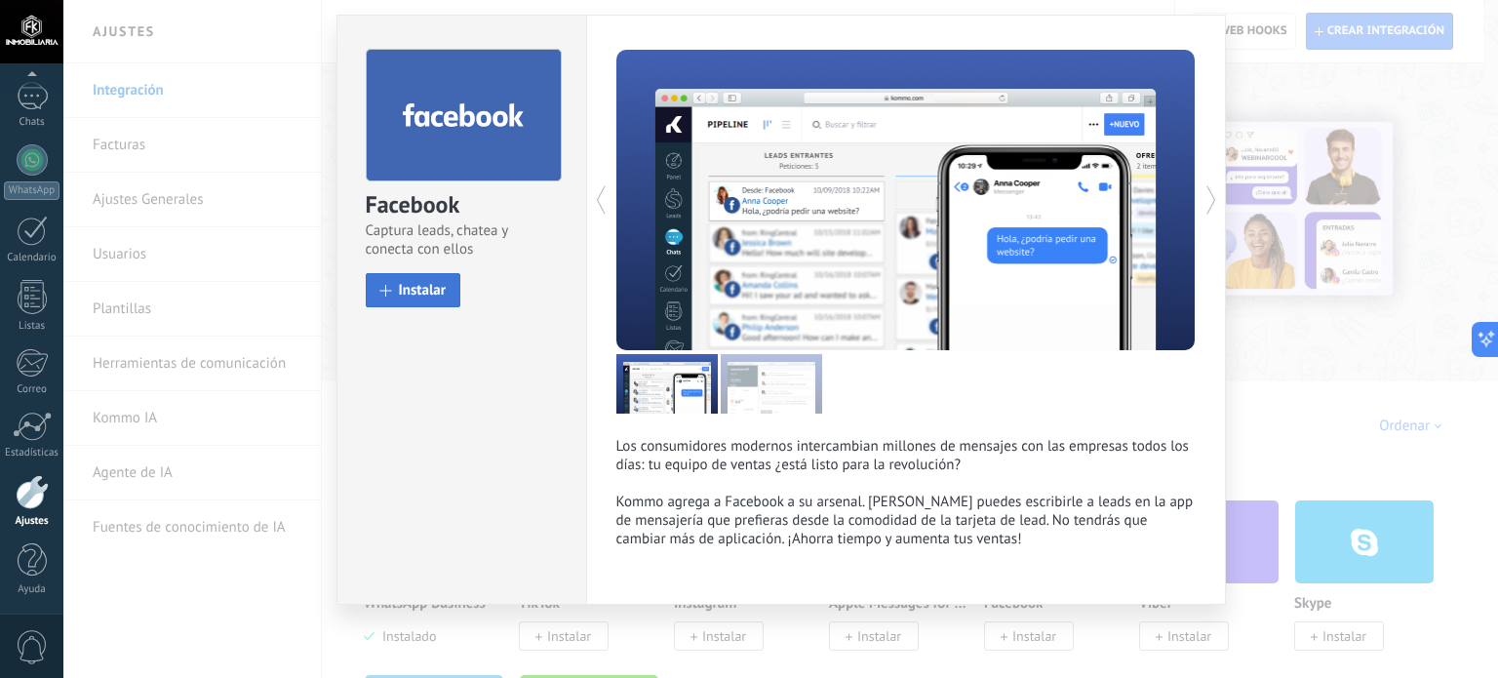
click at [426, 300] on button "Instalar" at bounding box center [414, 290] width 96 height 34
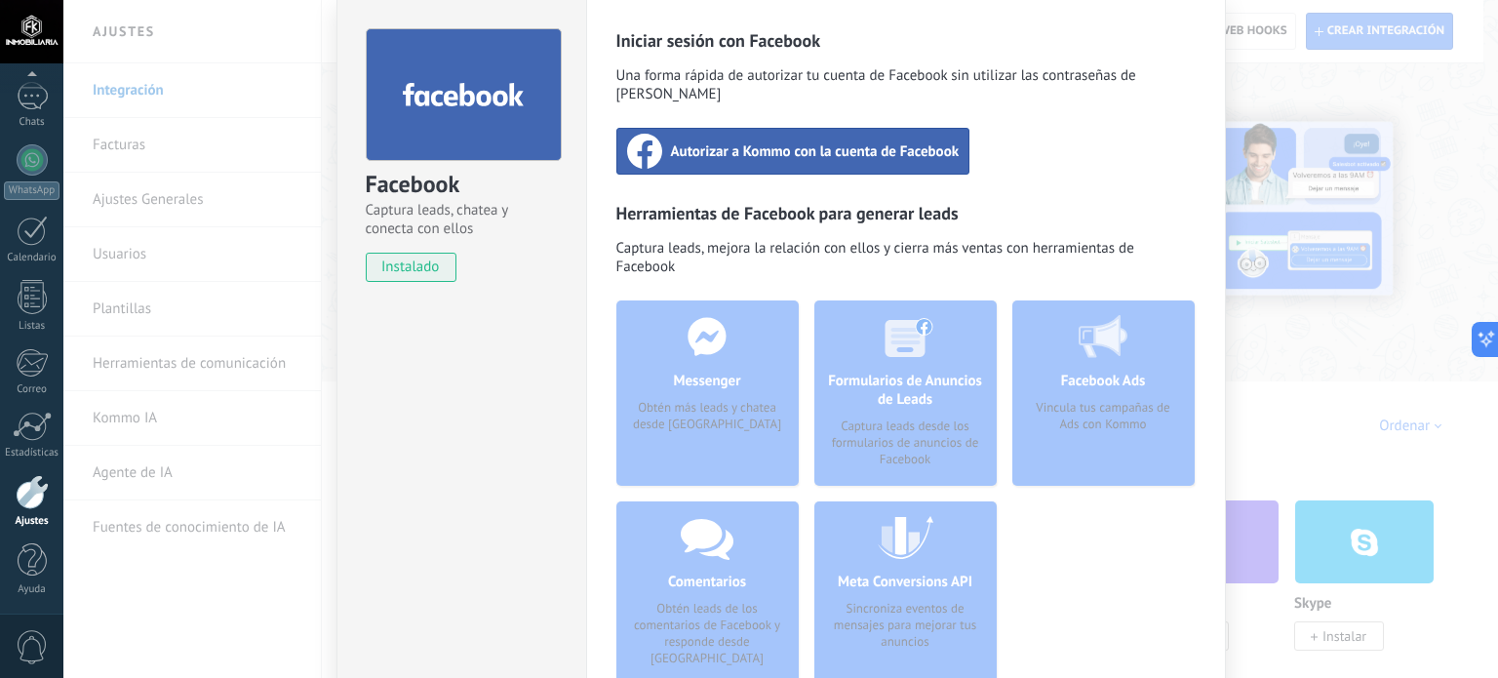
scroll to position [70, 0]
click at [877, 347] on div "Formularios de Anuncios de Leads Captura leads desde los formularios de anuncio…" at bounding box center [905, 391] width 182 height 185
click at [915, 342] on div "Formularios de Anuncios de Leads Captura leads desde los formularios de anuncio…" at bounding box center [905, 391] width 182 height 185
click at [909, 385] on div "Formularios de Anuncios de Leads Captura leads desde los formularios de anuncio…" at bounding box center [905, 391] width 182 height 185
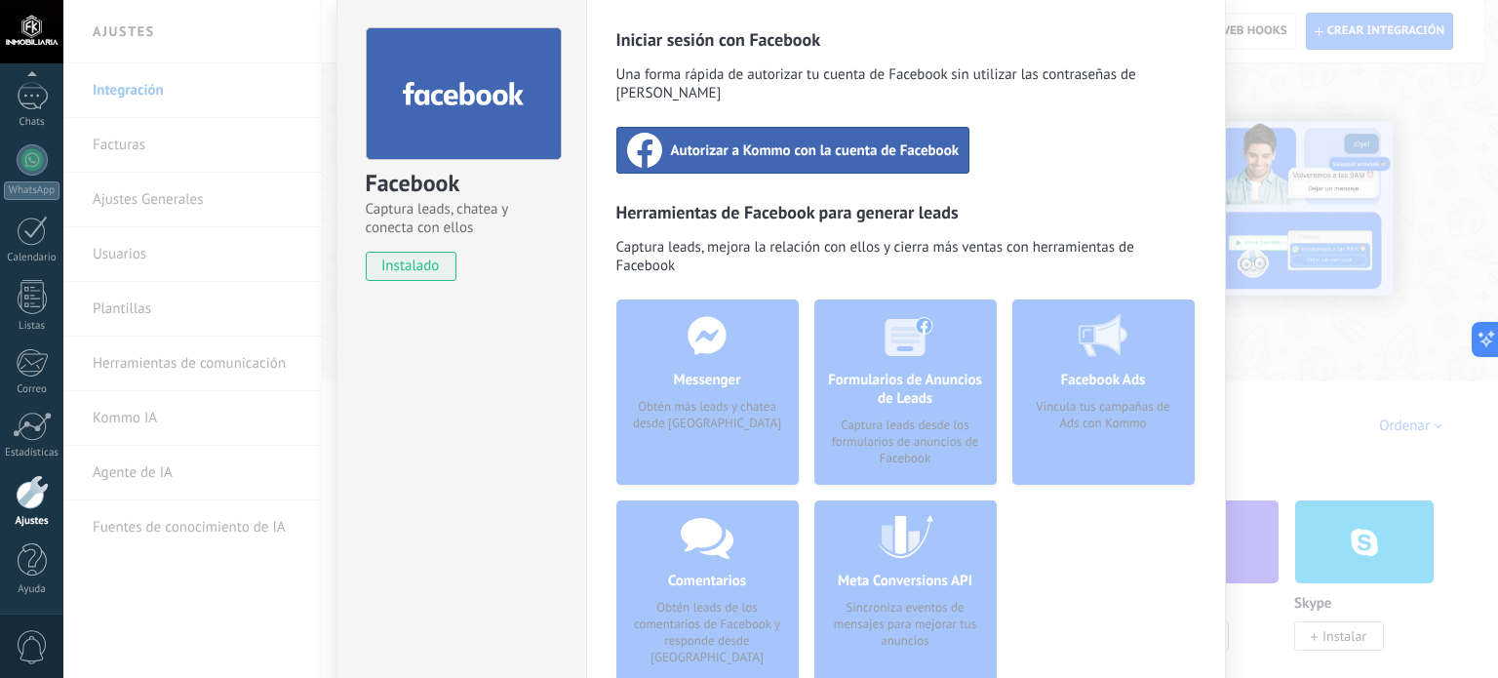
click at [909, 385] on div "Formularios de Anuncios de Leads Captura leads desde los formularios de anuncio…" at bounding box center [905, 391] width 182 height 185
click at [908, 384] on div "Formularios de Anuncios de Leads Captura leads desde los formularios de anuncio…" at bounding box center [905, 391] width 182 height 185
click at [906, 384] on div "Formularios de Anuncios de Leads Captura leads desde los formularios de anuncio…" at bounding box center [905, 391] width 182 height 185
click at [894, 381] on div "Formularios de Anuncios de Leads Captura leads desde los formularios de anuncio…" at bounding box center [905, 391] width 182 height 185
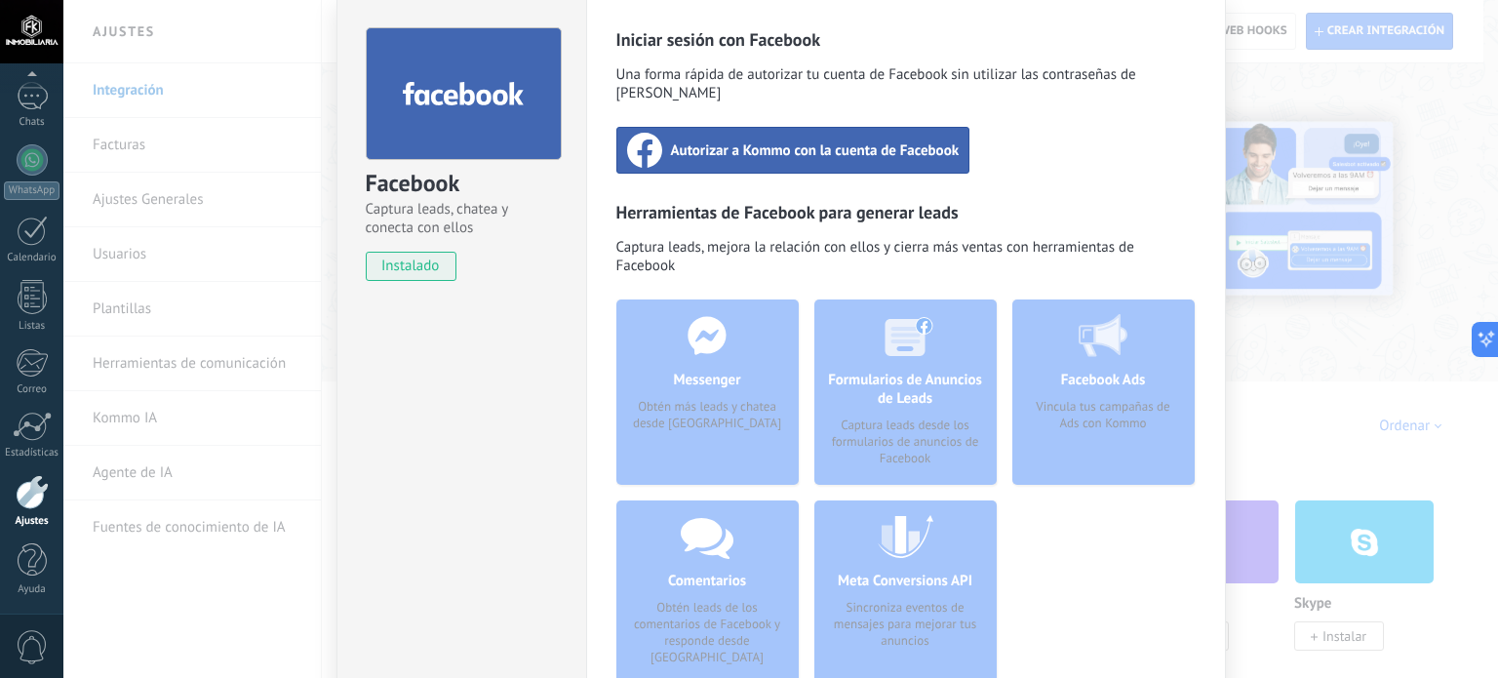
click at [892, 379] on div "Formularios de Anuncios de Leads Captura leads desde los formularios de anuncio…" at bounding box center [905, 391] width 182 height 185
click at [888, 384] on div "Formularios de Anuncios de Leads Captura leads desde los formularios de anuncio…" at bounding box center [905, 391] width 182 height 185
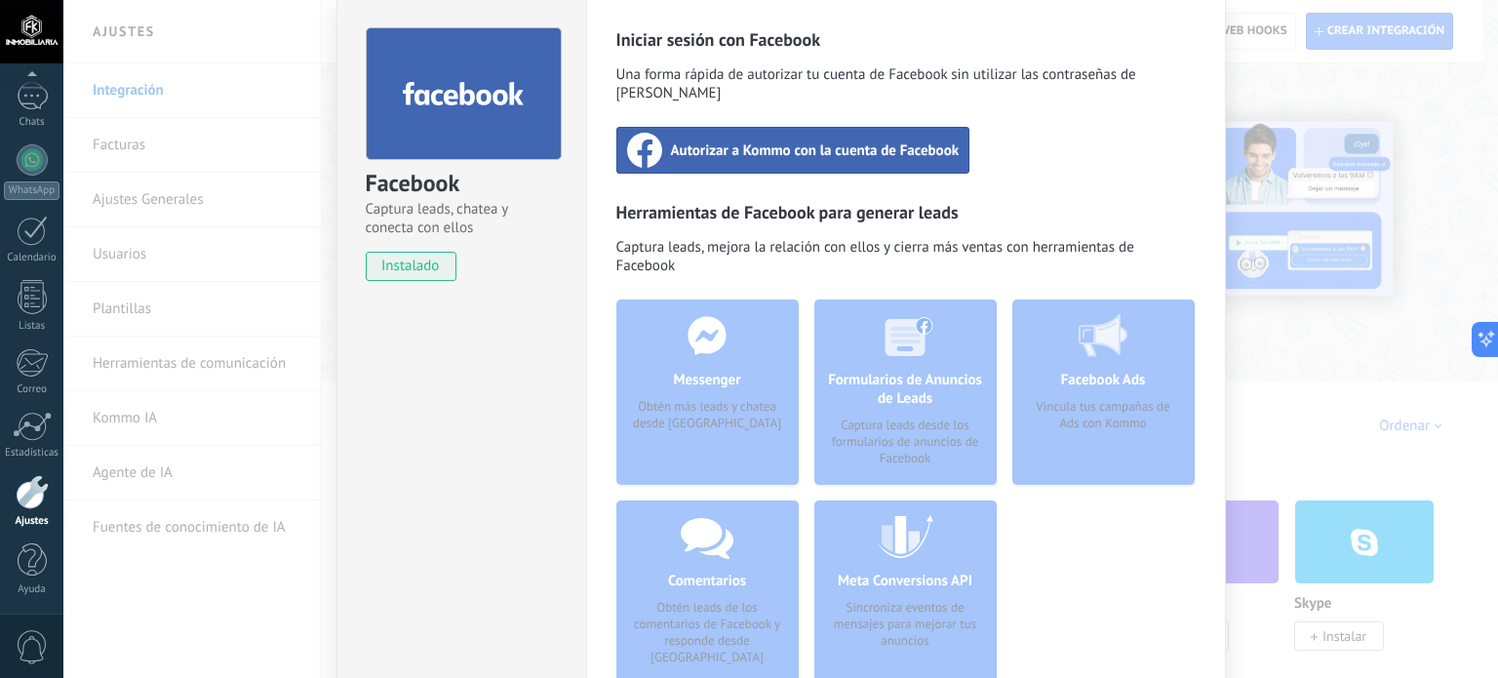
click at [888, 384] on div "Formularios de Anuncios de Leads Captura leads desde los formularios de anuncio…" at bounding box center [905, 391] width 182 height 185
drag, startPoint x: 1489, startPoint y: 377, endPoint x: 1497, endPoint y: 400, distance: 23.7
click at [1482, 400] on div "Facebook Captura leads, chatea y conecta con ellos instalado Desinstalar Inicia…" at bounding box center [780, 339] width 1435 height 678
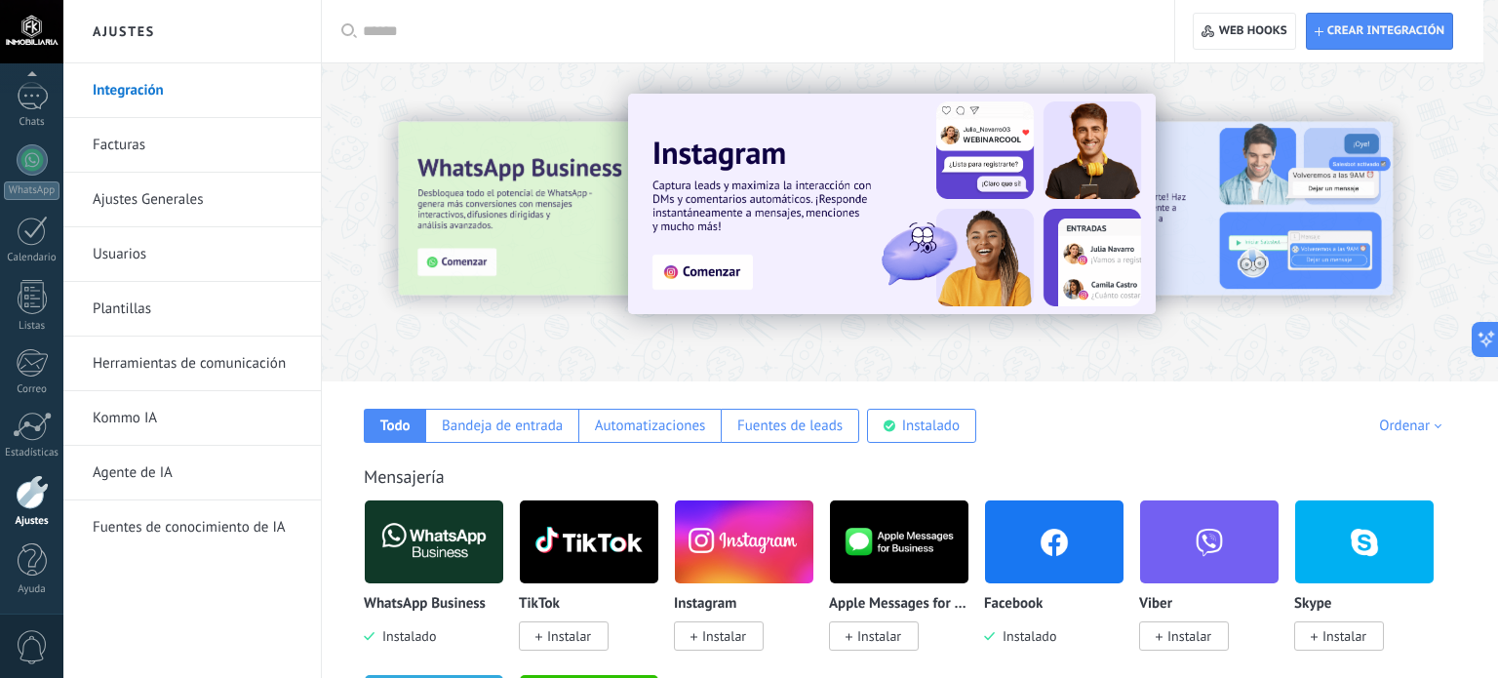
scroll to position [0, 0]
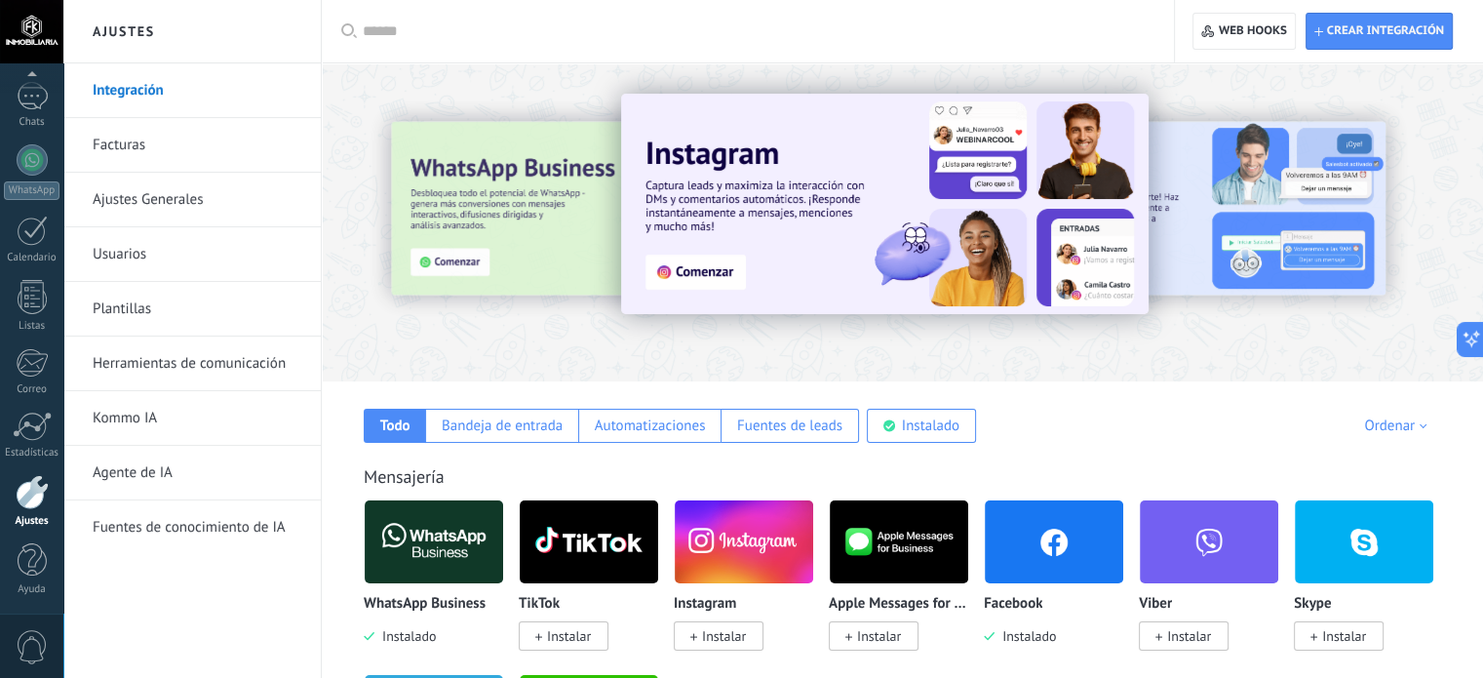
click at [1057, 553] on img at bounding box center [1054, 541] width 138 height 95
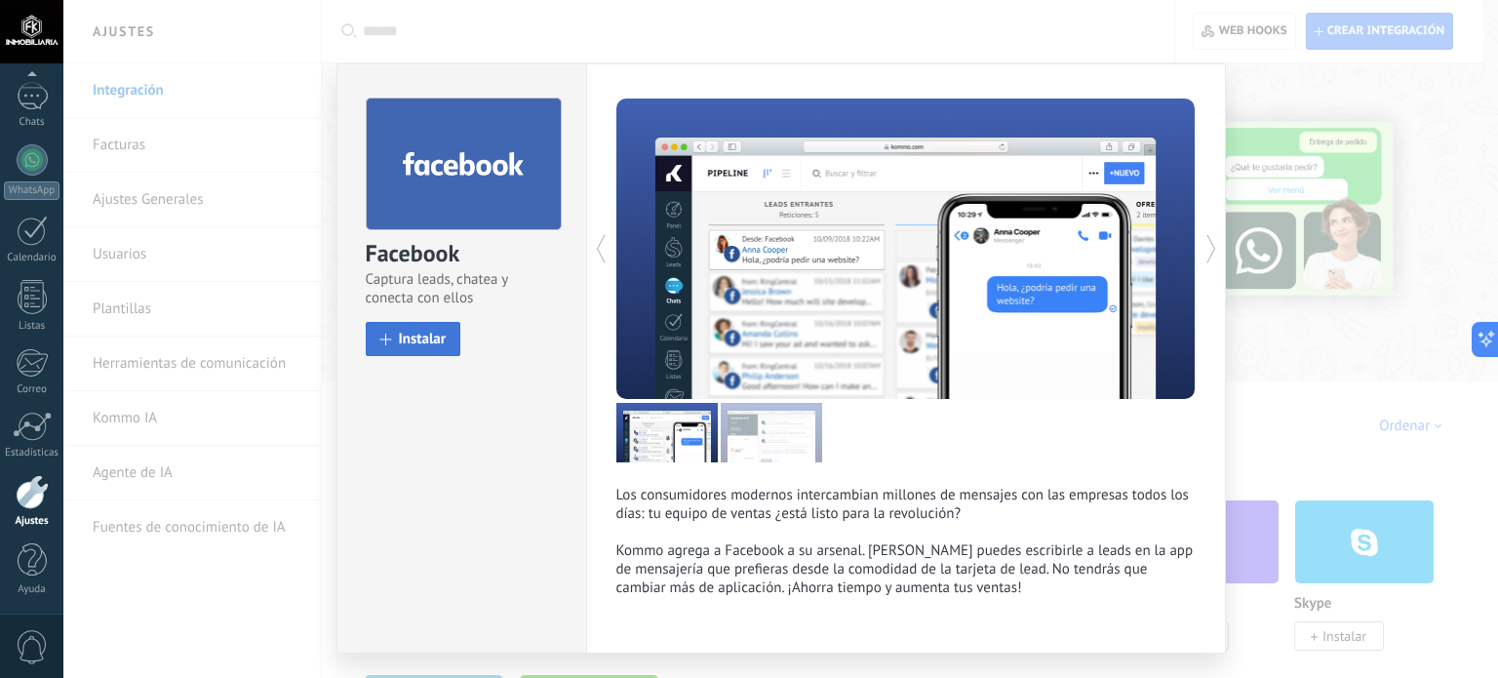
click at [396, 347] on button "Instalar" at bounding box center [414, 339] width 96 height 34
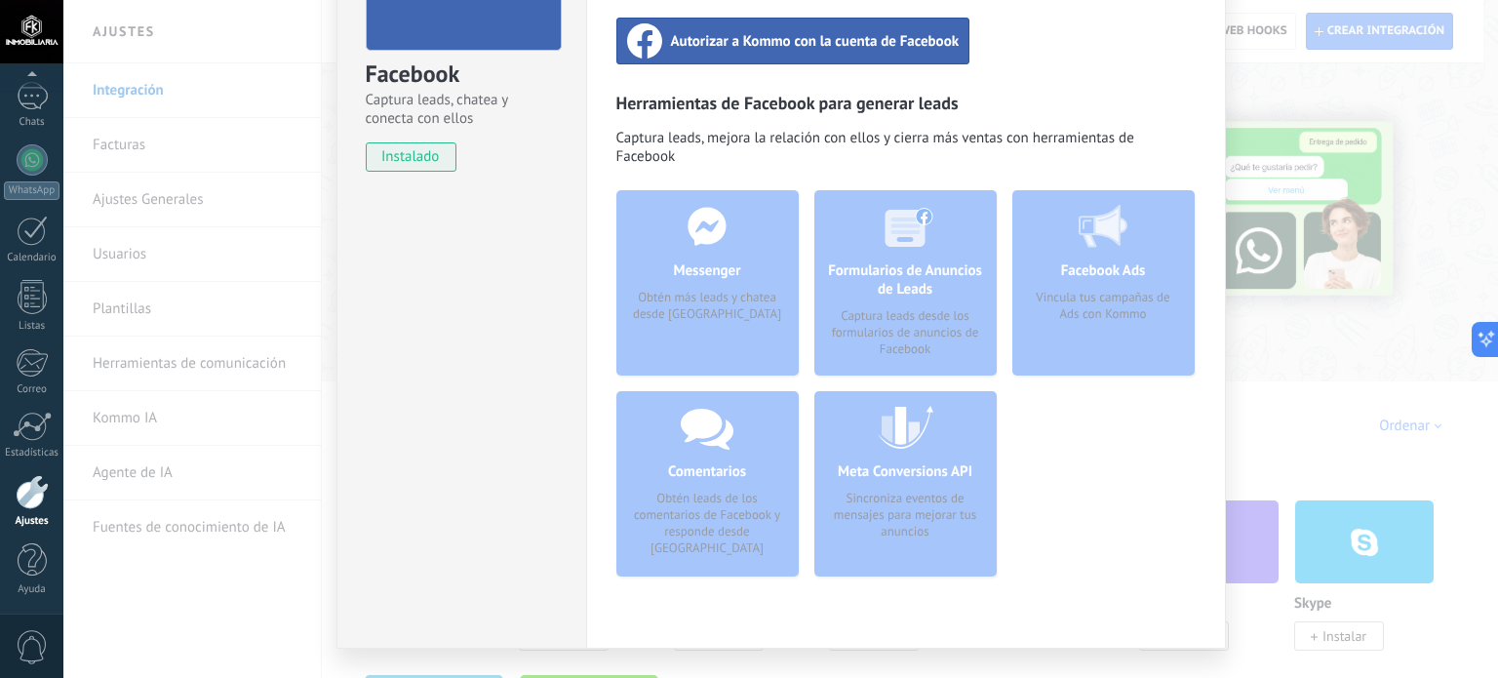
scroll to position [205, 0]
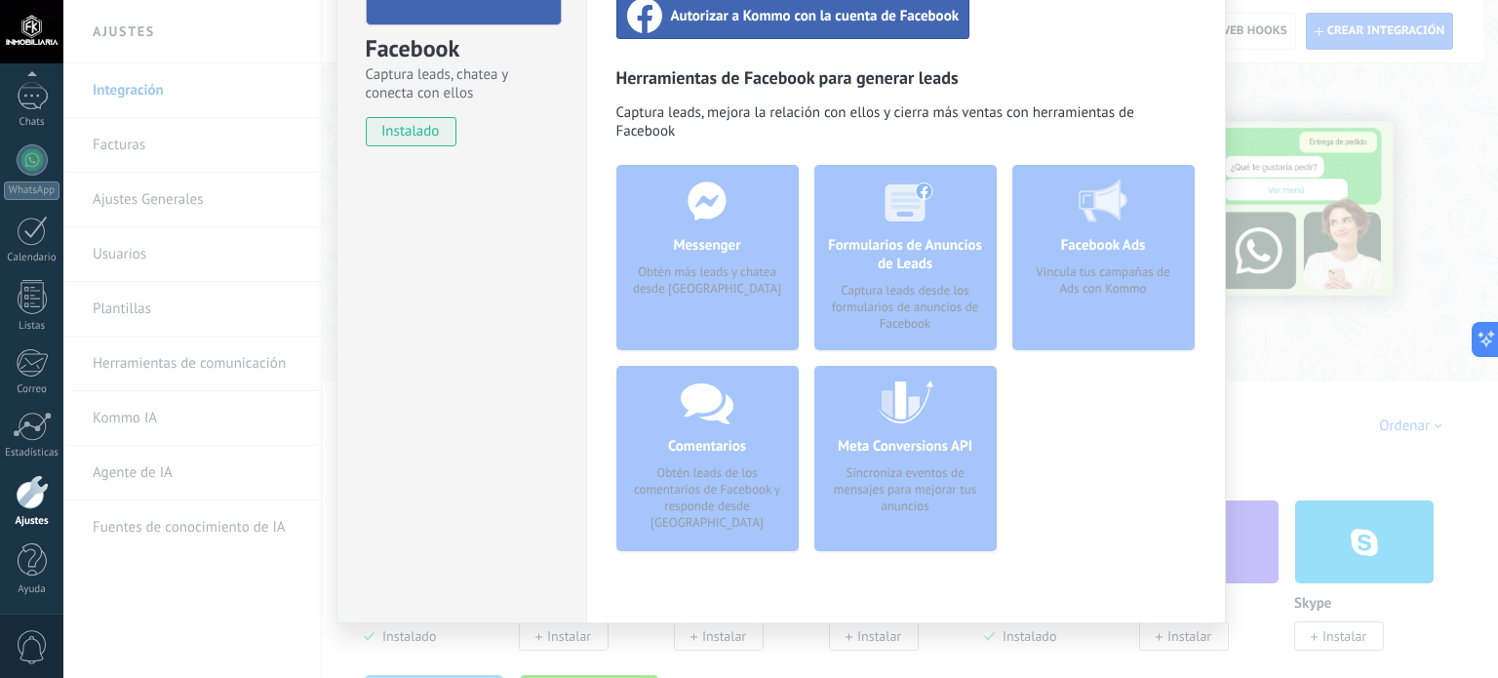
click at [906, 280] on div "Formularios de Anuncios de Leads Captura leads desde los formularios de anuncio…" at bounding box center [905, 257] width 182 height 185
click at [907, 273] on div "Formularios de Anuncios de Leads Captura leads desde los formularios de anuncio…" at bounding box center [905, 257] width 182 height 185
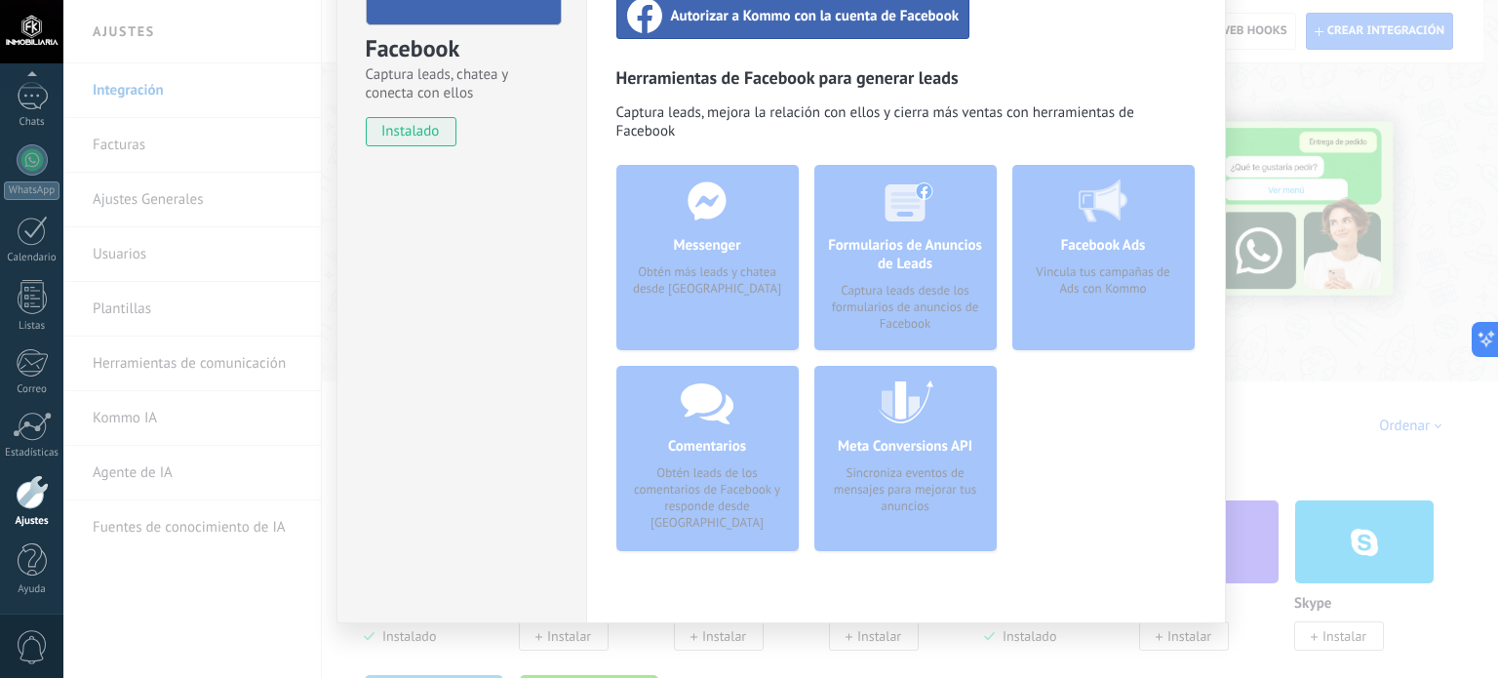
click at [909, 294] on div "Formularios de Anuncios de Leads Captura leads desde los formularios de anuncio…" at bounding box center [905, 257] width 182 height 185
click at [911, 294] on div "Formularios de Anuncios de Leads Captura leads desde los formularios de anuncio…" at bounding box center [905, 257] width 182 height 185
drag, startPoint x: 915, startPoint y: 296, endPoint x: 928, endPoint y: 302, distance: 15.3
click at [924, 299] on div "Formularios de Anuncios de Leads Captura leads desde los formularios de anuncio…" at bounding box center [905, 257] width 182 height 185
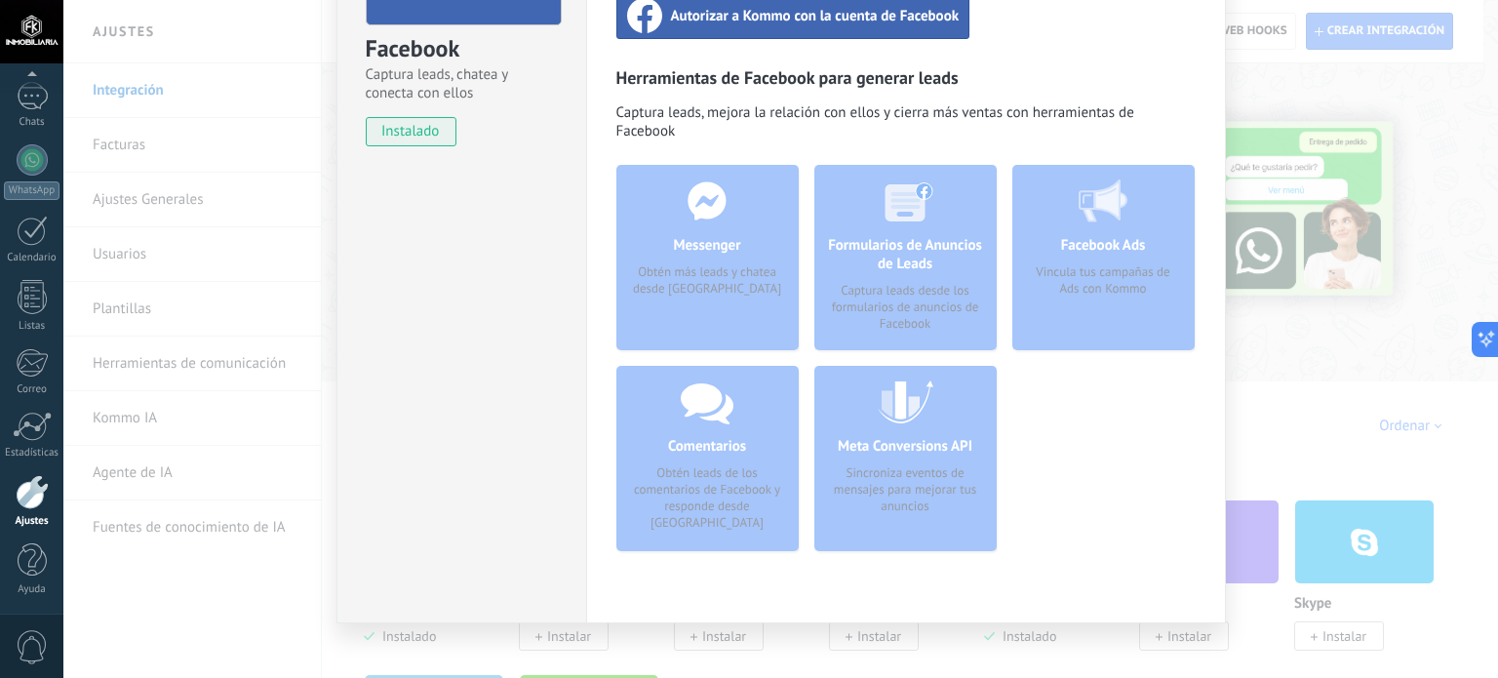
drag, startPoint x: 931, startPoint y: 304, endPoint x: 942, endPoint y: 314, distance: 14.5
click at [937, 311] on div "Formularios de Anuncios de Leads Captura leads desde los formularios de anuncio…" at bounding box center [905, 257] width 182 height 185
click at [948, 326] on div "Formularios de Anuncios de Leads Captura leads desde los formularios de anuncio…" at bounding box center [905, 257] width 182 height 185
drag, startPoint x: 948, startPoint y: 328, endPoint x: 941, endPoint y: 341, distance: 15.3
click at [948, 335] on div "Formularios de Anuncios de Leads Captura leads desde los formularios de anuncio…" at bounding box center [905, 366] width 182 height 402
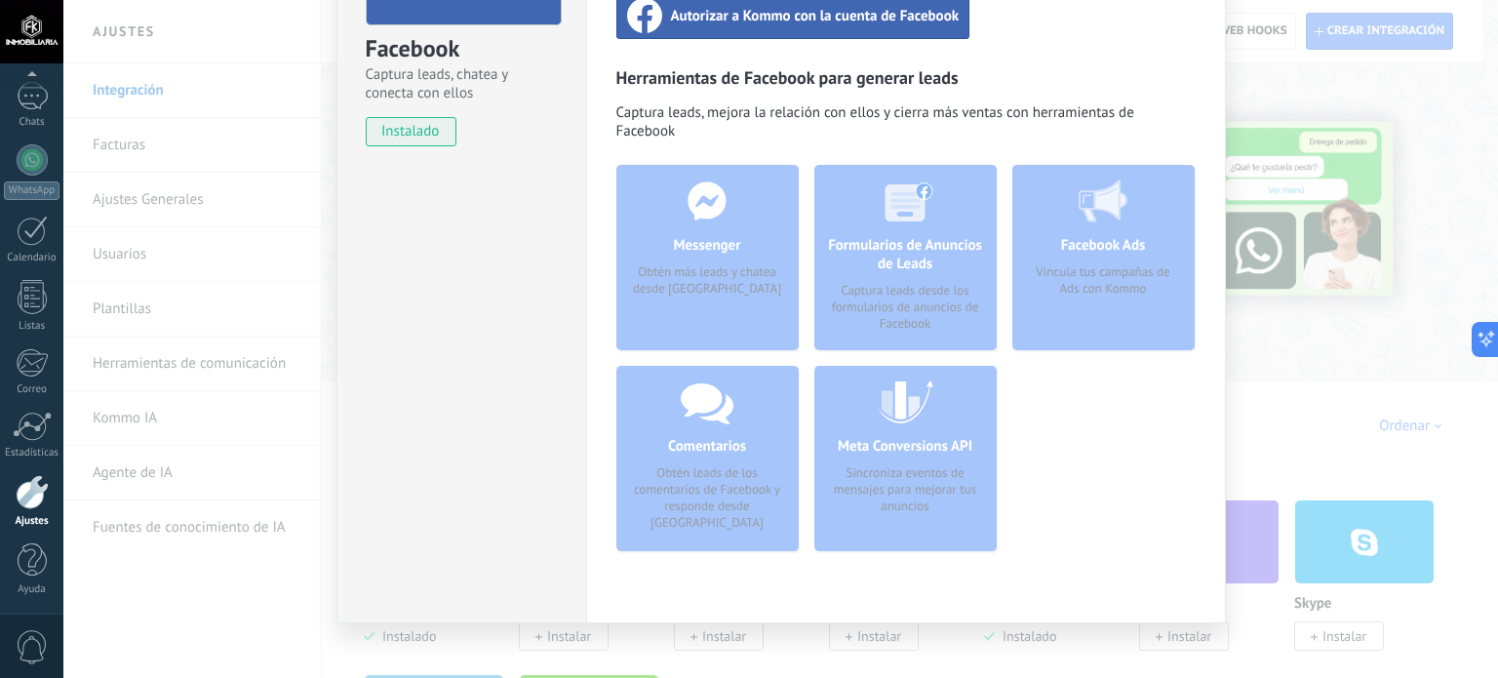
click at [889, 307] on div "Formularios de Anuncios de Leads Captura leads desde los formularios de anuncio…" at bounding box center [905, 257] width 182 height 185
click at [889, 302] on div "Formularios de Anuncios de Leads Captura leads desde los formularios de anuncio…" at bounding box center [905, 257] width 182 height 185
click at [893, 292] on div "Formularios de Anuncios de Leads Captura leads desde los formularios de anuncio…" at bounding box center [905, 257] width 182 height 185
click at [893, 291] on div "Formularios de Anuncios de Leads Captura leads desde los formularios de anuncio…" at bounding box center [905, 257] width 182 height 185
click at [882, 291] on div "Formularios de Anuncios de Leads Captura leads desde los formularios de anuncio…" at bounding box center [905, 257] width 182 height 185
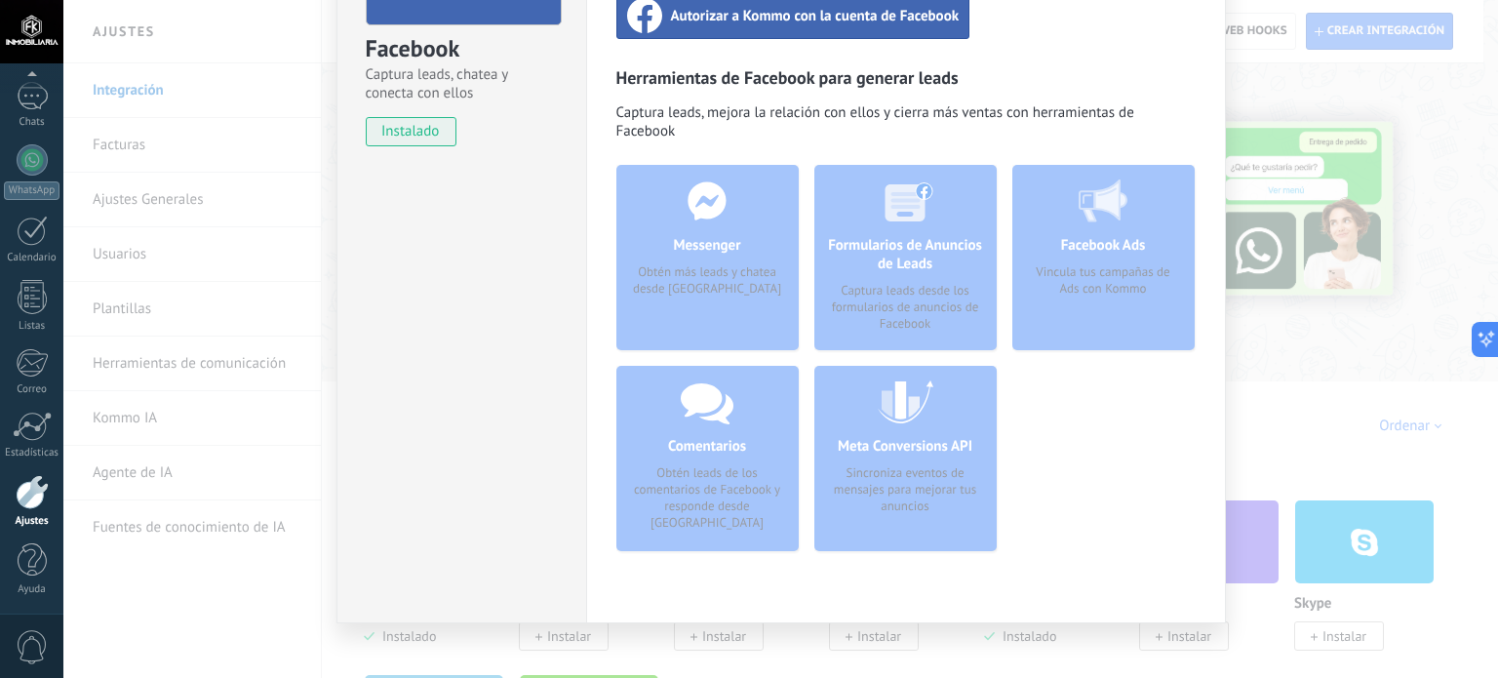
click at [882, 291] on div "Formularios de Anuncios de Leads Captura leads desde los formularios de anuncio…" at bounding box center [905, 257] width 182 height 185
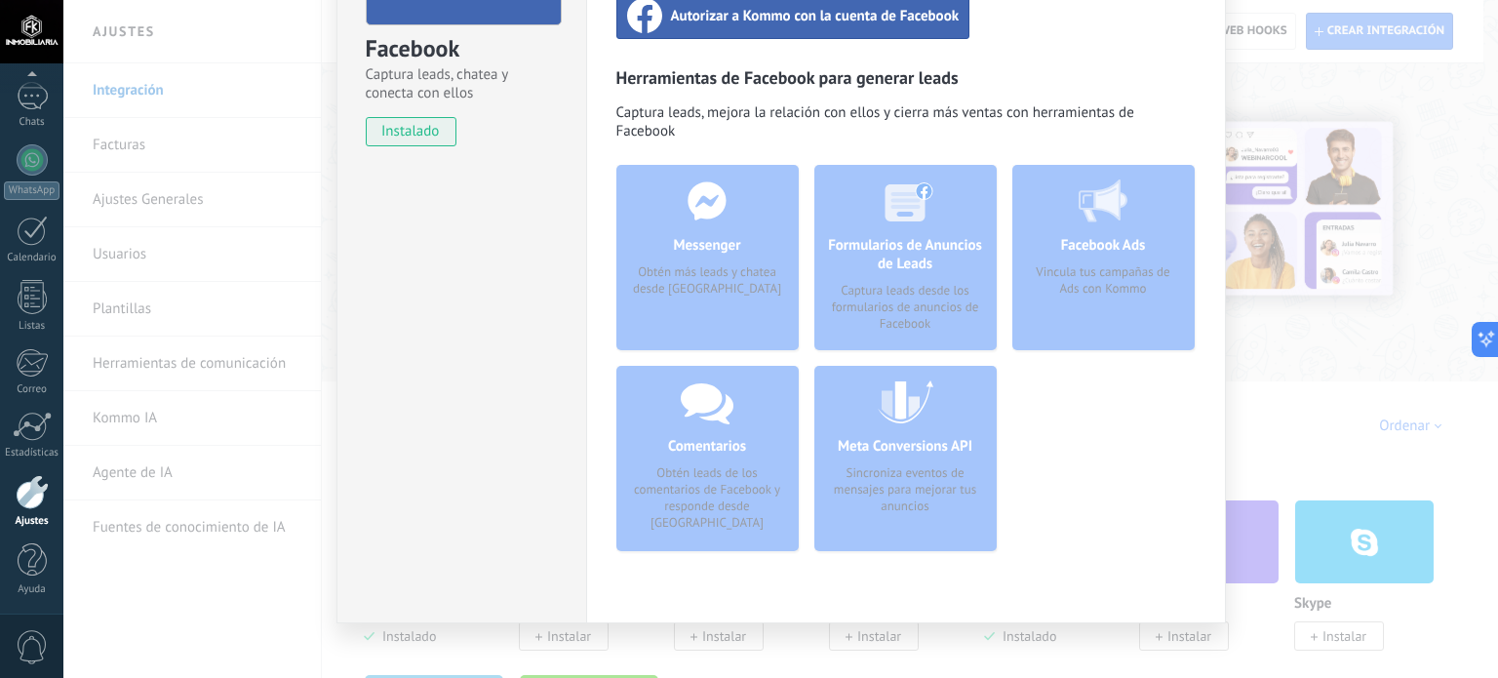
click at [882, 291] on div "Formularios de Anuncios de Leads Captura leads desde los formularios de anuncio…" at bounding box center [905, 257] width 182 height 185
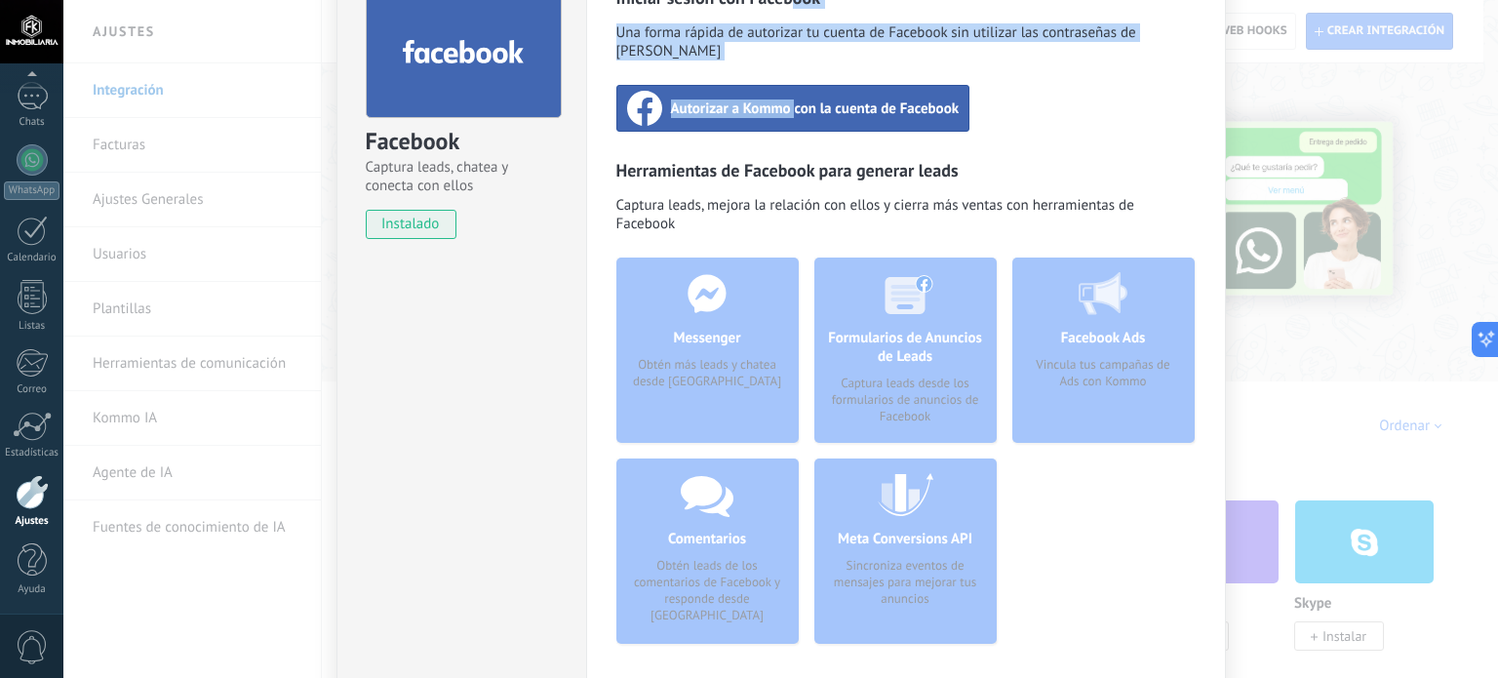
click at [787, 2] on div "Iniciar sesión con Facebook Una forma rápida de autorizar tu cuenta de Facebook…" at bounding box center [906, 333] width 640 height 765
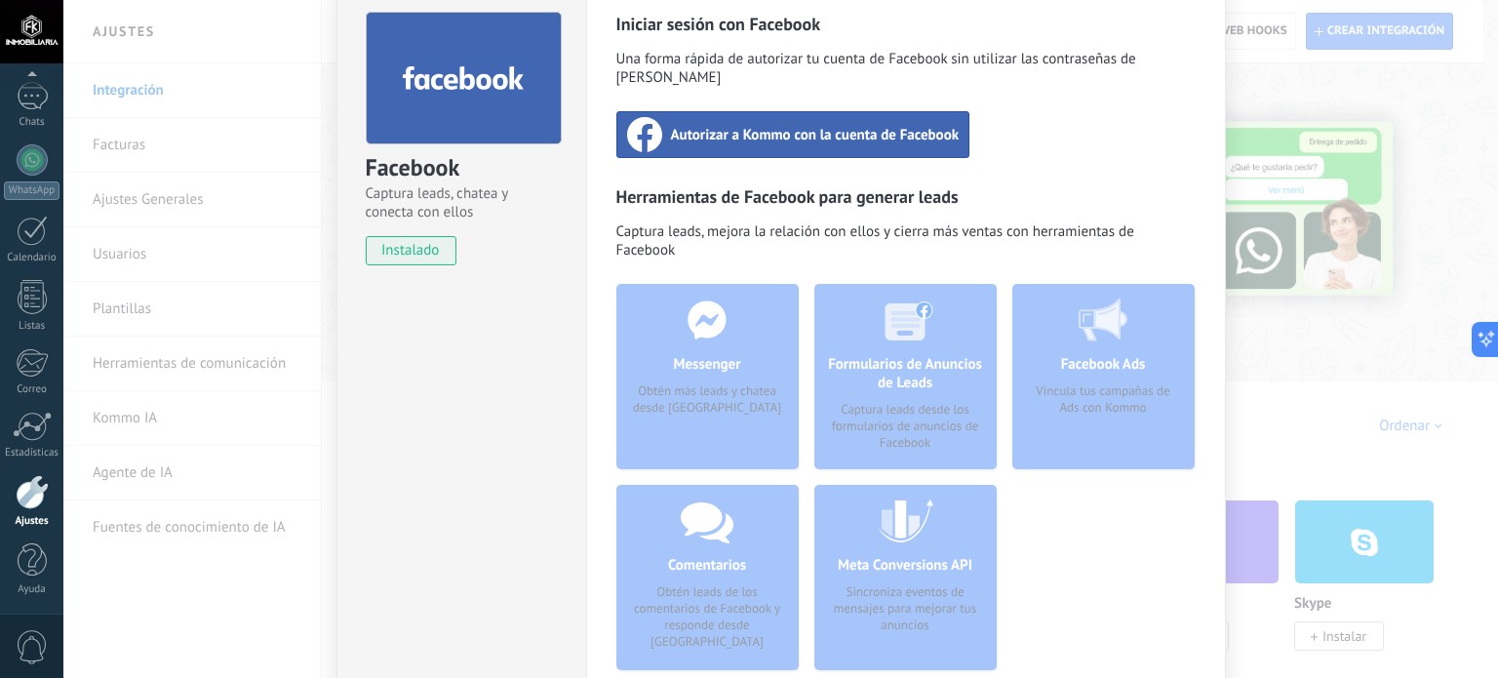
click at [1057, 125] on div "Iniciar sesión con Facebook Una forma rápida de autorizar tu cuenta de Facebook…" at bounding box center [905, 349] width 579 height 673
click at [853, 128] on div "Autorizar a Kommo con la cuenta de Facebook" at bounding box center [793, 134] width 354 height 47
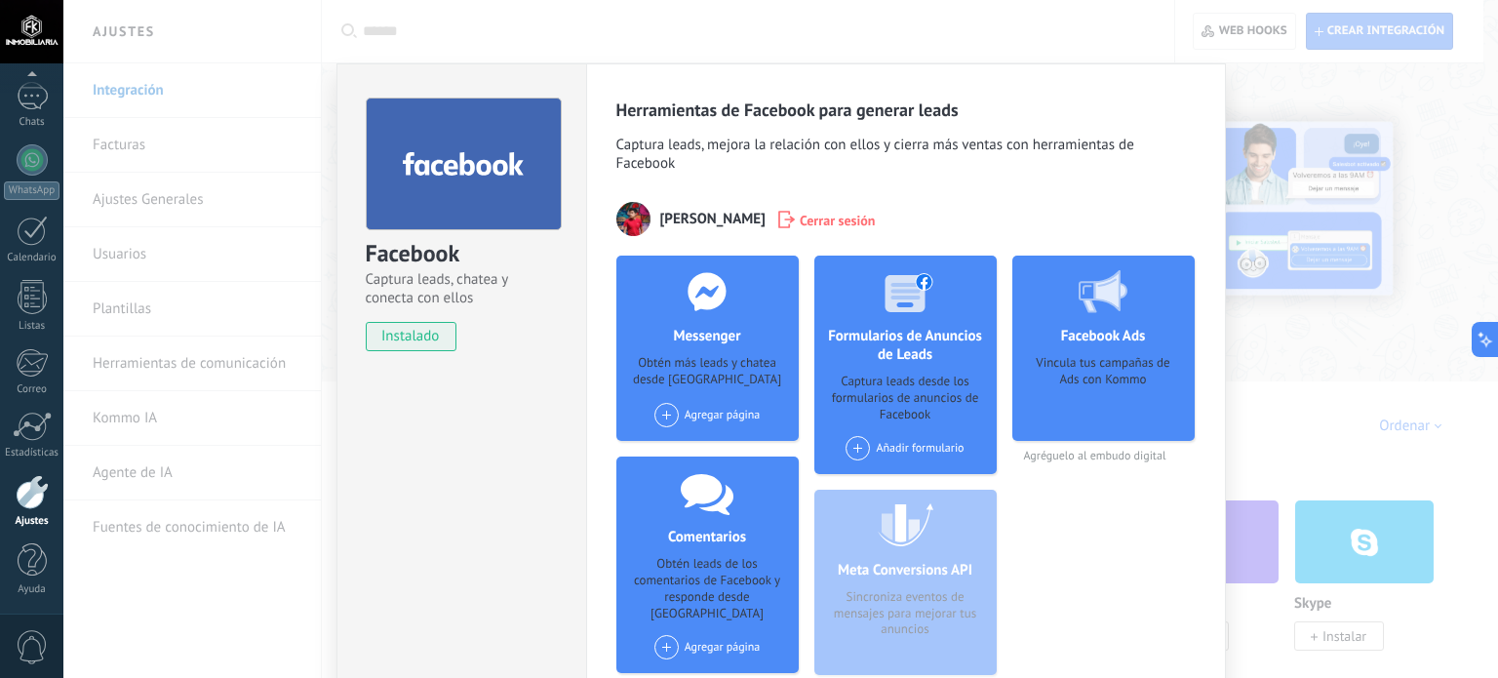
scroll to position [0, 0]
click at [899, 355] on h4 "Formularios de Anuncios de Leads" at bounding box center [905, 345] width 182 height 37
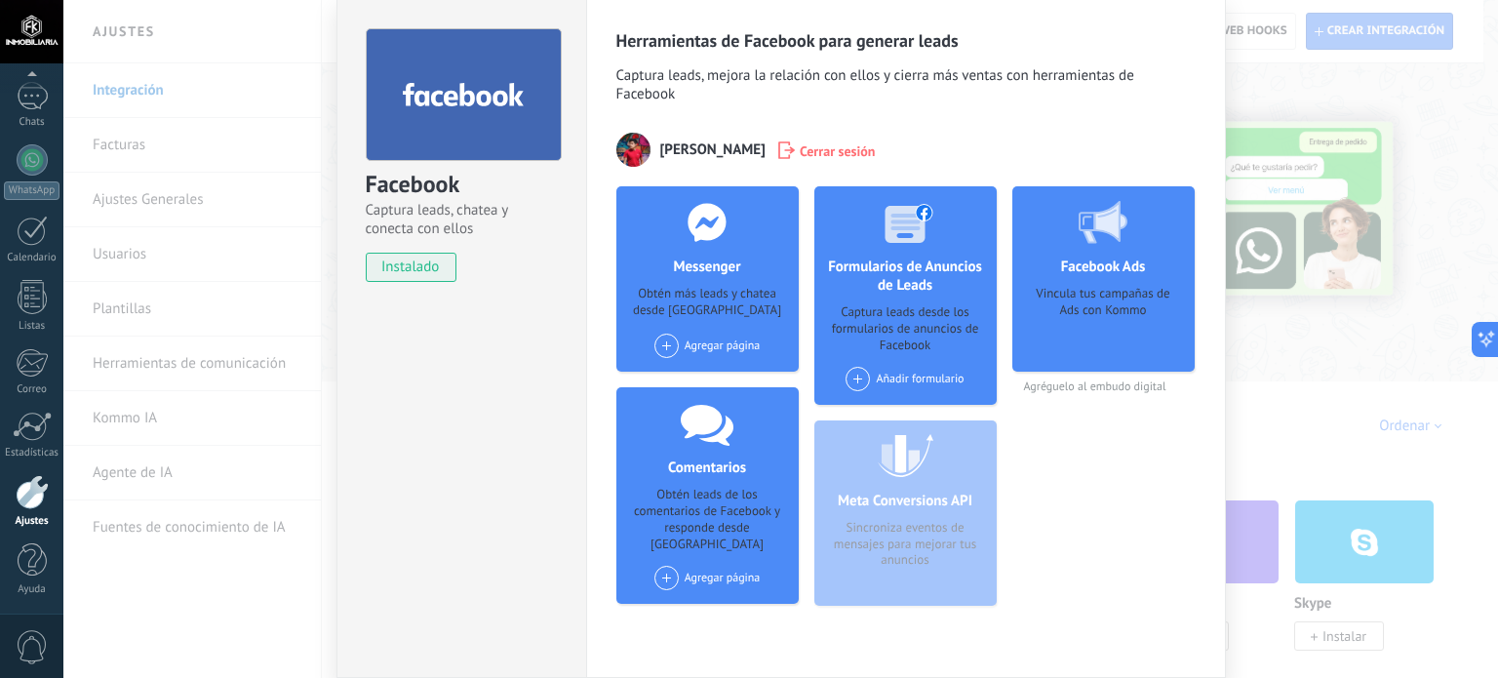
scroll to position [71, 0]
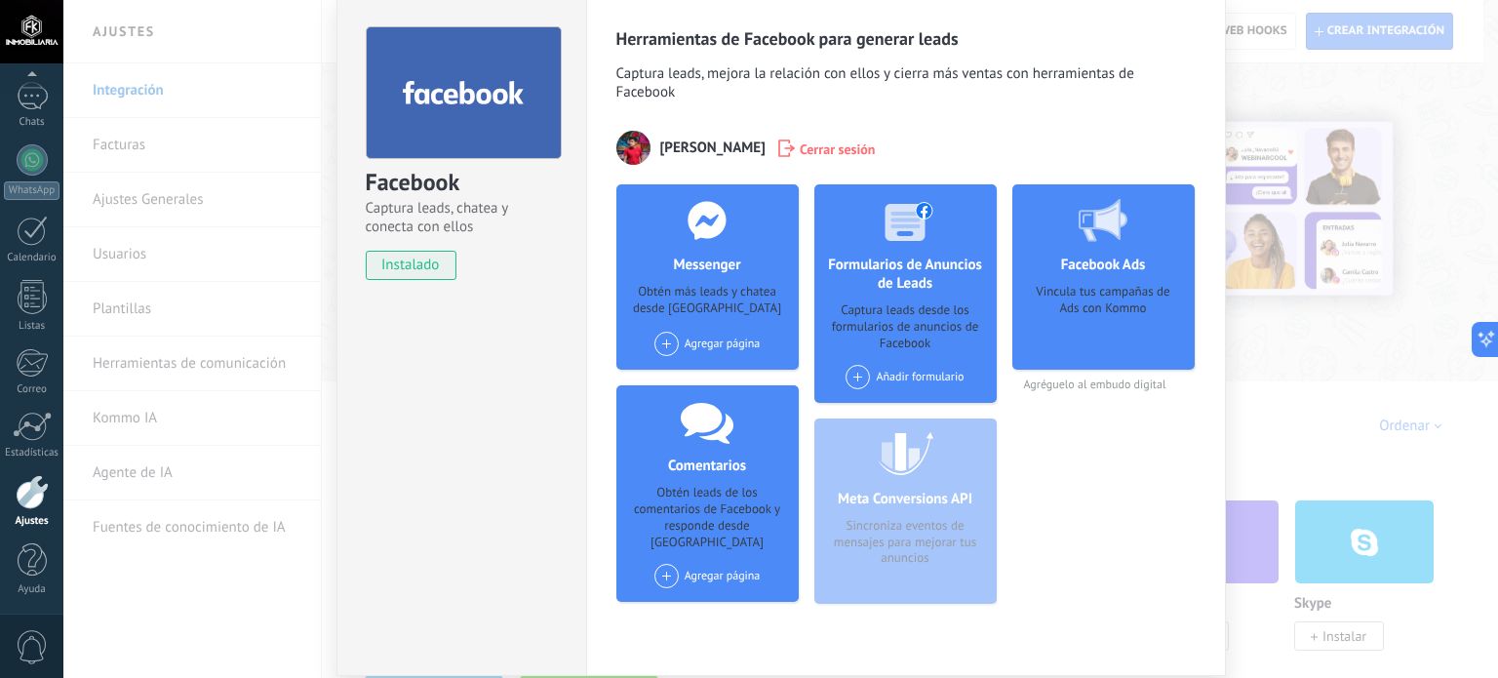
click at [854, 375] on span at bounding box center [858, 377] width 24 height 24
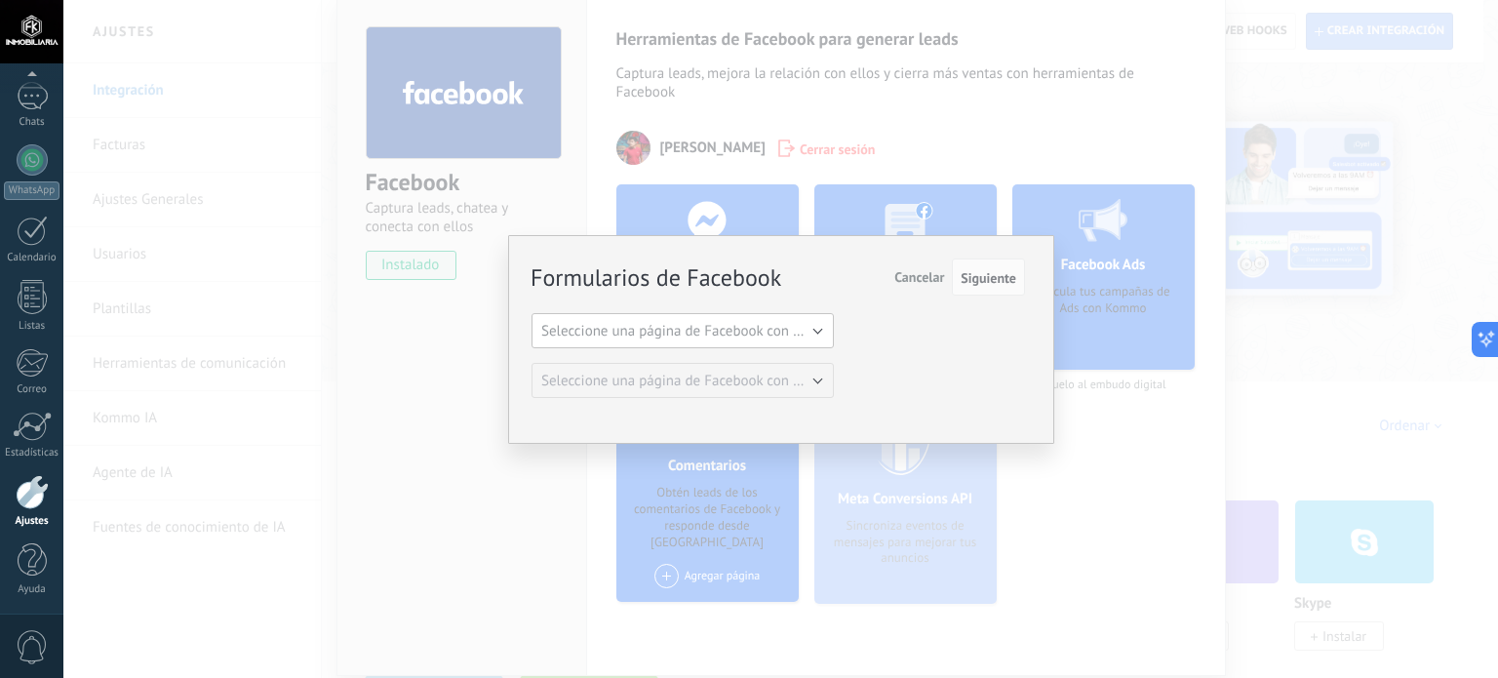
click at [802, 331] on span "Seleccione una página de Facebook con formas" at bounding box center [688, 331] width 295 height 19
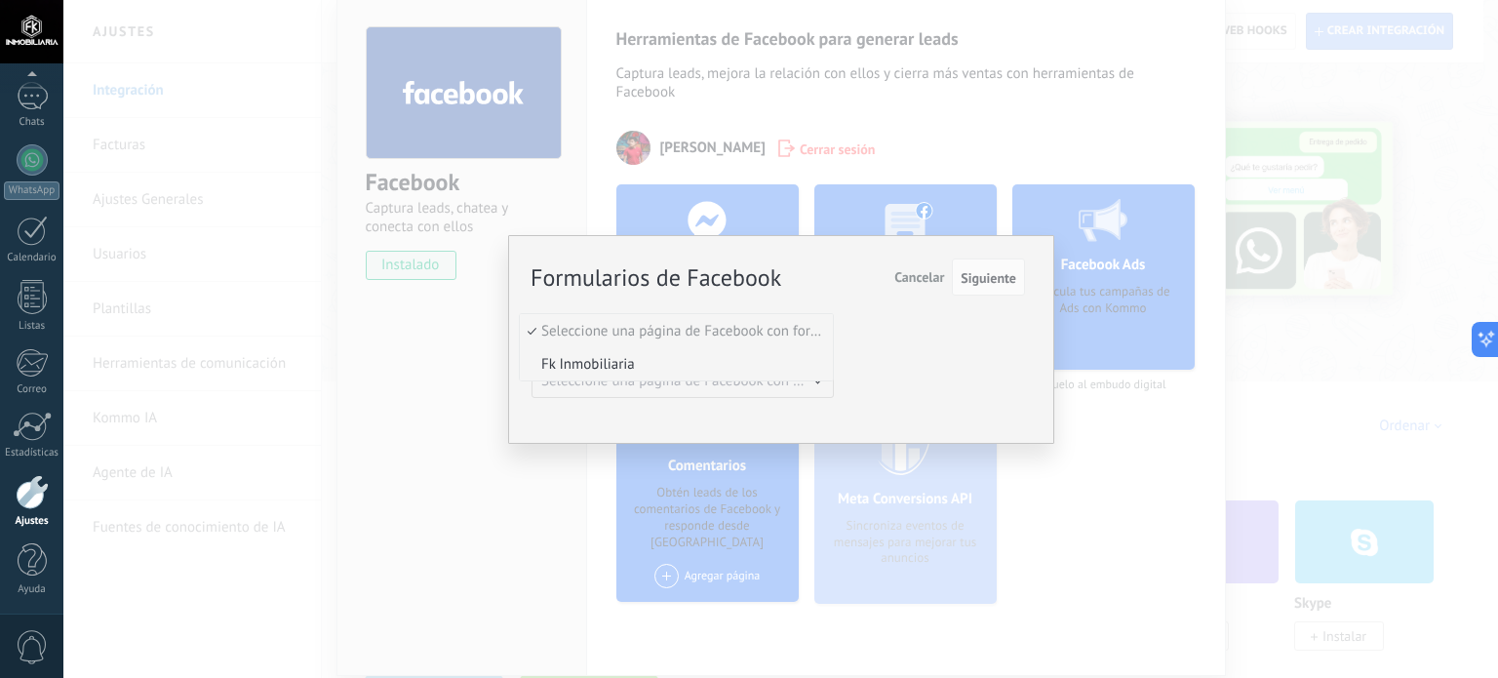
click at [626, 359] on span "Fk Inmobiliaria" at bounding box center [673, 364] width 307 height 19
click at [811, 380] on span "Seleccione una página de Facebook con formas" at bounding box center [688, 381] width 295 height 19
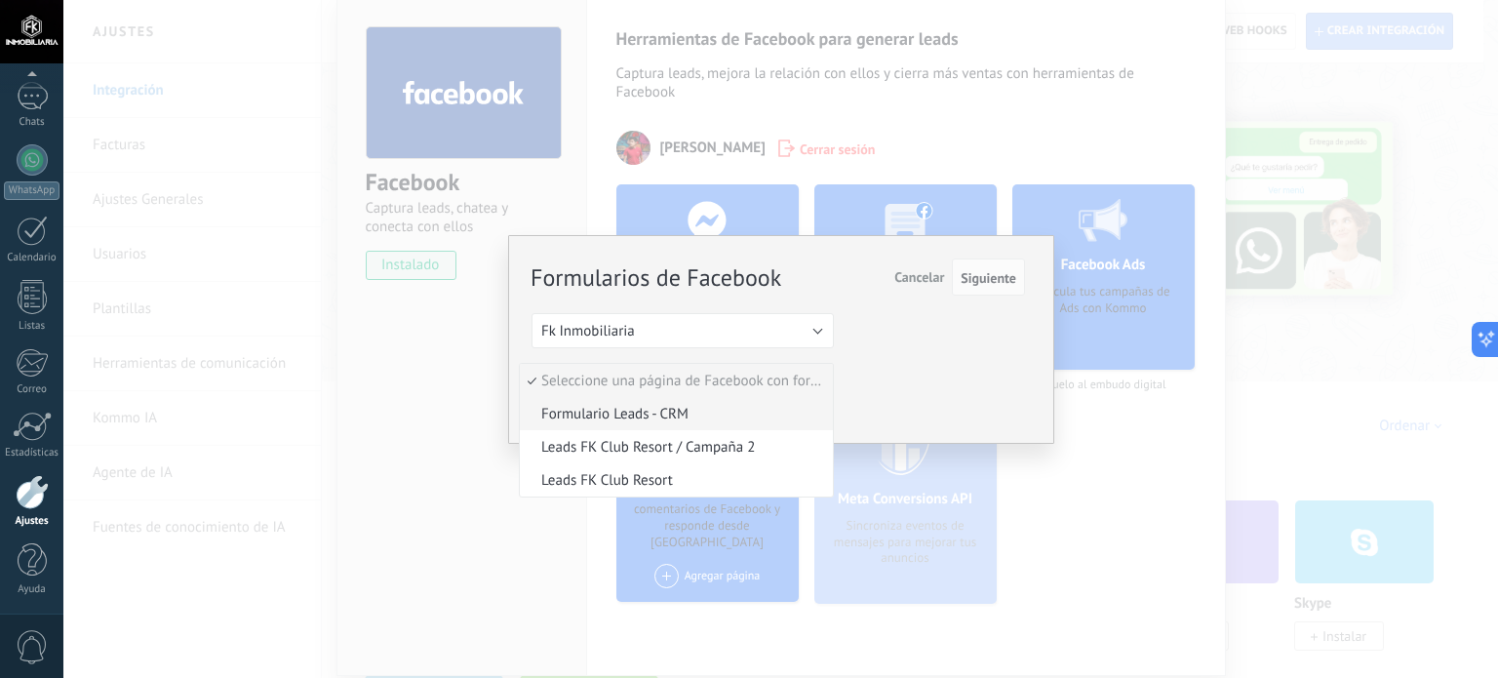
click at [651, 413] on span "Formulario Leads - CRM" at bounding box center [673, 414] width 307 height 19
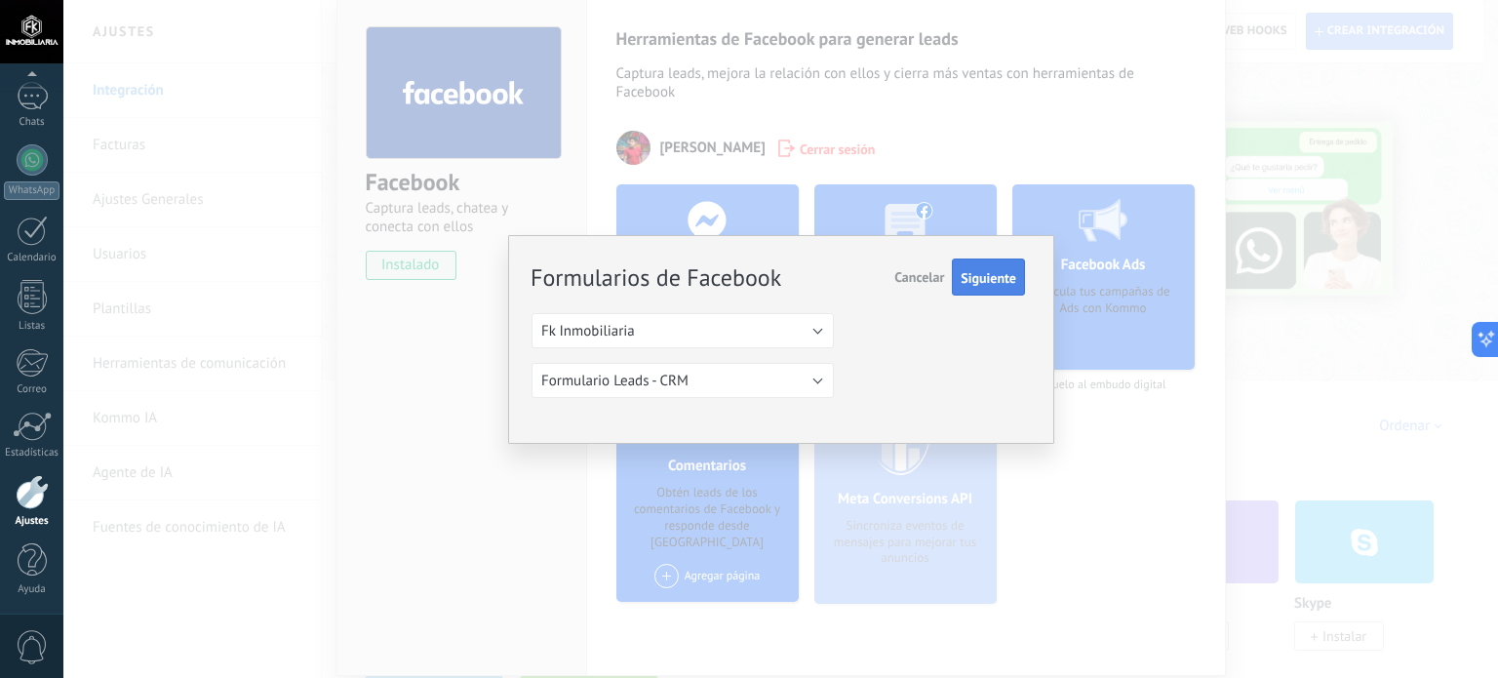
click at [995, 278] on span "Siguiente" at bounding box center [989, 278] width 56 height 14
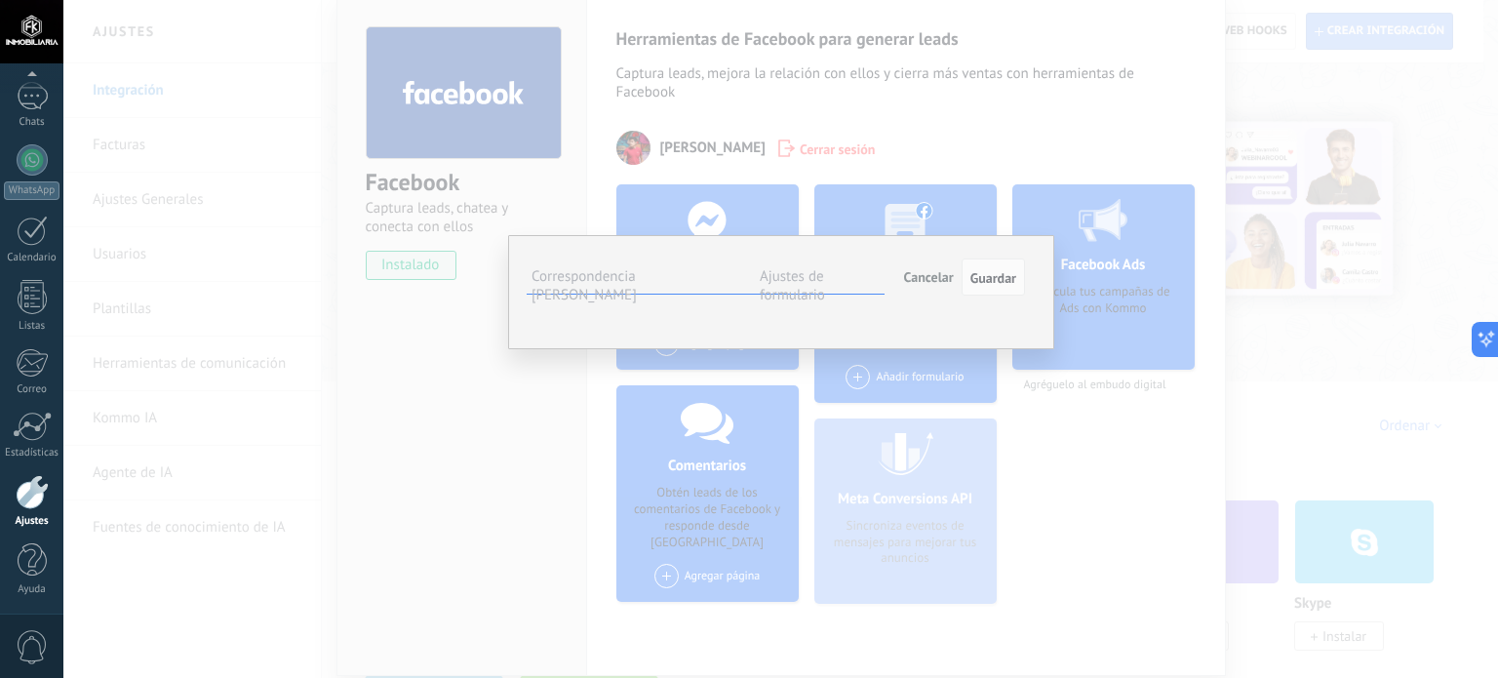
click at [0, 0] on button "Seleccionar campo" at bounding box center [0, 0] width 0 height 0
click at [0, 0] on span "Seleccionar campo" at bounding box center [0, 0] width 0 height 0
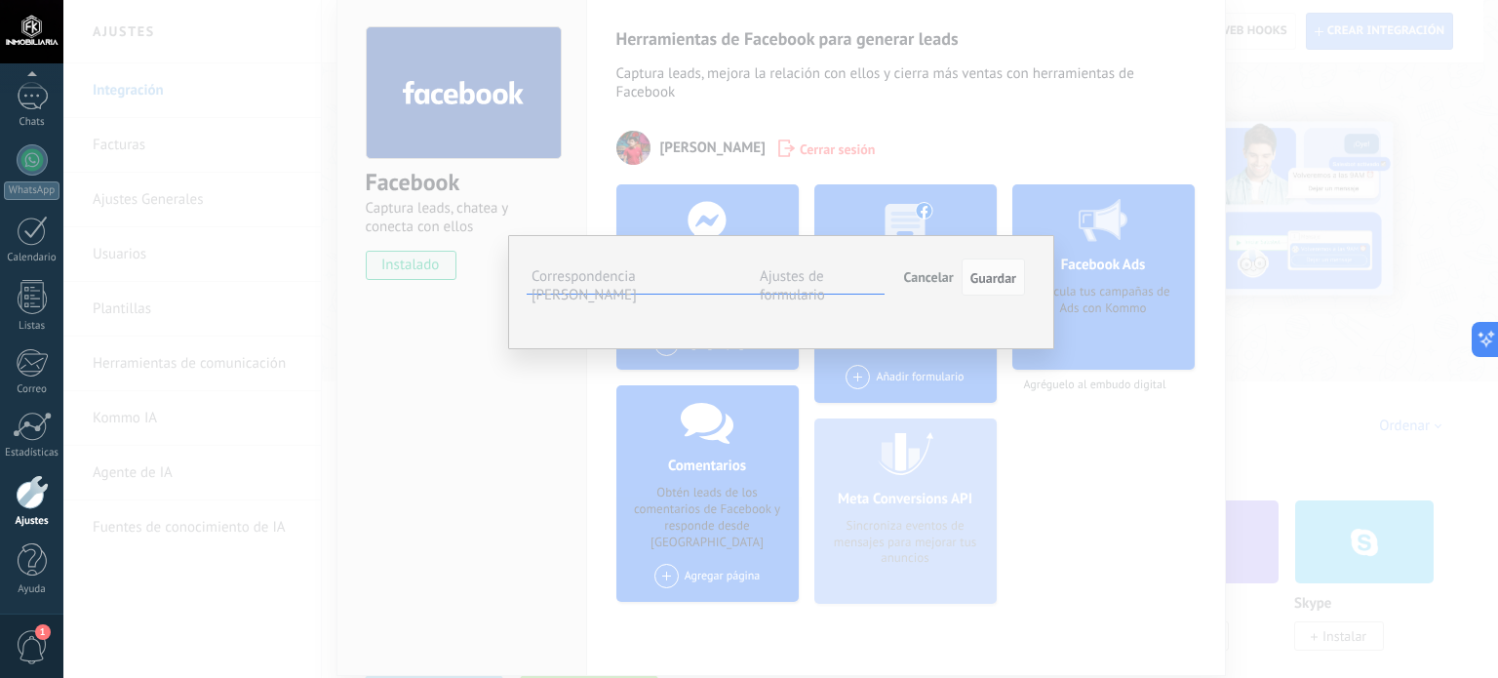
click at [0, 0] on button "Seleccionar campo" at bounding box center [0, 0] width 0 height 0
click at [1029, 349] on div "**********" at bounding box center [781, 292] width 546 height 114
click at [0, 0] on button "Seleccionar campo" at bounding box center [0, 0] width 0 height 0
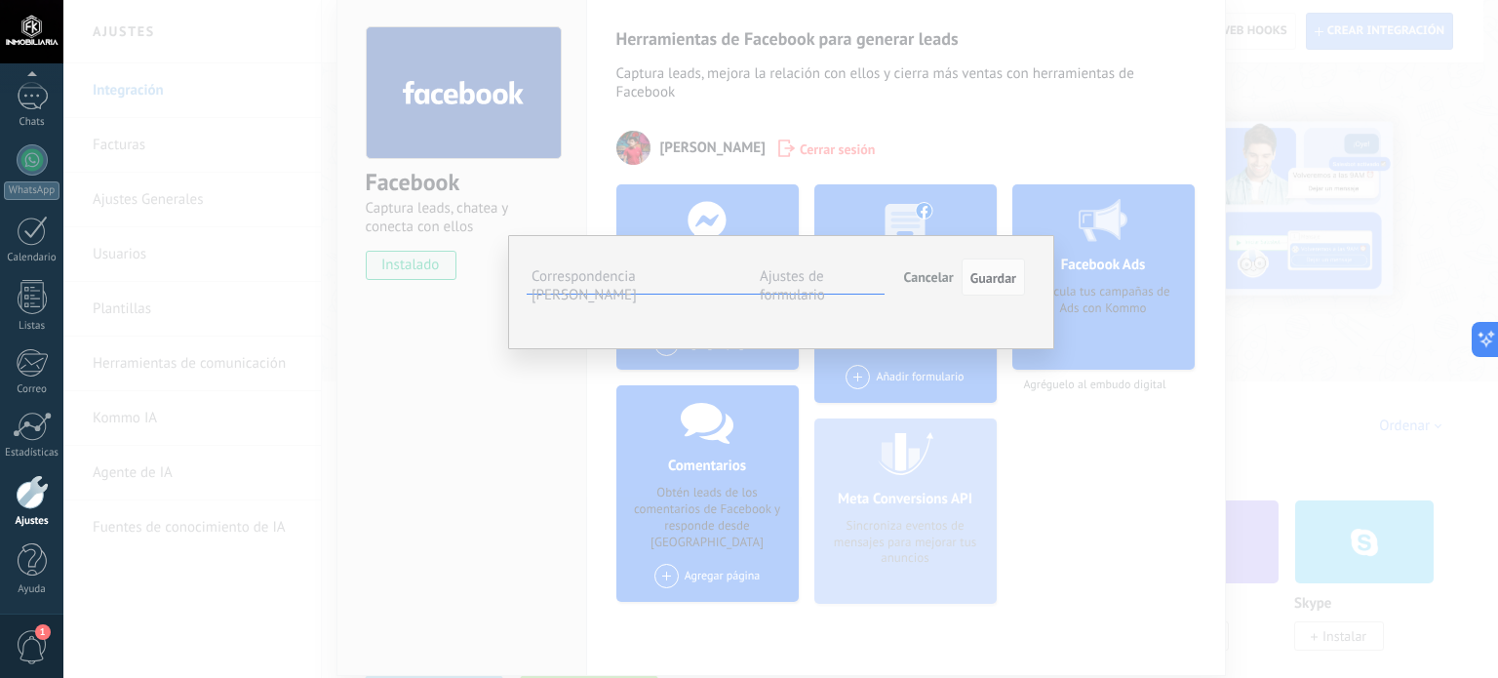
click at [0, 0] on span "Seleccionar campo" at bounding box center [0, 0] width 0 height 0
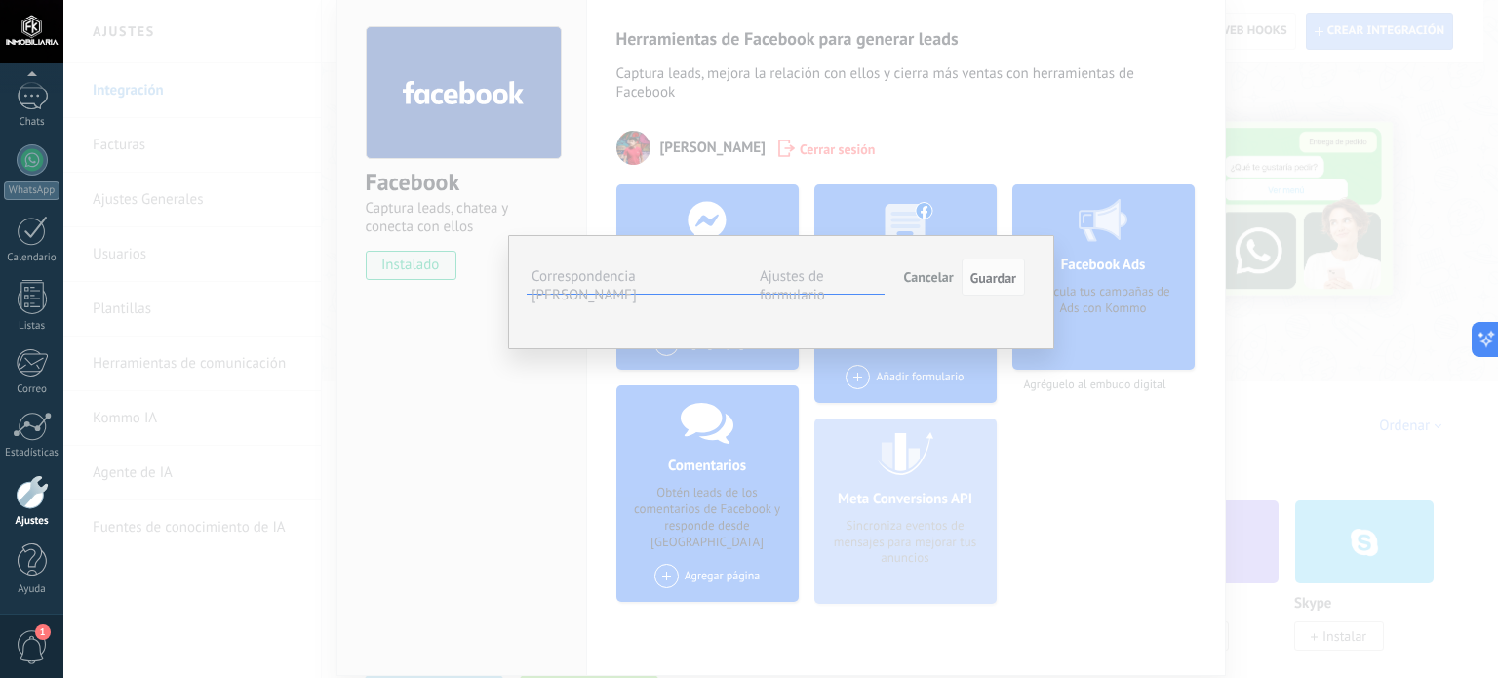
click at [0, 0] on button "Seleccionar campo" at bounding box center [0, 0] width 0 height 0
click at [0, 0] on span "Teléfono (contacto)" at bounding box center [0, 0] width 0 height 0
click at [0, 0] on button "Seleccionar campo" at bounding box center [0, 0] width 0 height 0
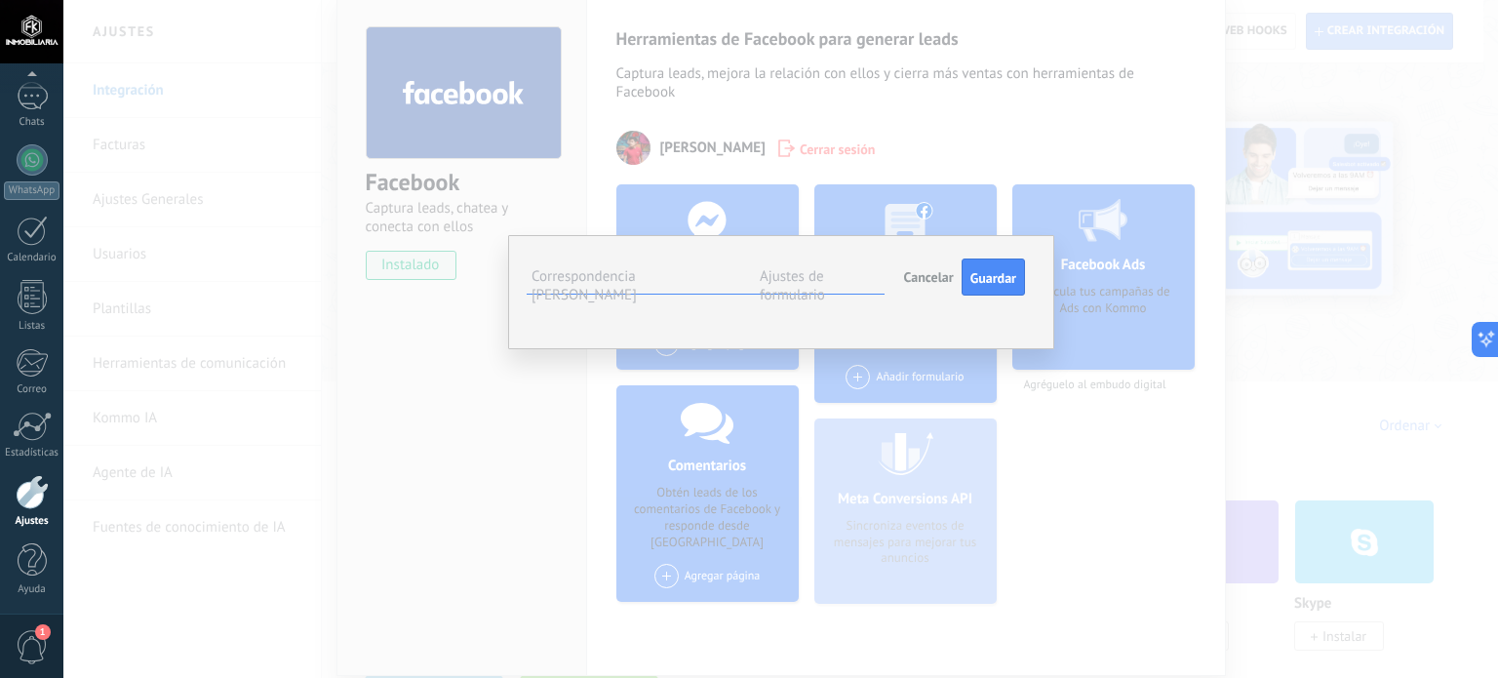
click at [0, 0] on span "Nombre del contacto (contacto)" at bounding box center [0, 0] width 0 height 0
click at [0, 0] on span "Seleccionar campo" at bounding box center [0, 0] width 0 height 0
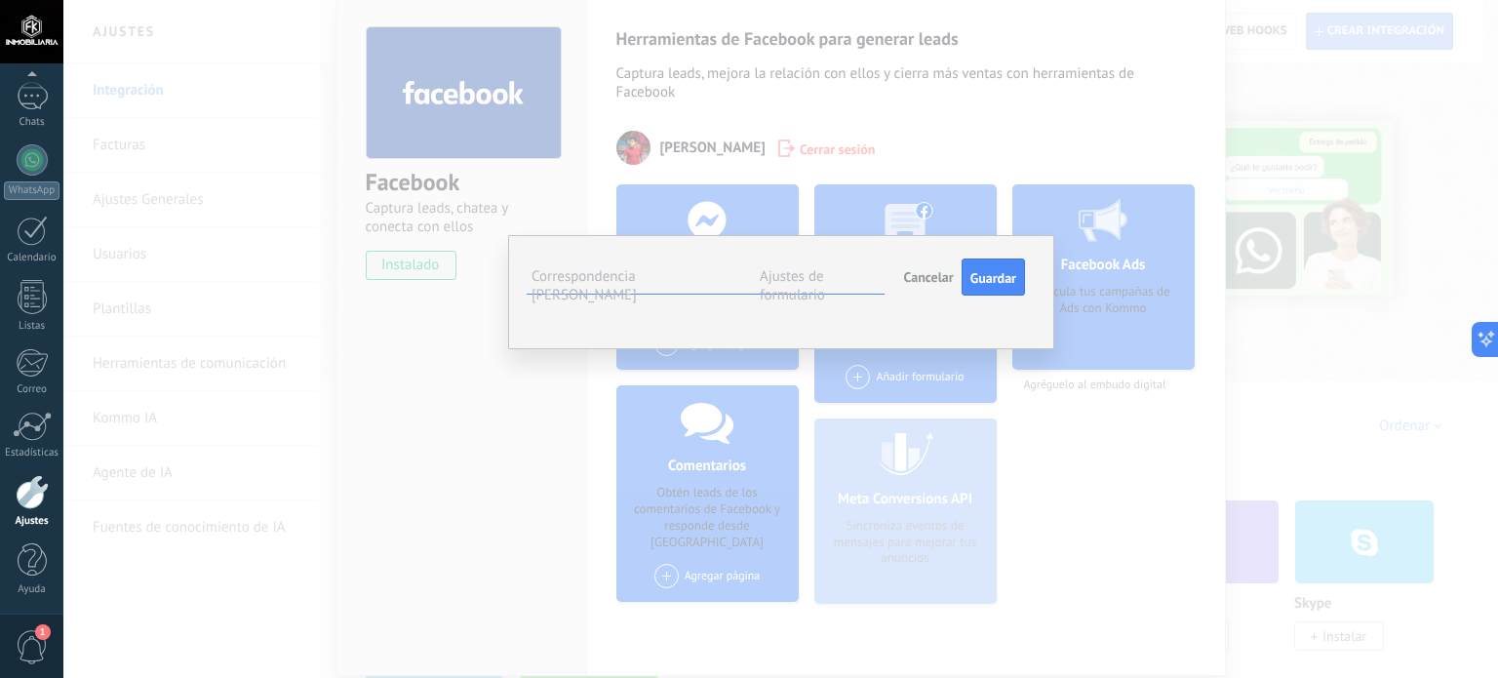
drag, startPoint x: 888, startPoint y: 352, endPoint x: 851, endPoint y: 358, distance: 36.6
click at [0, 0] on span "Seleccionar campo" at bounding box center [0, 0] width 0 height 0
click at [0, 0] on span "Nota (lead)" at bounding box center [0, 0] width 0 height 0
click at [0, 0] on button "Nota (lead)" at bounding box center [0, 0] width 0 height 0
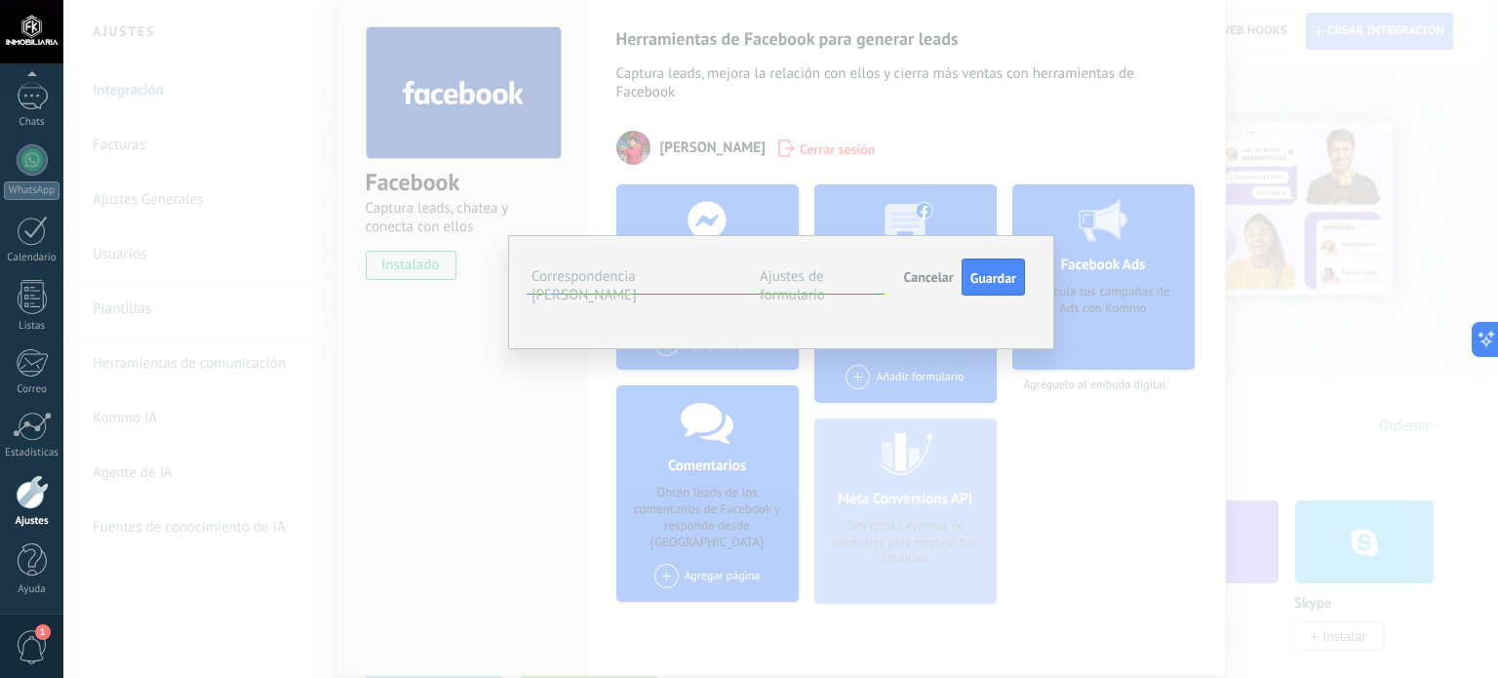
click at [0, 0] on span "Nota (lead)" at bounding box center [0, 0] width 0 height 0
click at [0, 0] on button "Nota (lead)" at bounding box center [0, 0] width 0 height 0
click at [0, 0] on span "Seleccionar campo" at bounding box center [0, 0] width 0 height 0
click at [0, 0] on button "Seleccionar campo" at bounding box center [0, 0] width 0 height 0
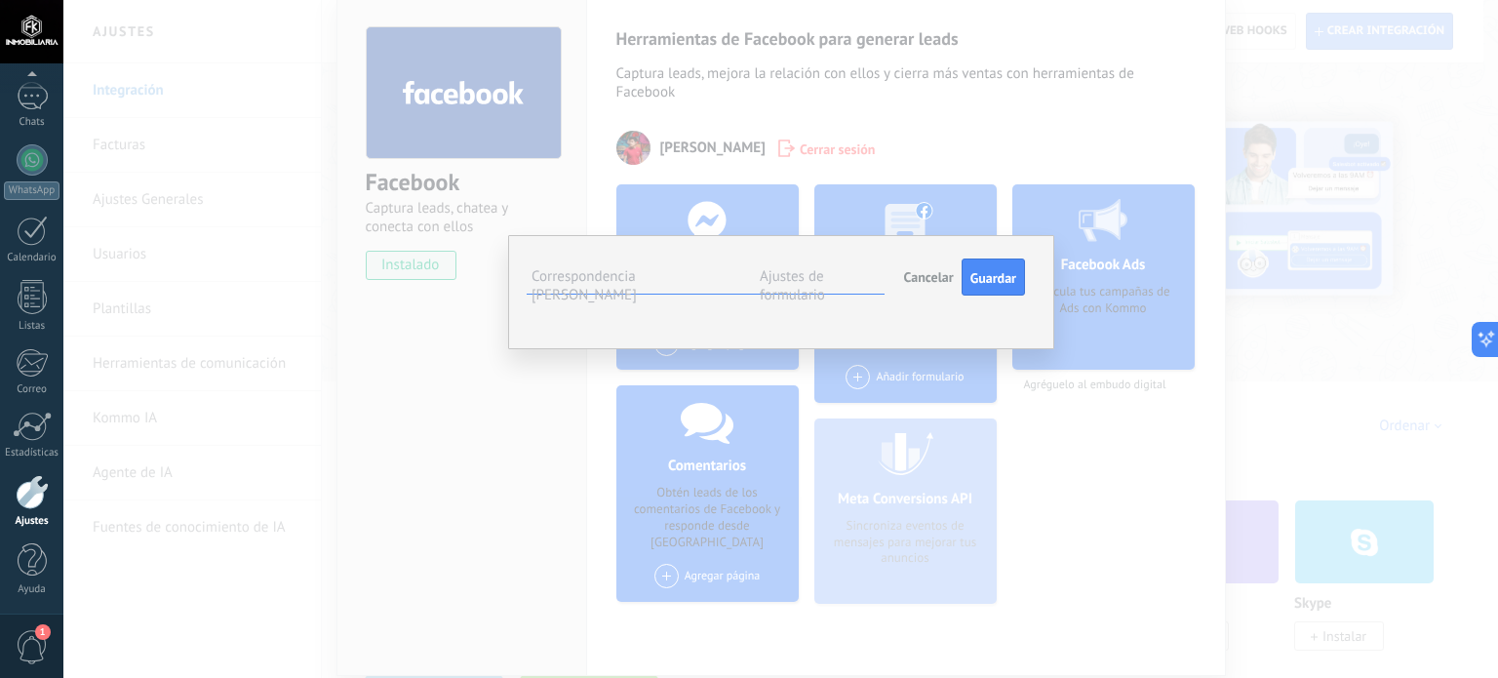
click at [0, 0] on span "Seleccionar campo" at bounding box center [0, 0] width 0 height 0
click at [0, 0] on div "Formulario Leads - CRM Campos de Kommo" at bounding box center [0, 0] width 0 height 0
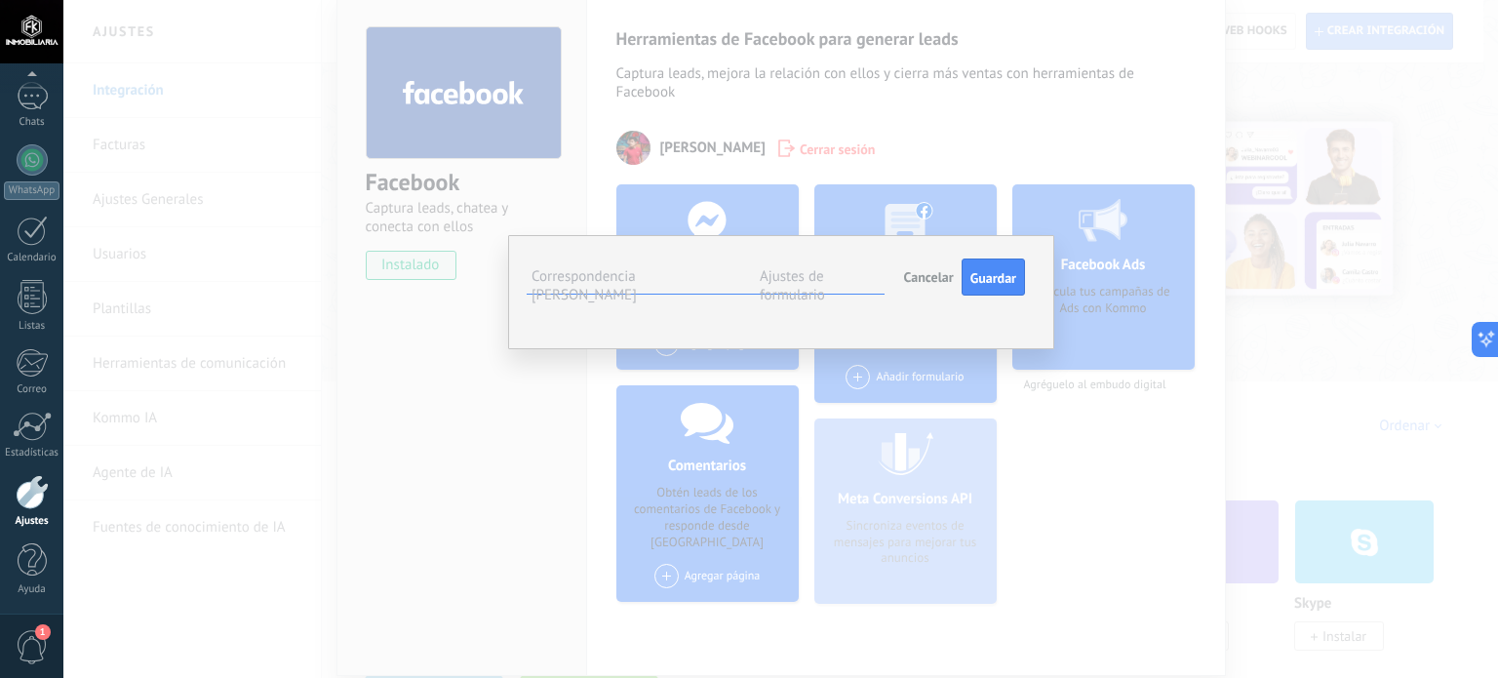
click at [0, 0] on span "Seleccionar campo" at bounding box center [0, 0] width 0 height 0
click at [0, 0] on div "Campos de Kommo" at bounding box center [0, 0] width 0 height 0
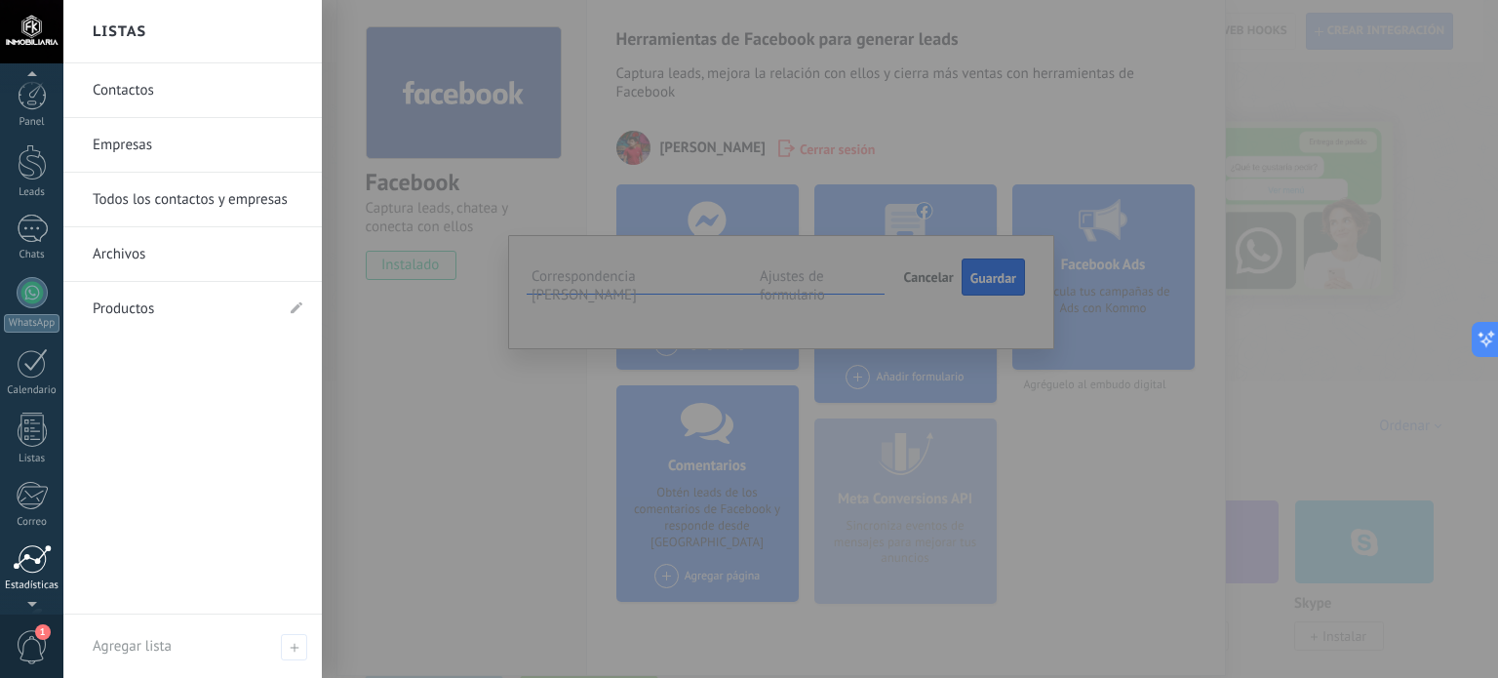
scroll to position [133, 0]
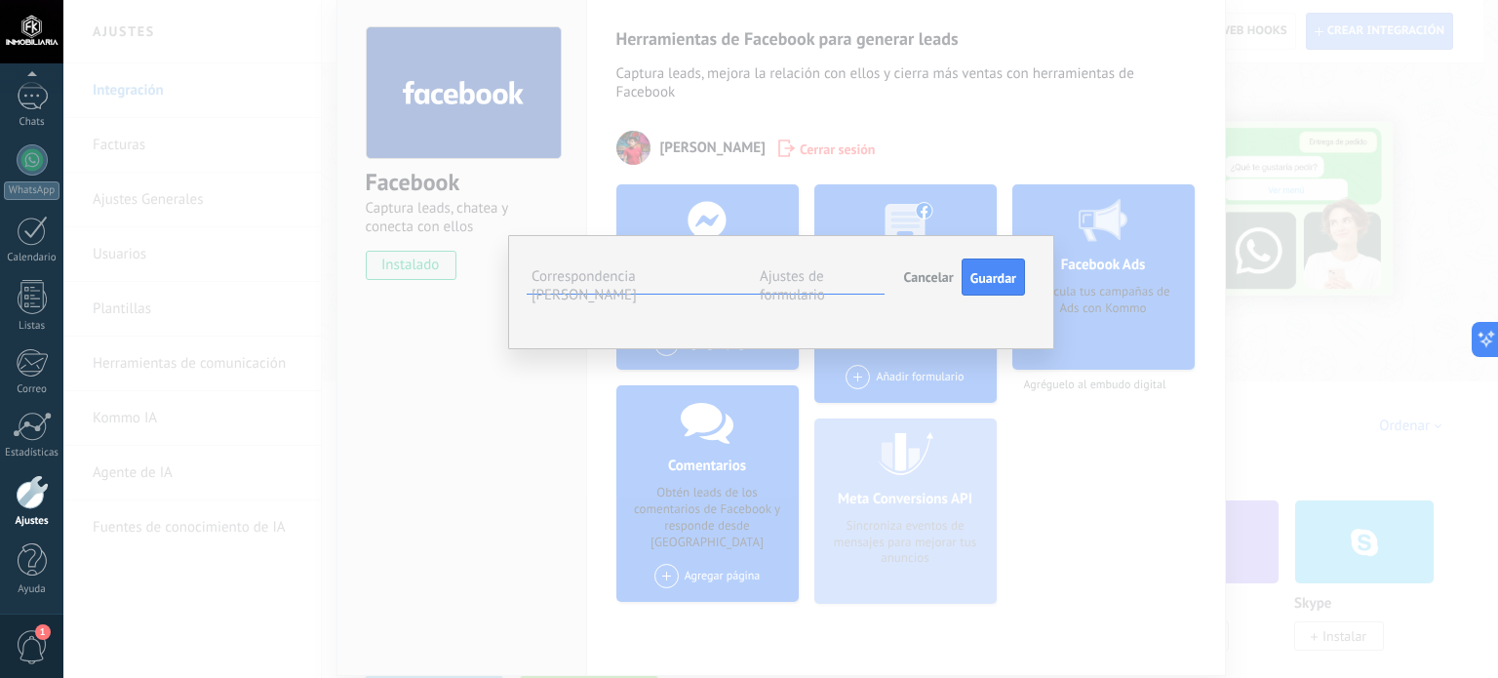
click at [29, 488] on div at bounding box center [32, 492] width 33 height 34
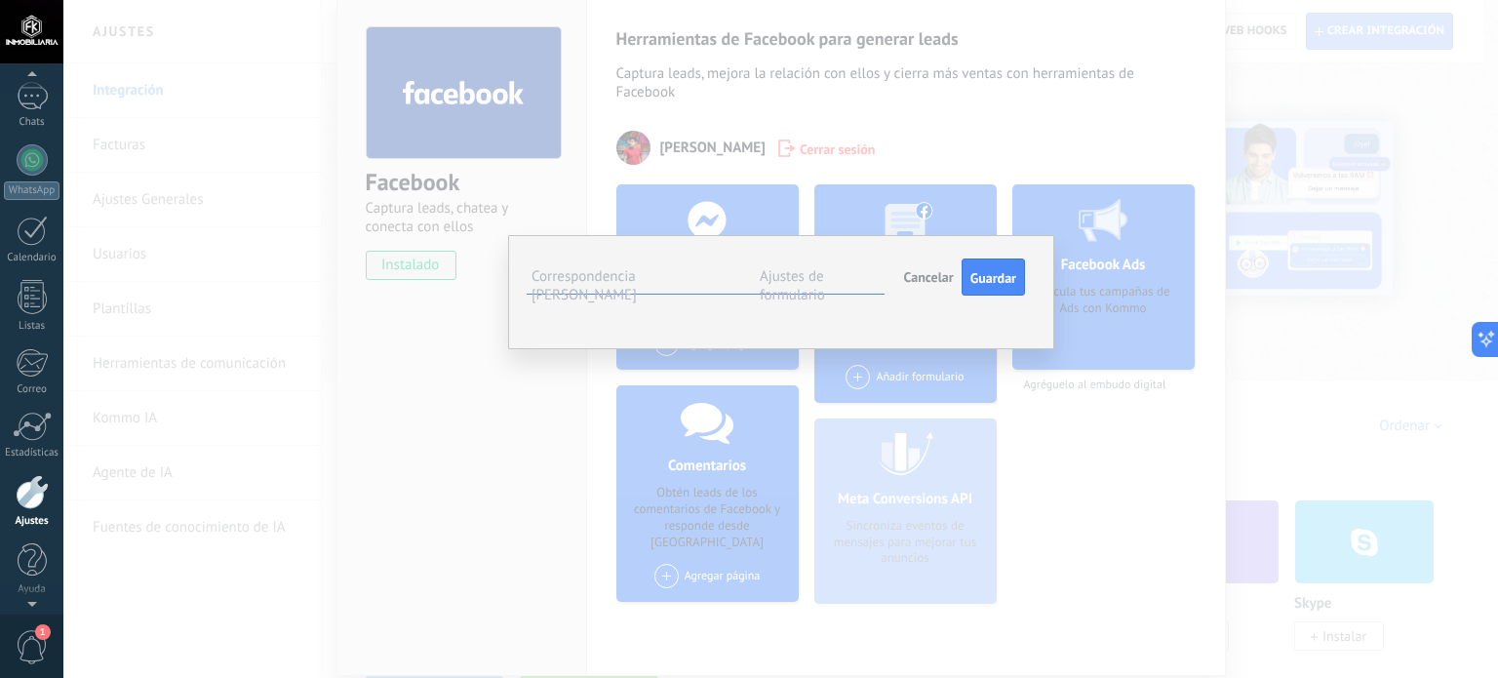
click at [31, 501] on div at bounding box center [32, 492] width 33 height 34
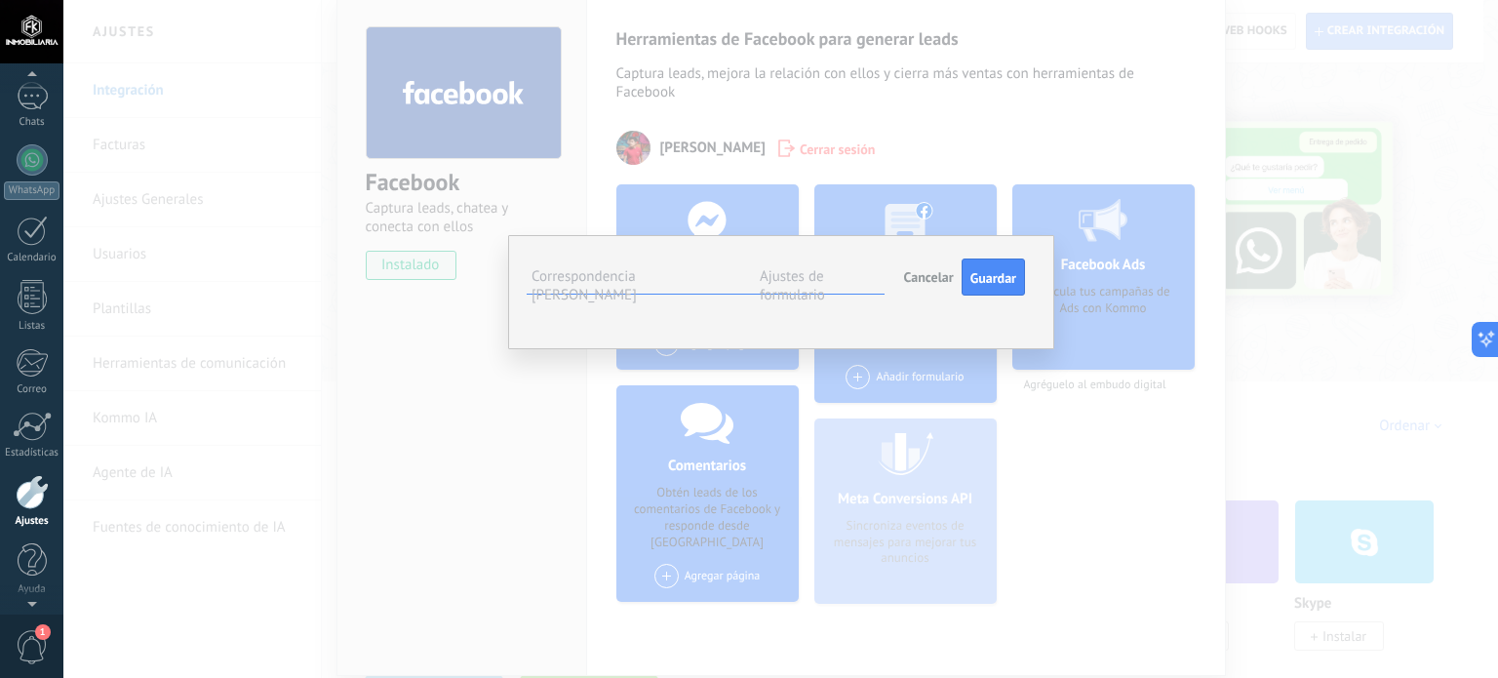
click at [29, 496] on div at bounding box center [32, 492] width 33 height 34
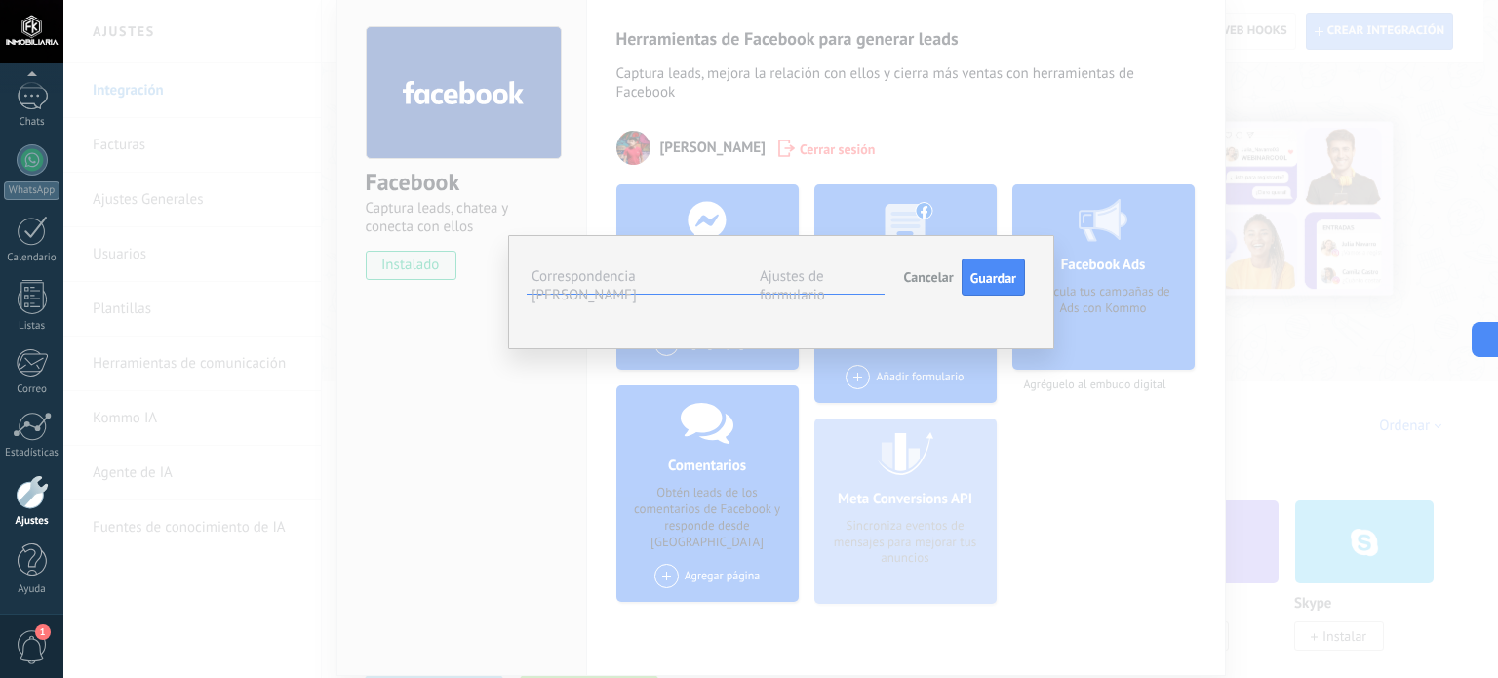
click at [1085, 260] on div "**********" at bounding box center [780, 339] width 1435 height 678
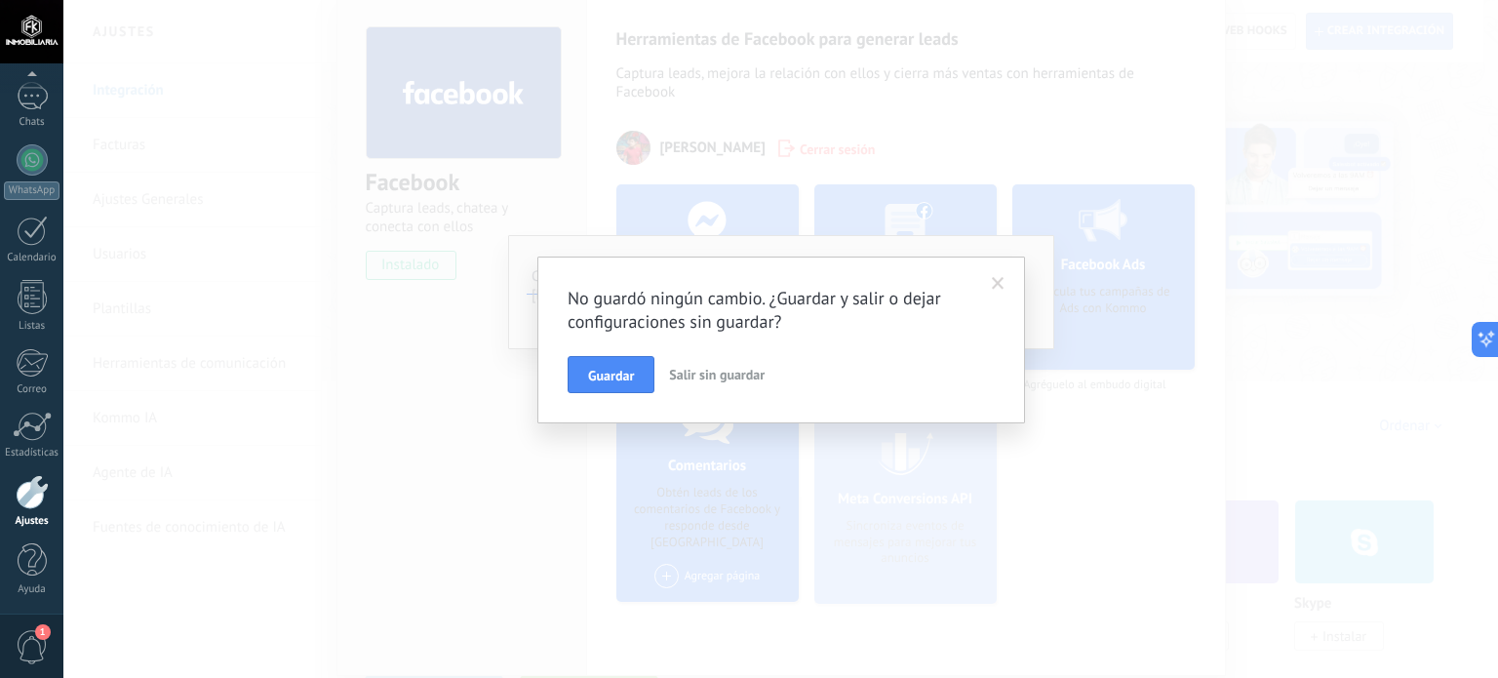
click at [810, 208] on div "No guardó ningún cambio. ¿Guardar y salir o dejar configuraciones sin guardar? …" at bounding box center [780, 339] width 1435 height 678
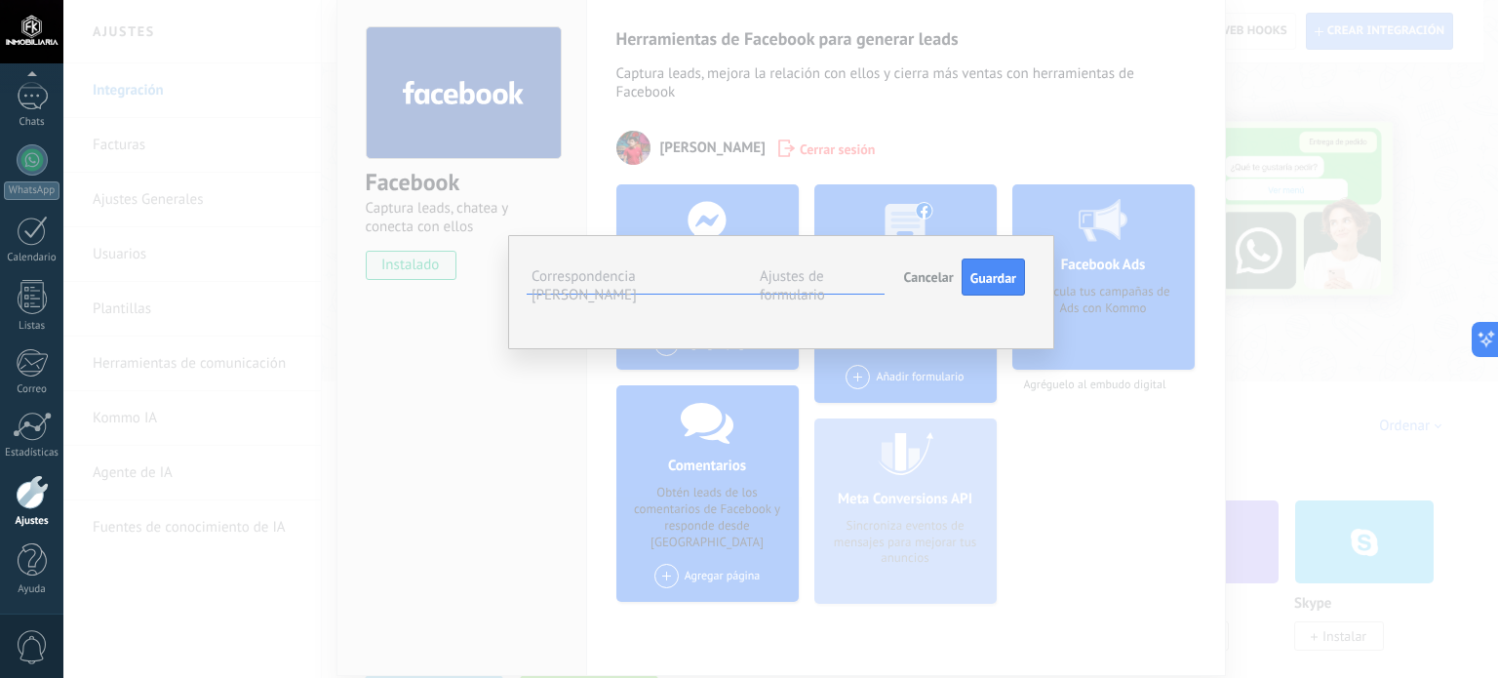
click at [0, 0] on div "Campos de Kommo" at bounding box center [0, 0] width 0 height 0
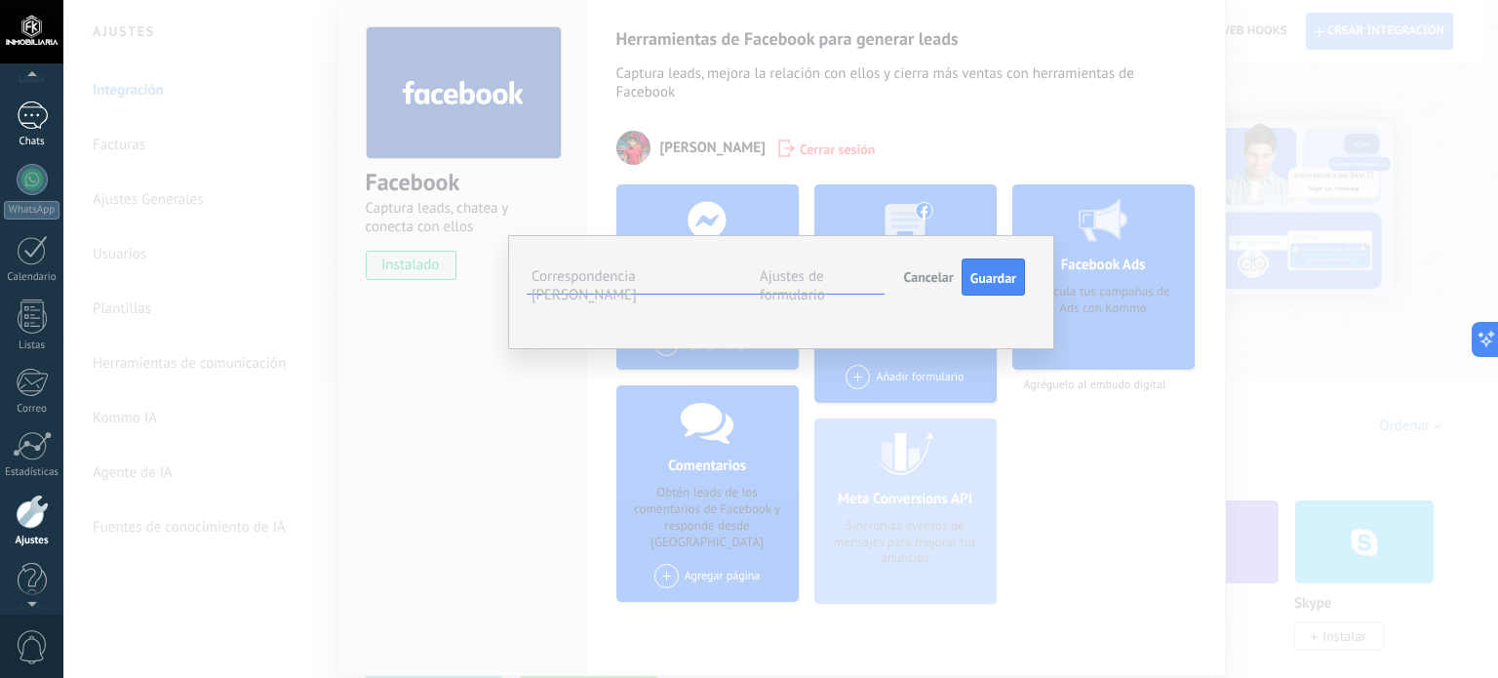
scroll to position [0, 0]
click at [38, 104] on div at bounding box center [32, 95] width 29 height 29
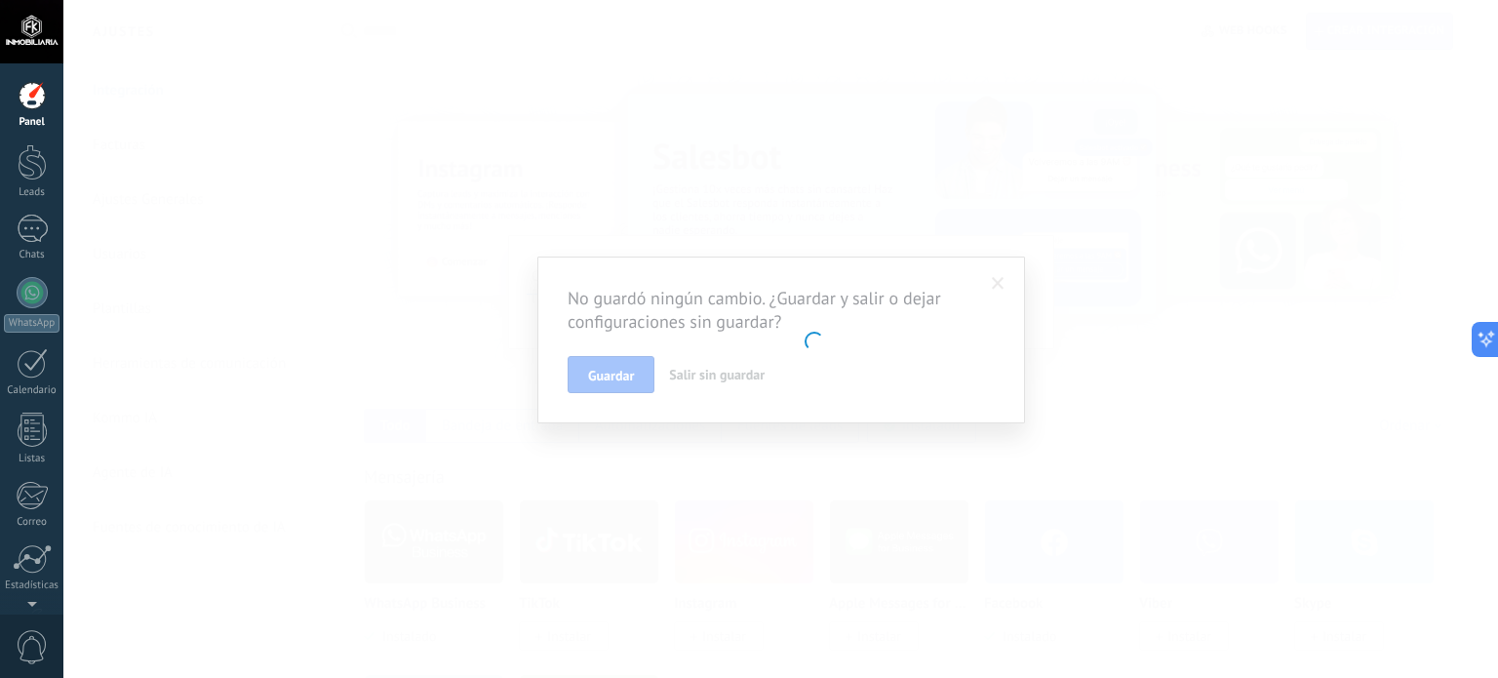
click at [780, 330] on body ".abccls-1,.abccls-2{fill-rule:evenodd}.abccls-2{fill:#fff} .abfcls-1{fill:none}…" at bounding box center [749, 339] width 1498 height 678
click at [689, 277] on body ".abccls-1,.abccls-2{fill-rule:evenodd}.abccls-2{fill:#fff} .abfcls-1{fill:none}…" at bounding box center [749, 339] width 1498 height 678
click at [1482, 335] on icon at bounding box center [1499, 340] width 14 height 14
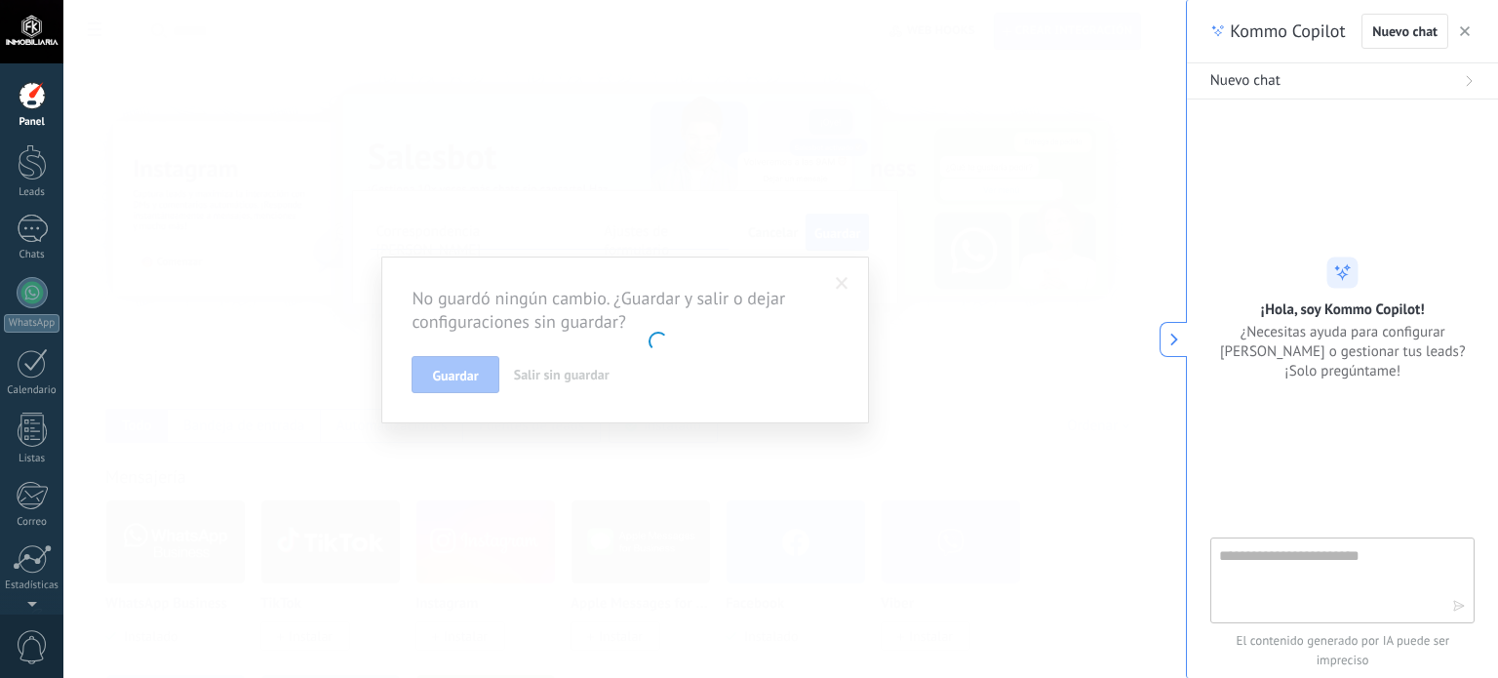
click at [1471, 30] on button "button" at bounding box center [1465, 31] width 20 height 23
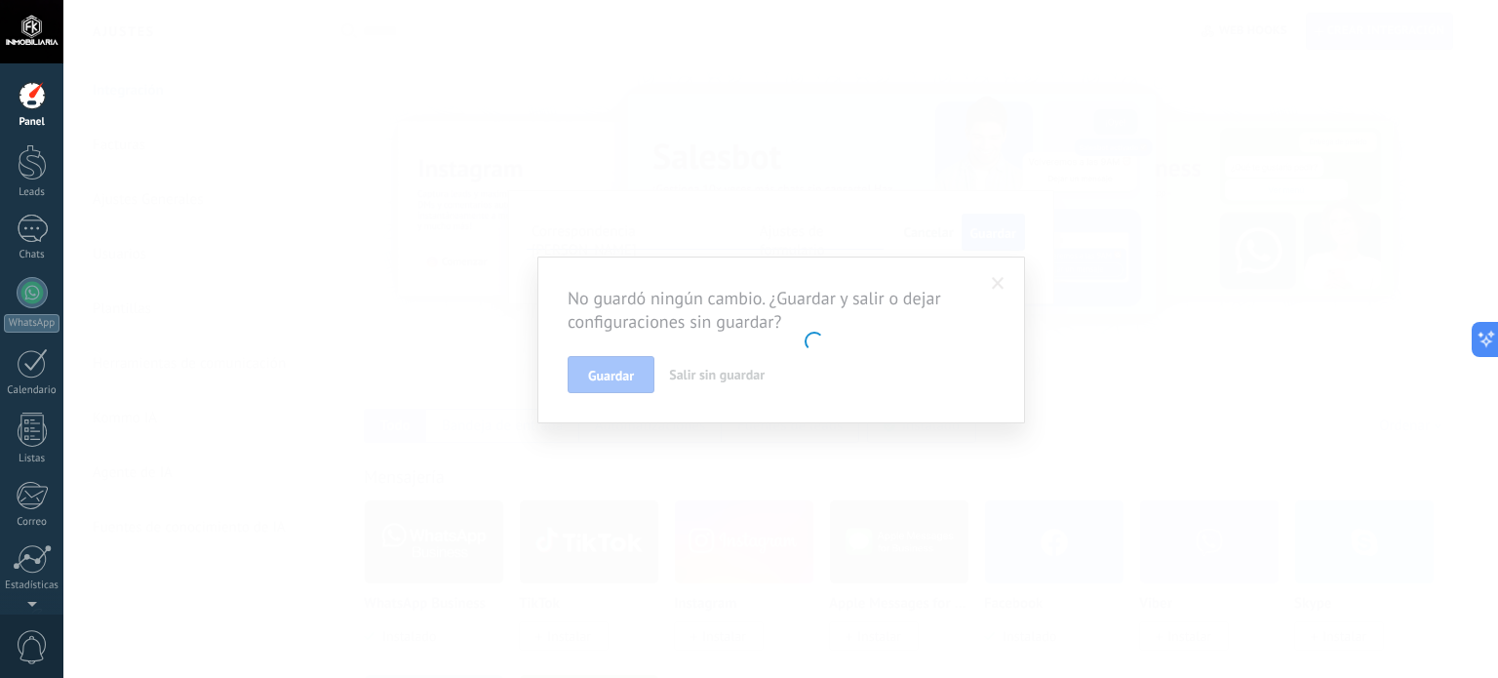
click at [639, 359] on body ".abccls-1,.abccls-2{fill-rule:evenodd}.abccls-2{fill:#fff} .abfcls-1{fill:none}…" at bounding box center [749, 339] width 1498 height 678
click at [811, 362] on body ".abccls-1,.abccls-2{fill-rule:evenodd}.abccls-2{fill:#fff} .abfcls-1{fill:none}…" at bounding box center [749, 339] width 1498 height 678
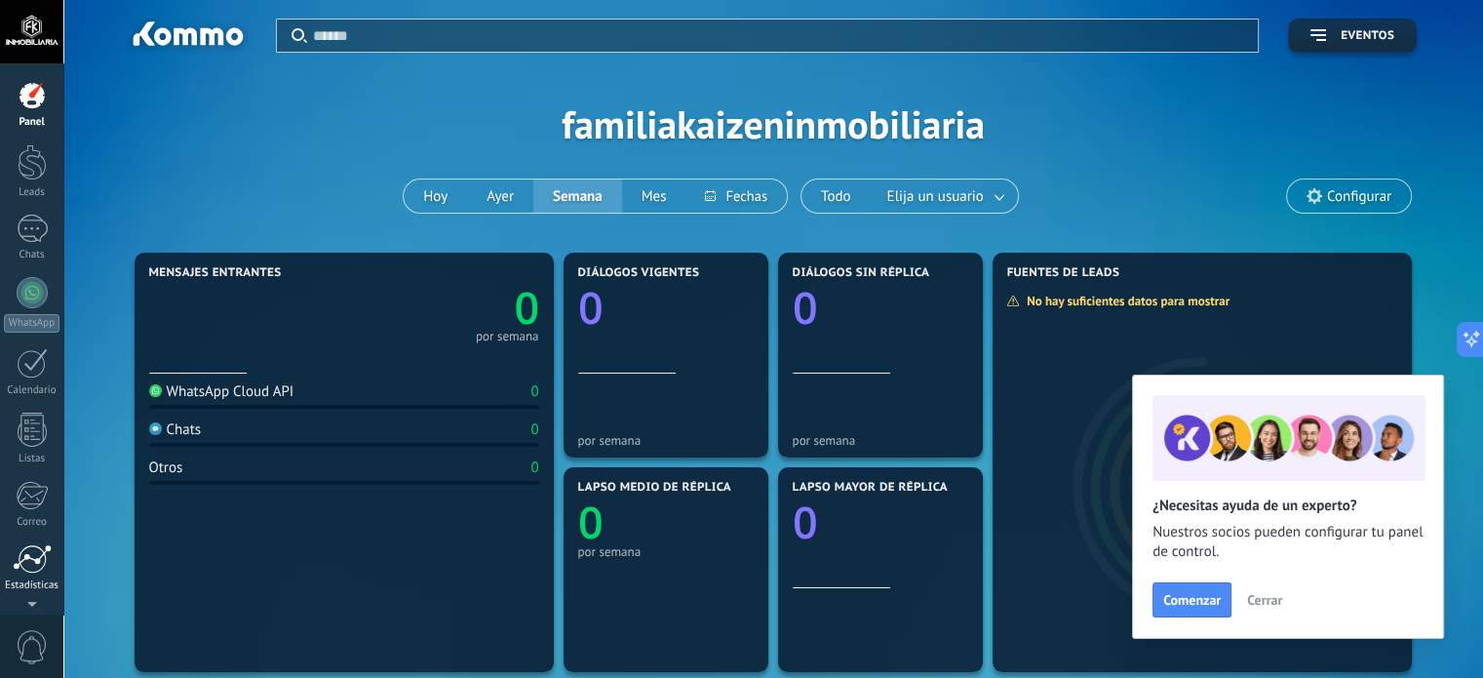
click at [26, 569] on div at bounding box center [32, 558] width 39 height 29
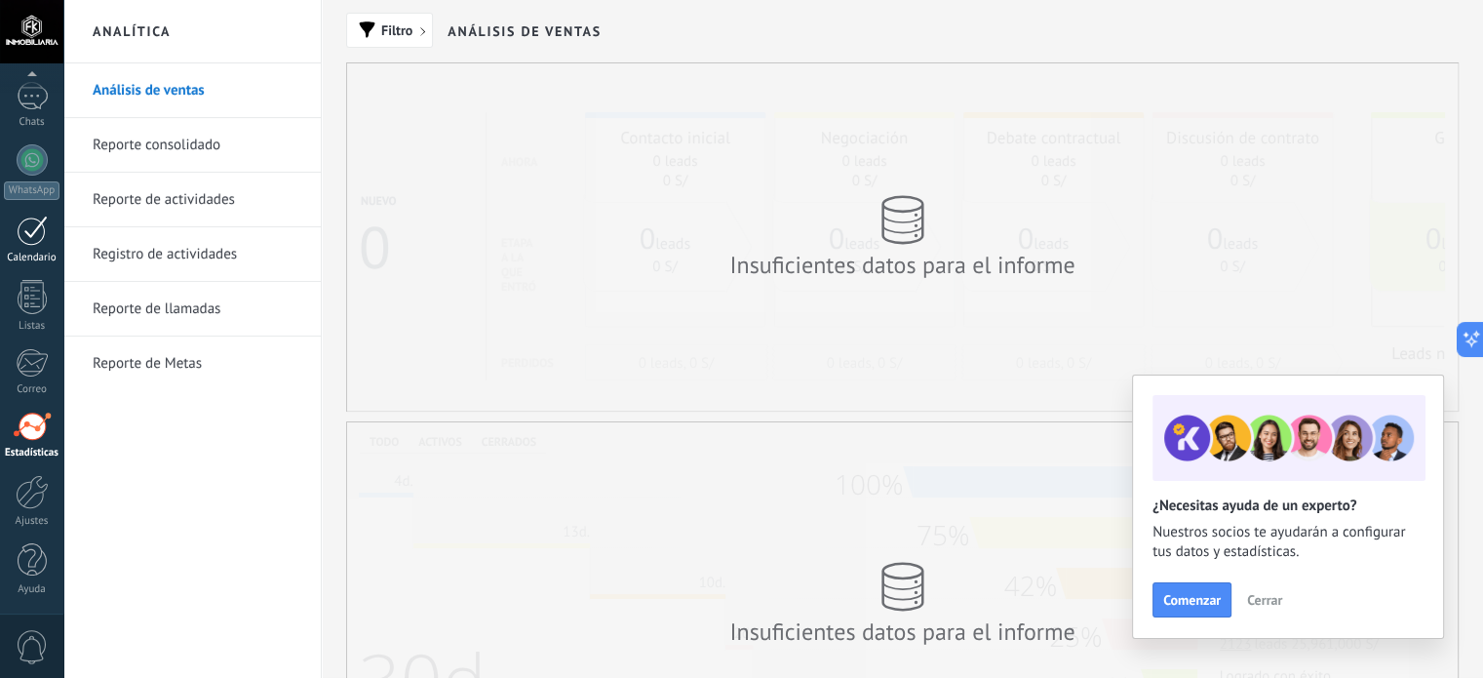
click at [32, 237] on div at bounding box center [32, 231] width 31 height 30
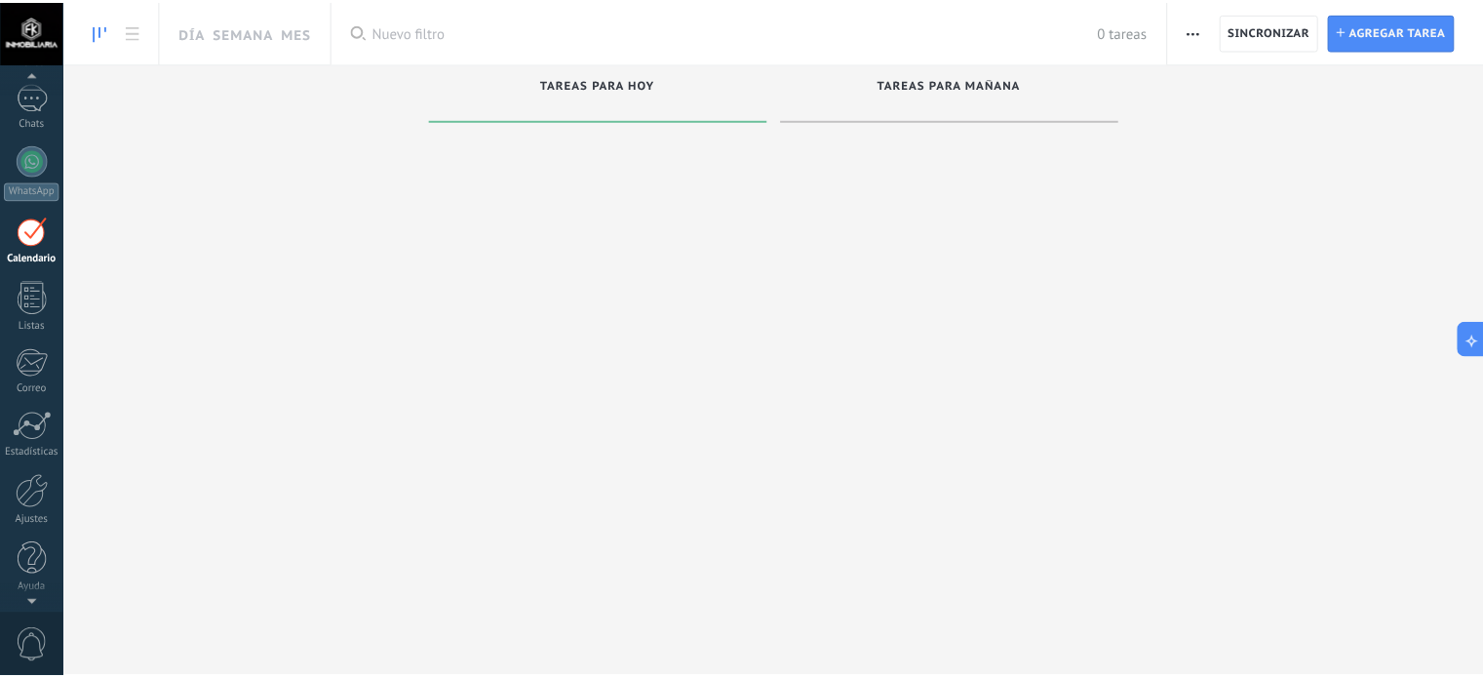
scroll to position [55, 0]
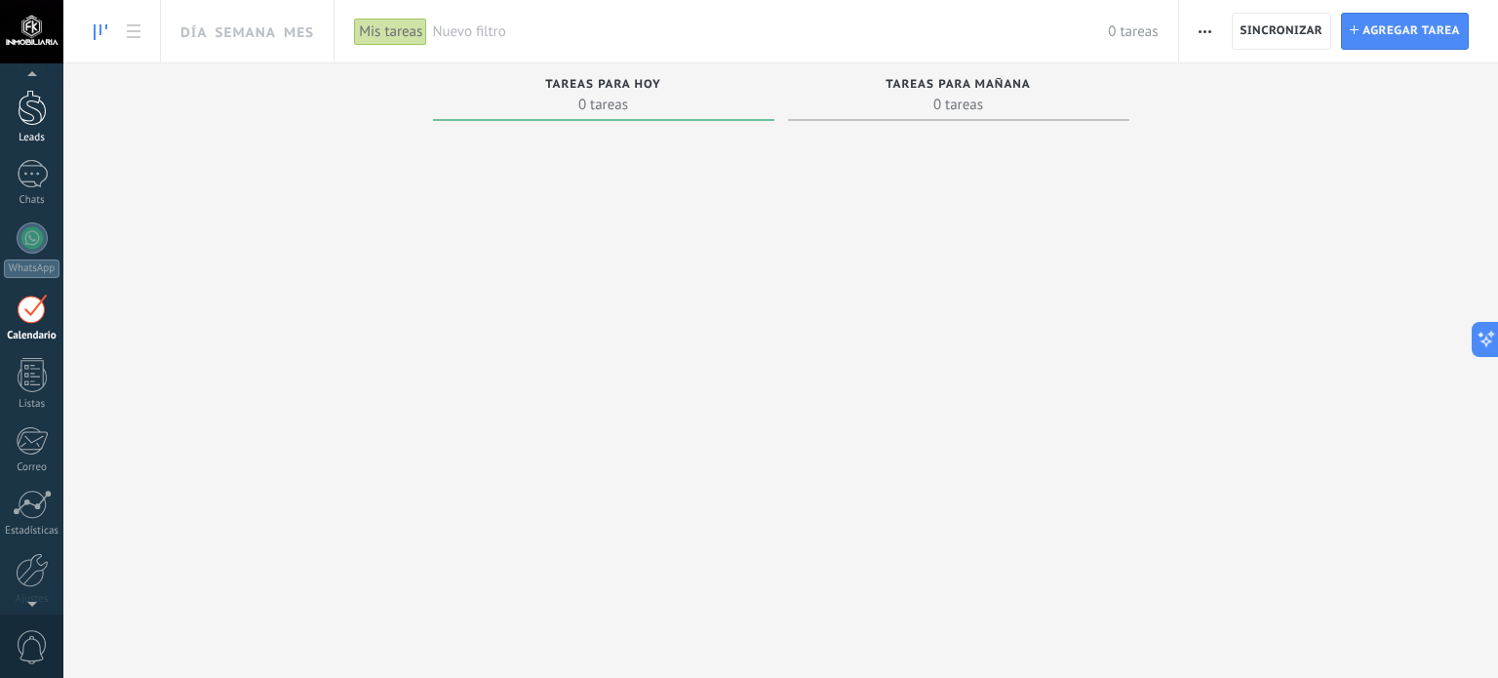
click at [30, 111] on div at bounding box center [32, 108] width 29 height 36
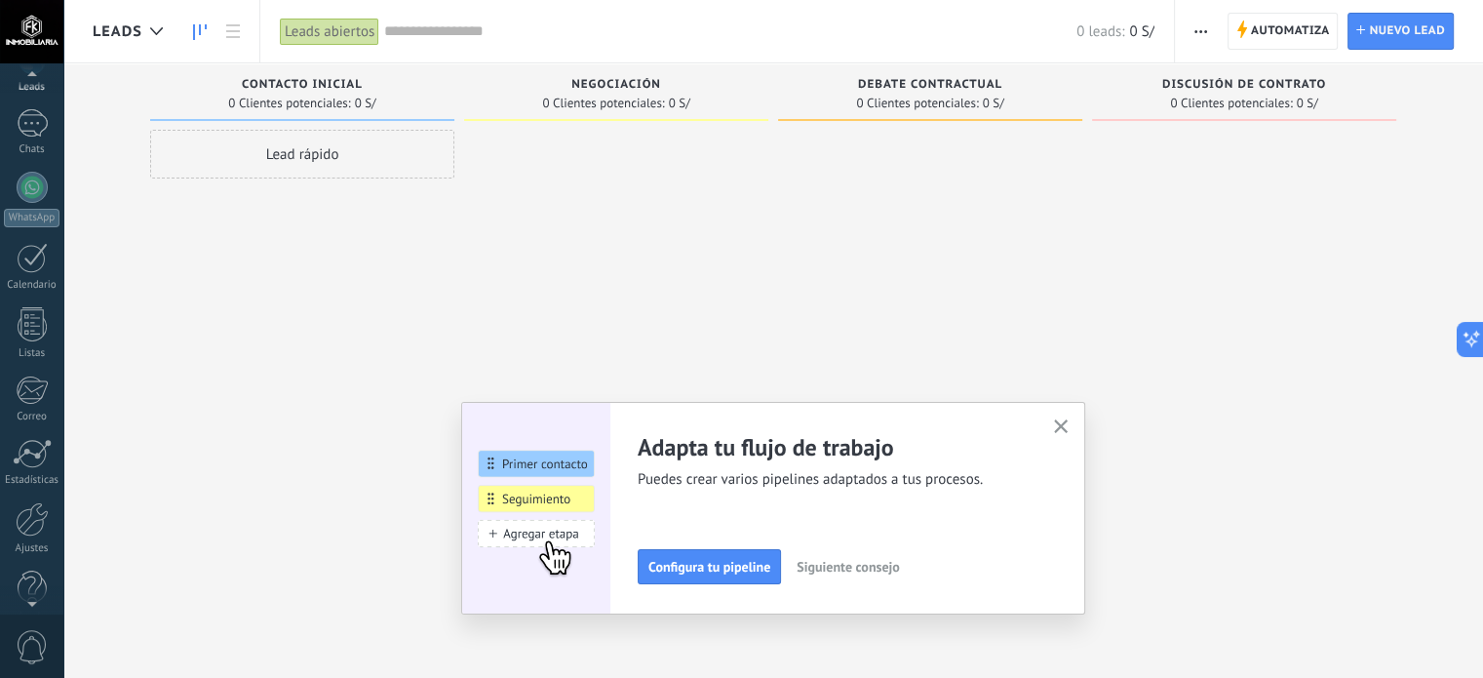
scroll to position [133, 0]
click at [31, 502] on div at bounding box center [32, 492] width 33 height 34
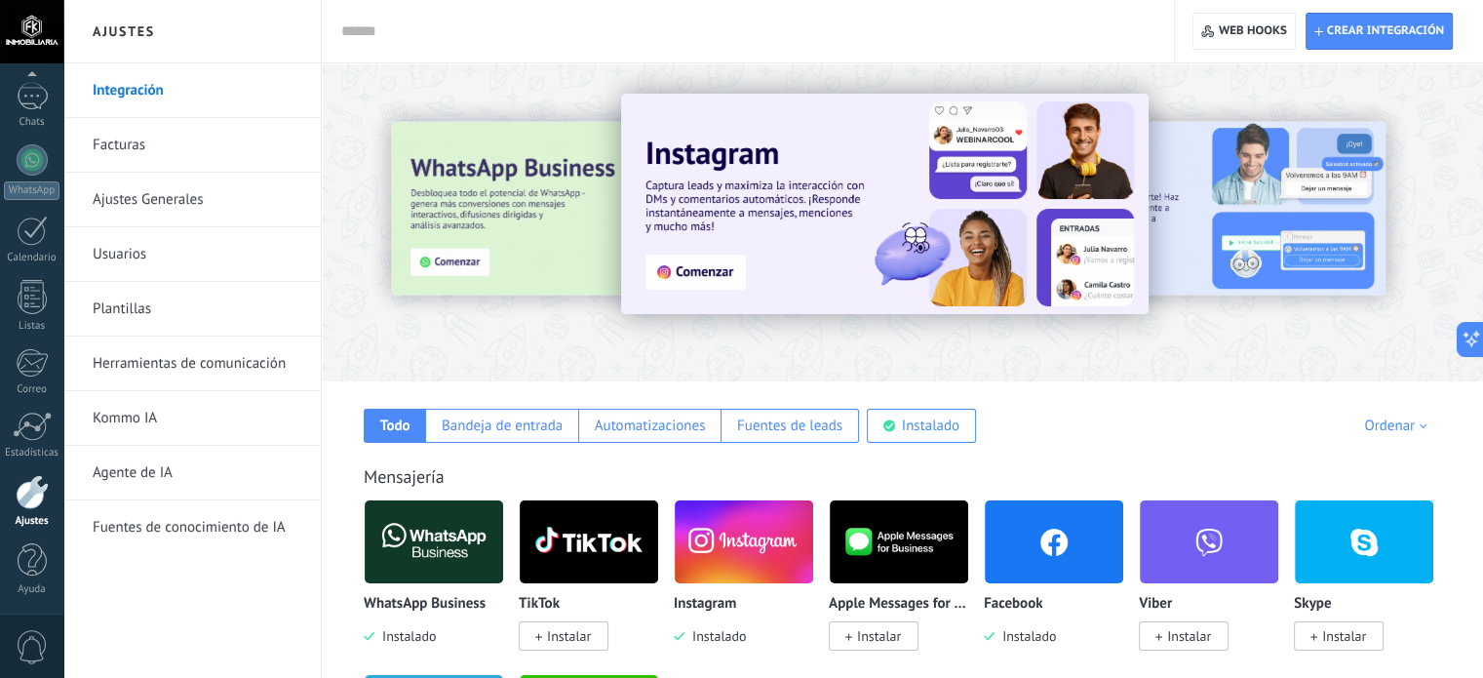
click at [142, 202] on link "Ajustes Generales" at bounding box center [197, 200] width 209 height 55
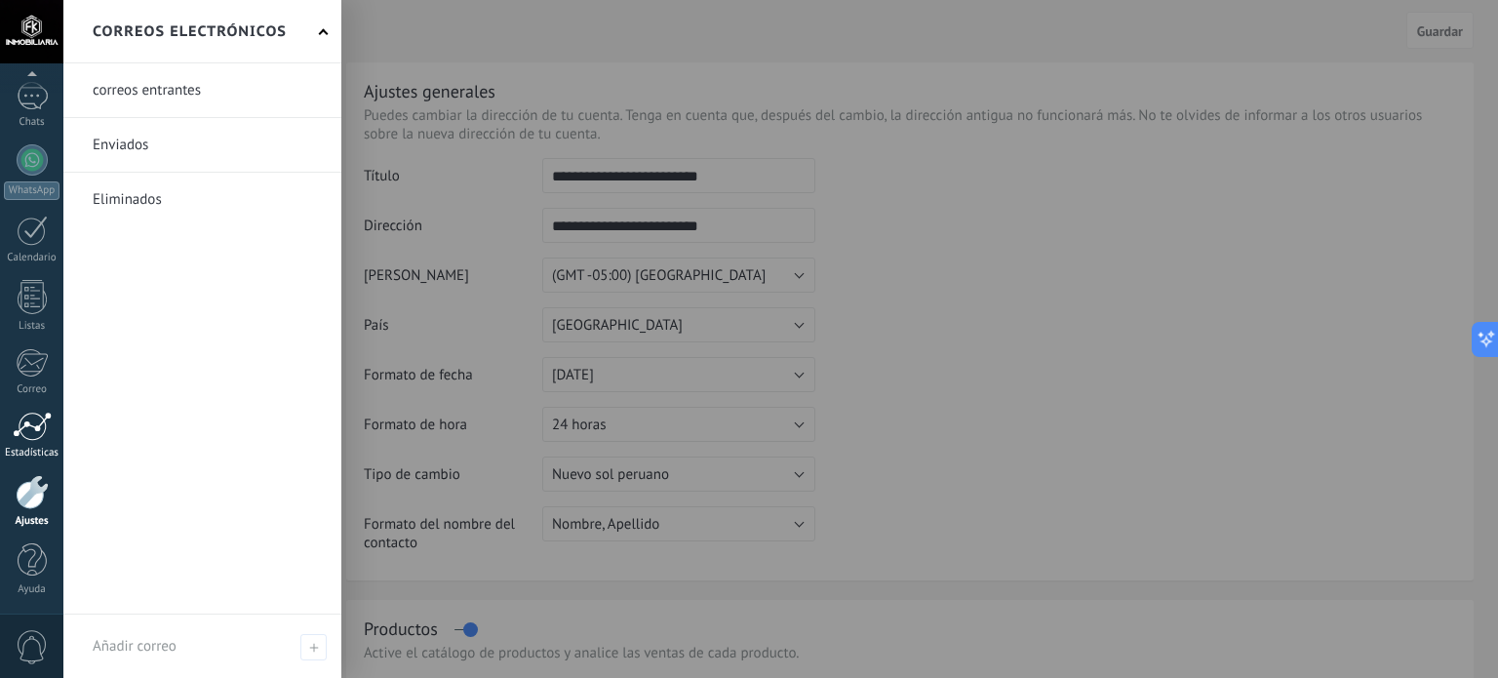
click at [29, 431] on div at bounding box center [32, 426] width 39 height 29
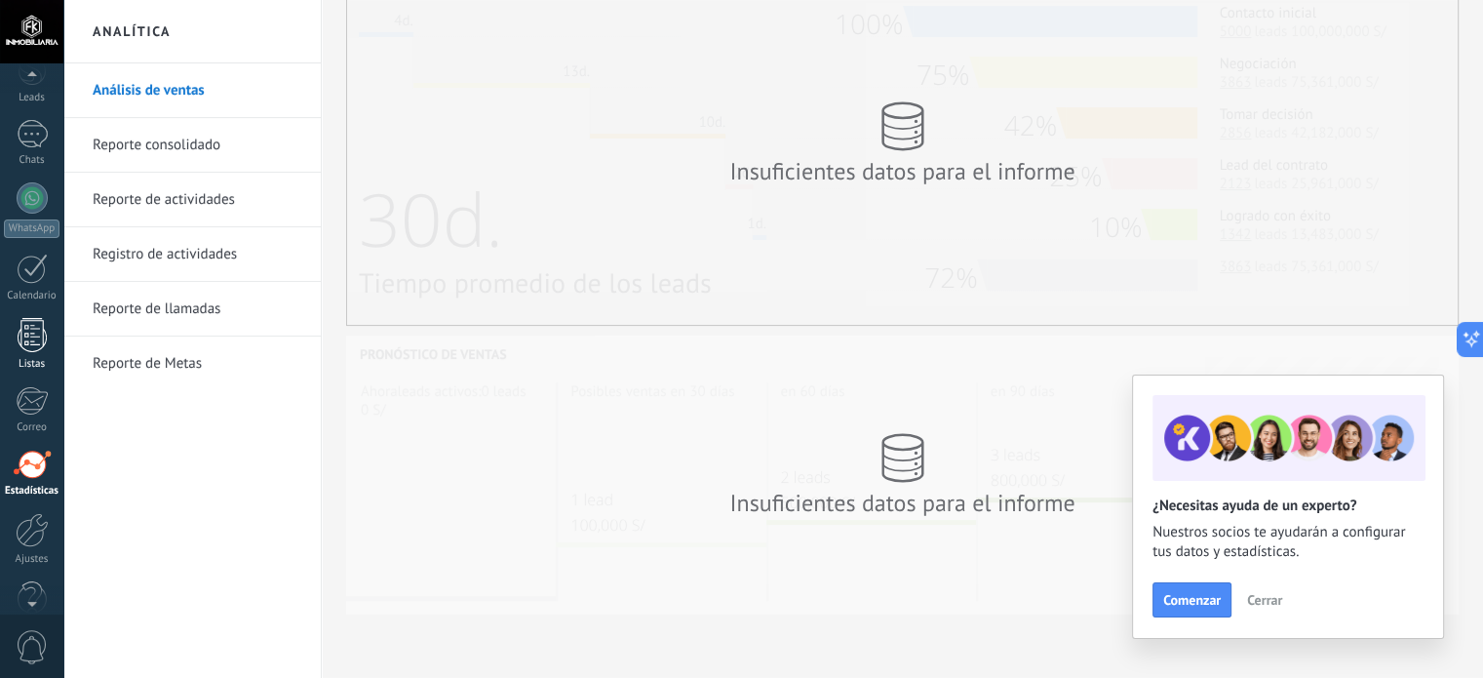
scroll to position [133, 0]
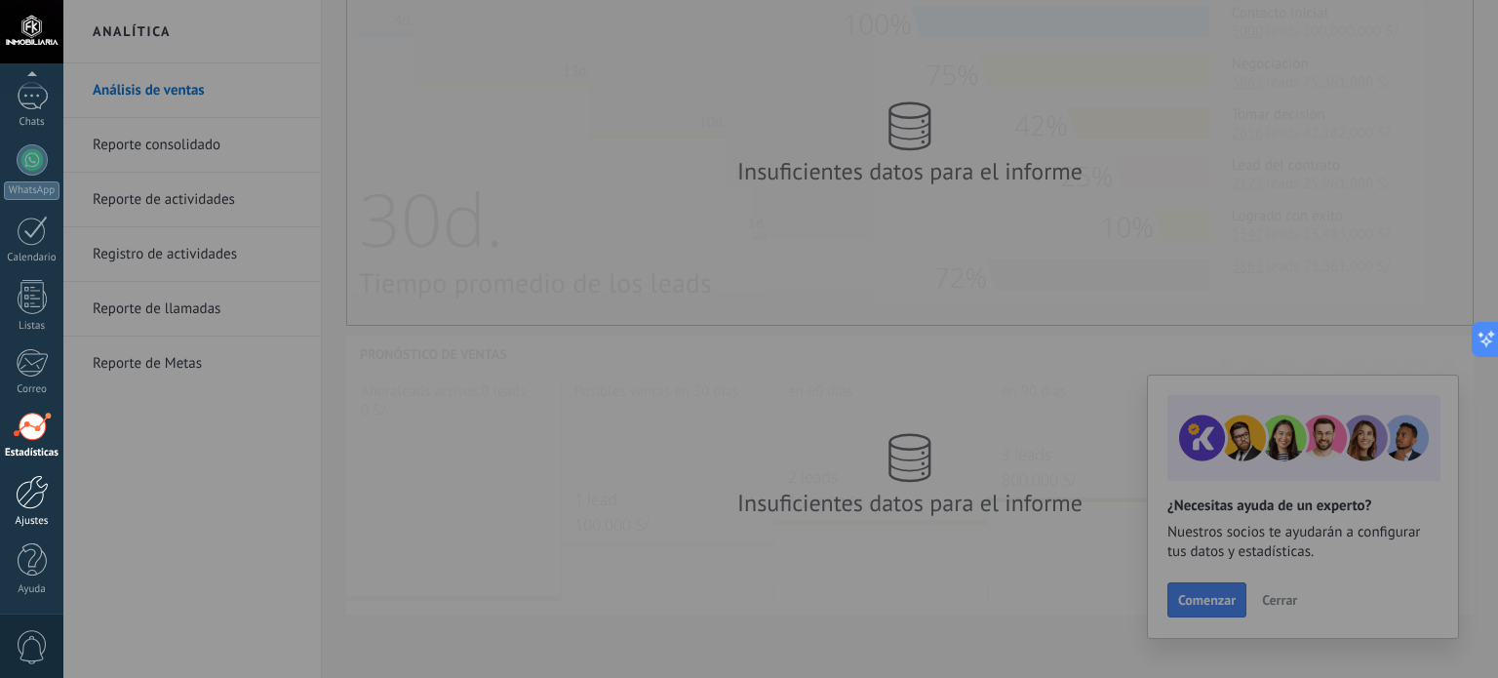
click at [42, 497] on div at bounding box center [32, 492] width 33 height 34
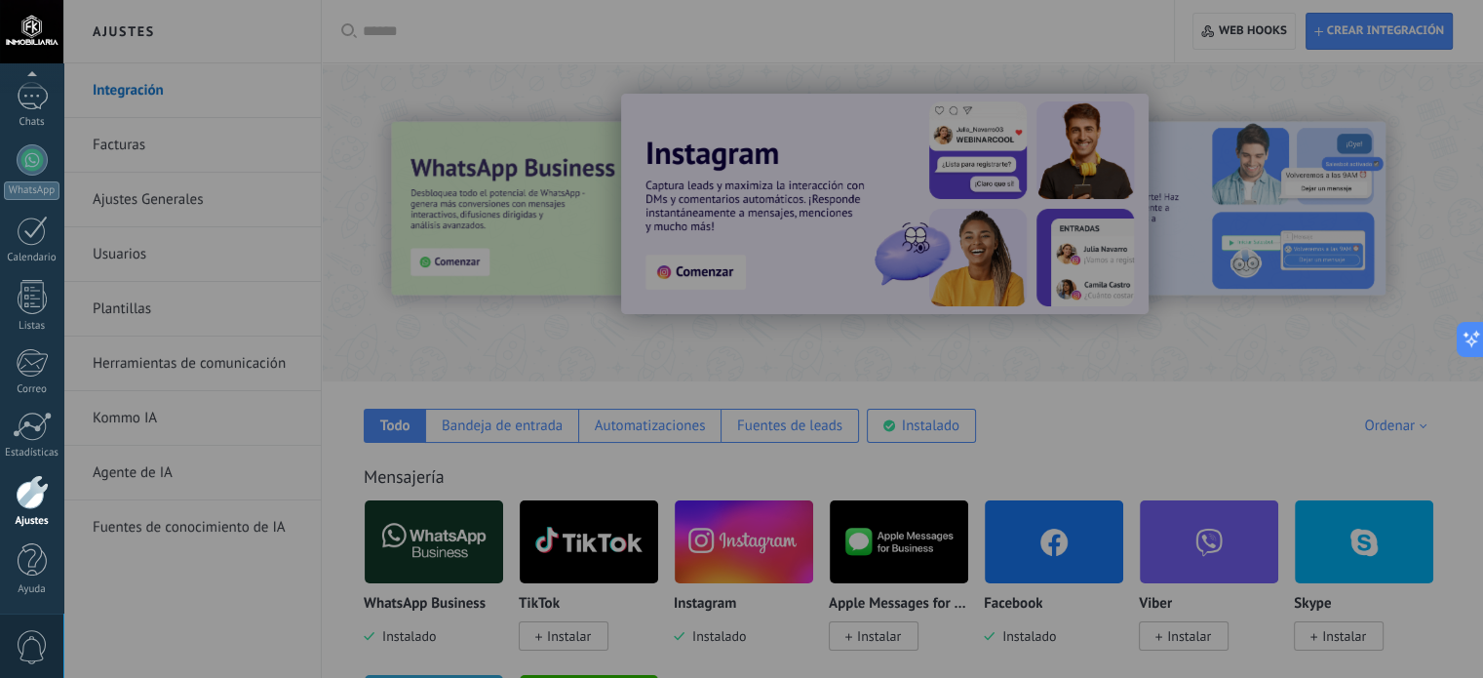
click at [225, 592] on div at bounding box center [804, 339] width 1483 height 678
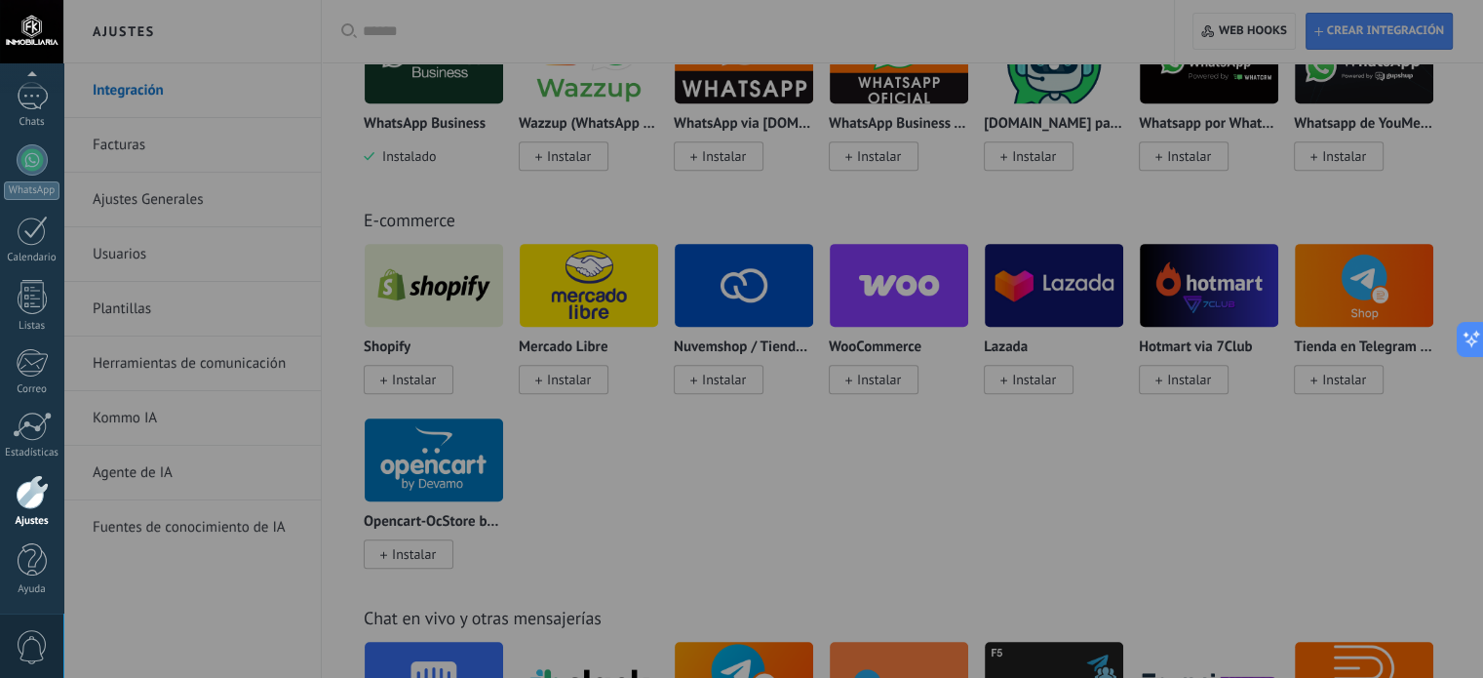
scroll to position [1756, 0]
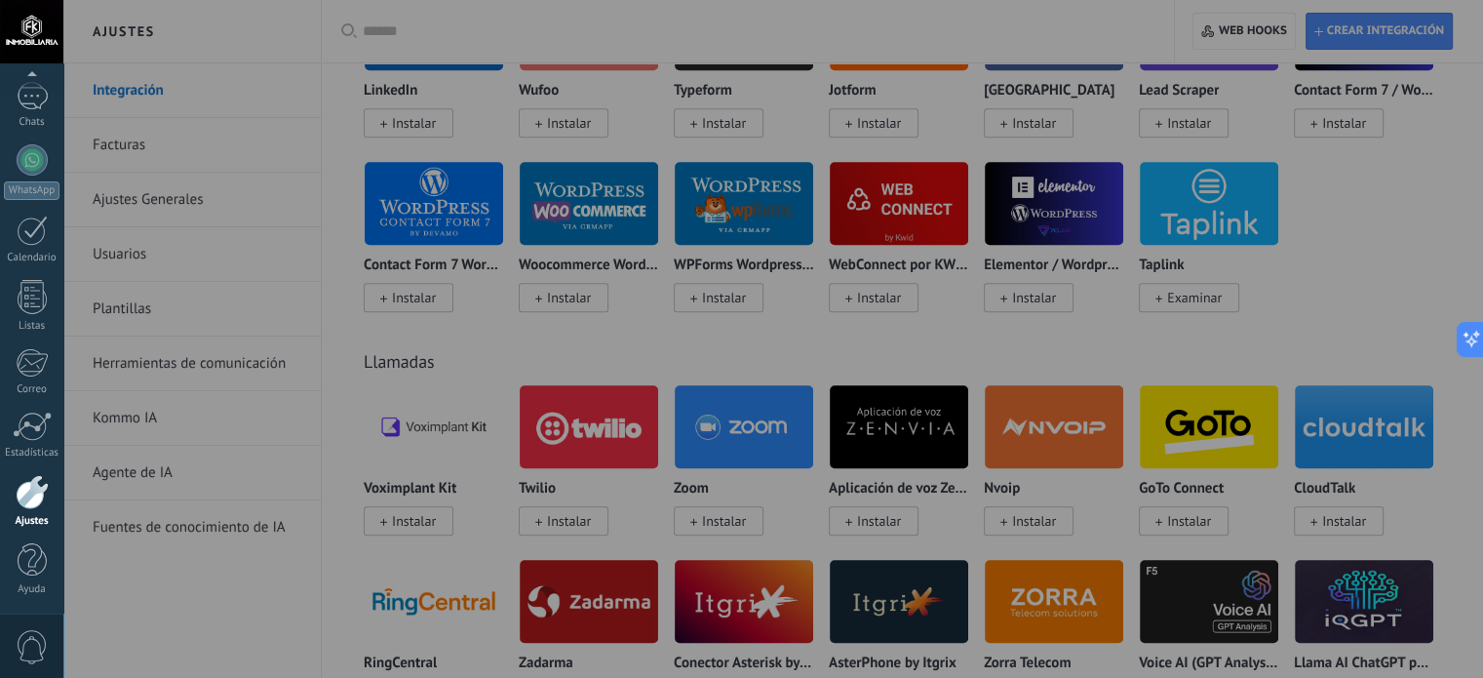
drag, startPoint x: 1433, startPoint y: 109, endPoint x: 1448, endPoint y: 112, distance: 15.9
click at [1433, 109] on div at bounding box center [804, 339] width 1483 height 678
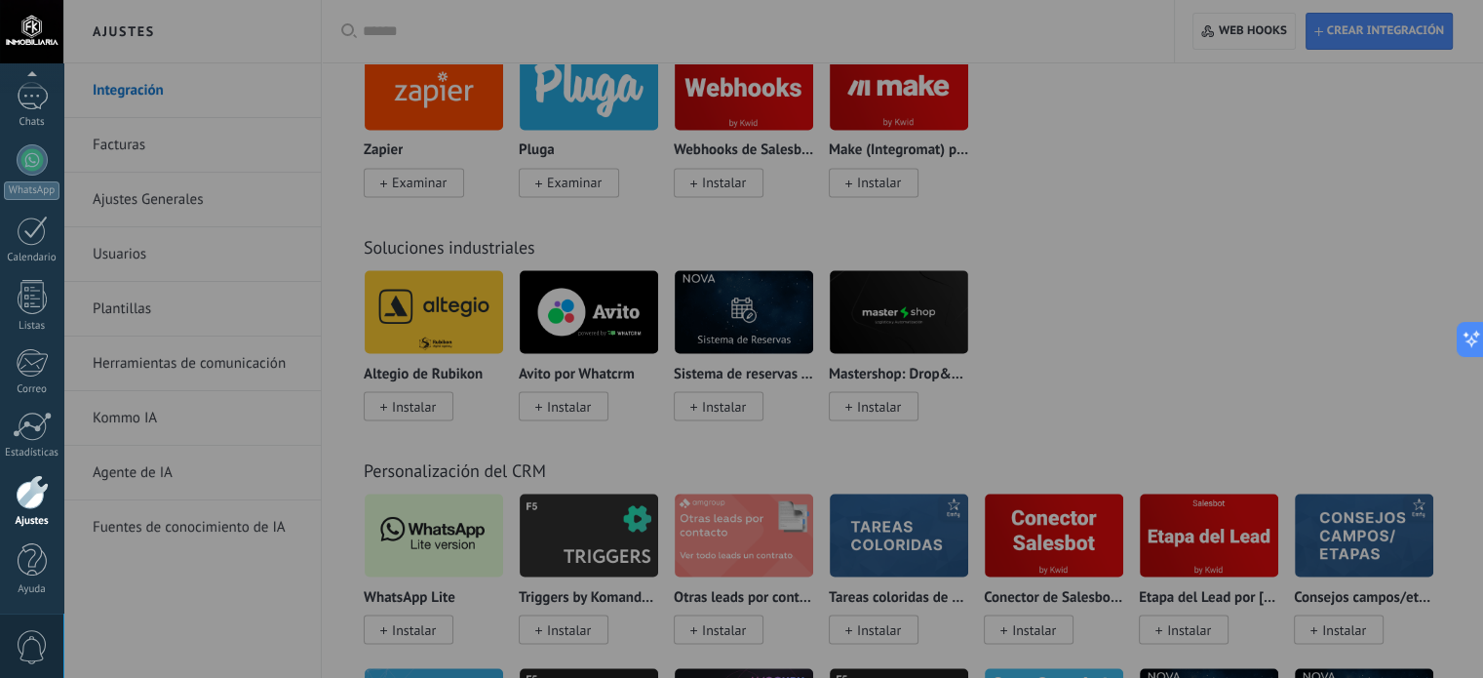
scroll to position [0, 0]
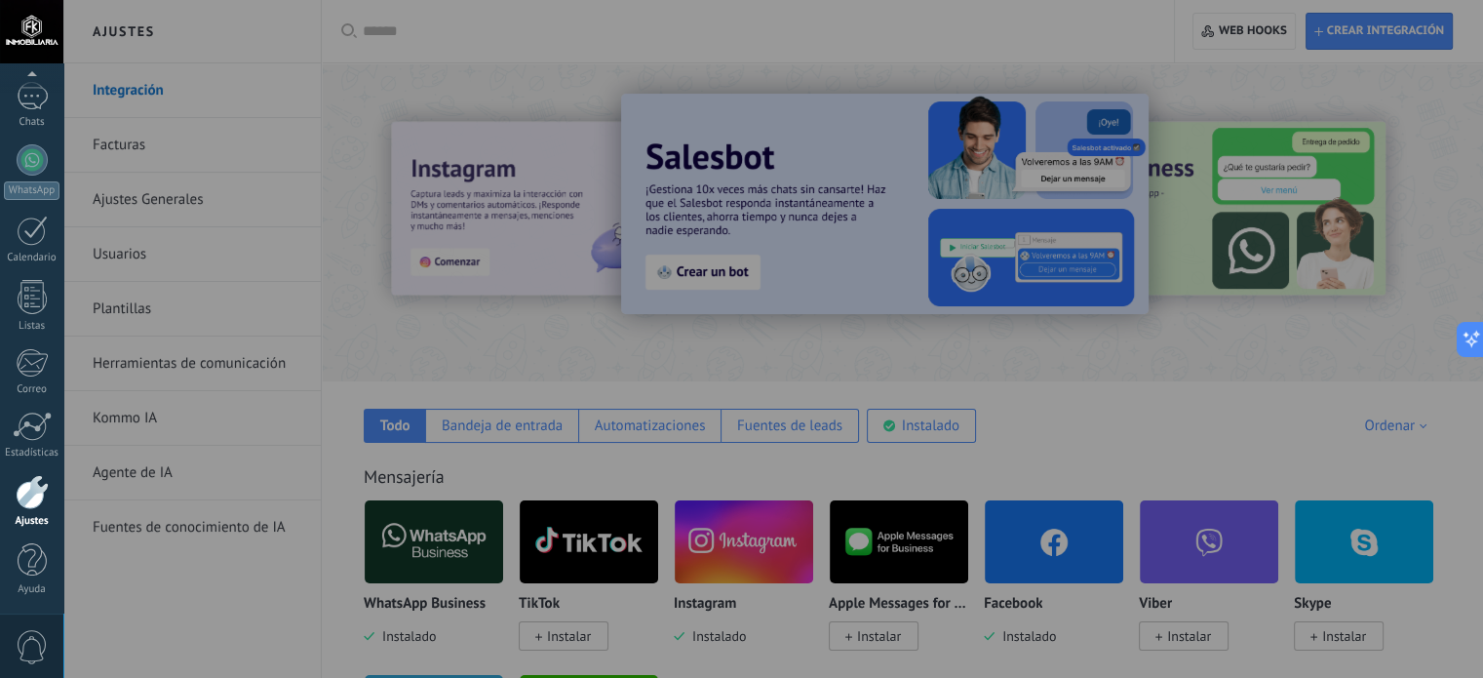
click at [740, 211] on div at bounding box center [804, 339] width 1483 height 678
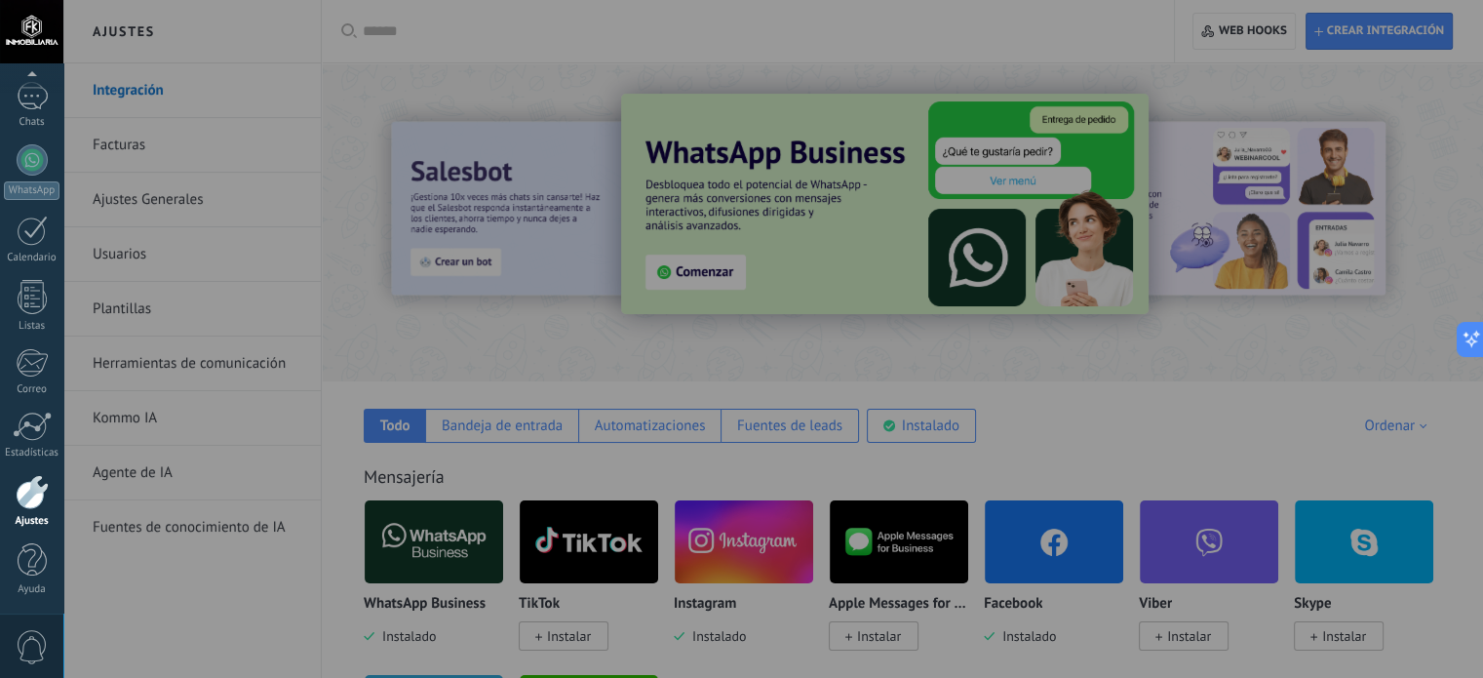
click at [28, 498] on div at bounding box center [32, 492] width 33 height 34
